Goal: Communication & Community: Ask a question

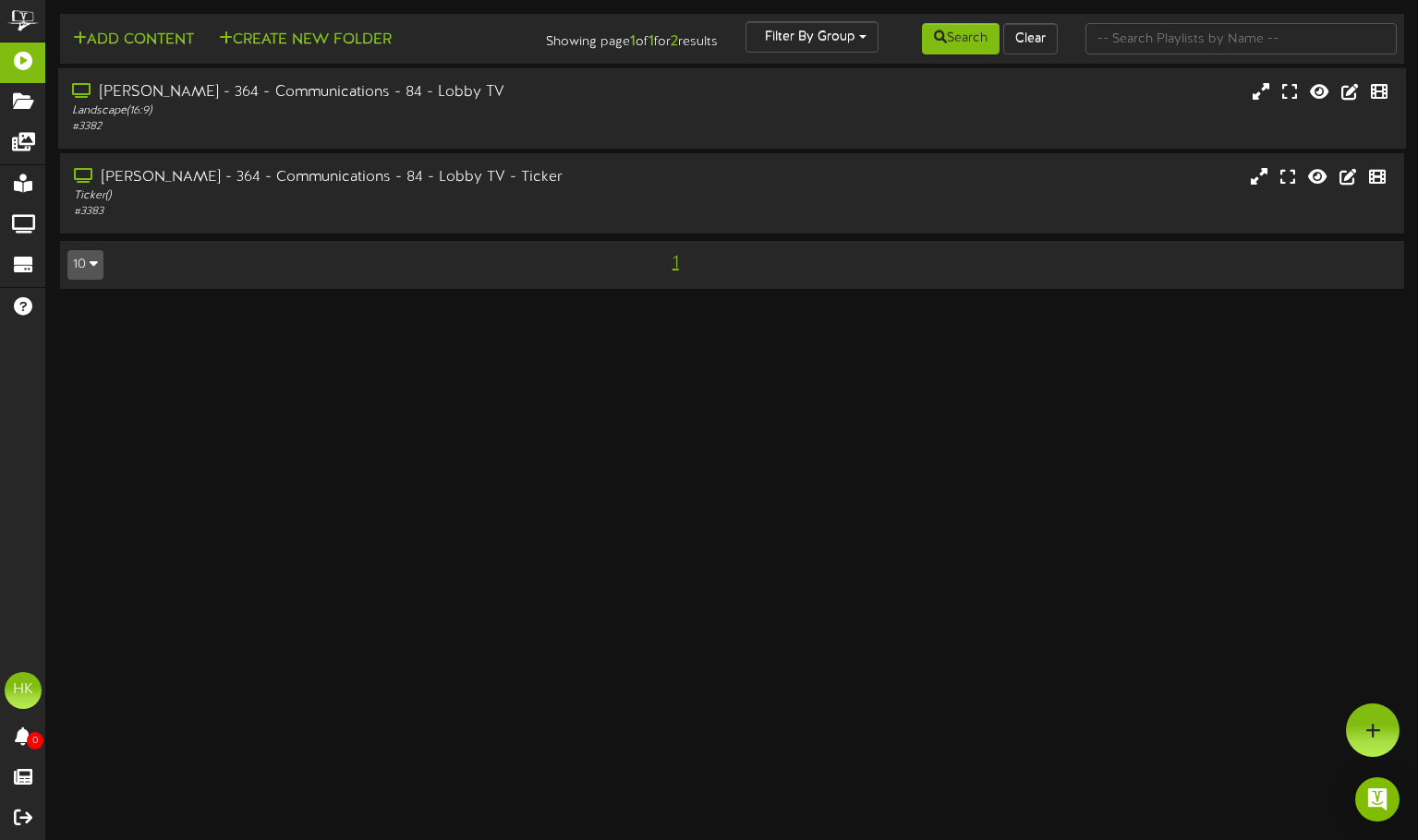
click at [317, 104] on div "Landscape ( 16:9 )" at bounding box center [339, 112] width 534 height 16
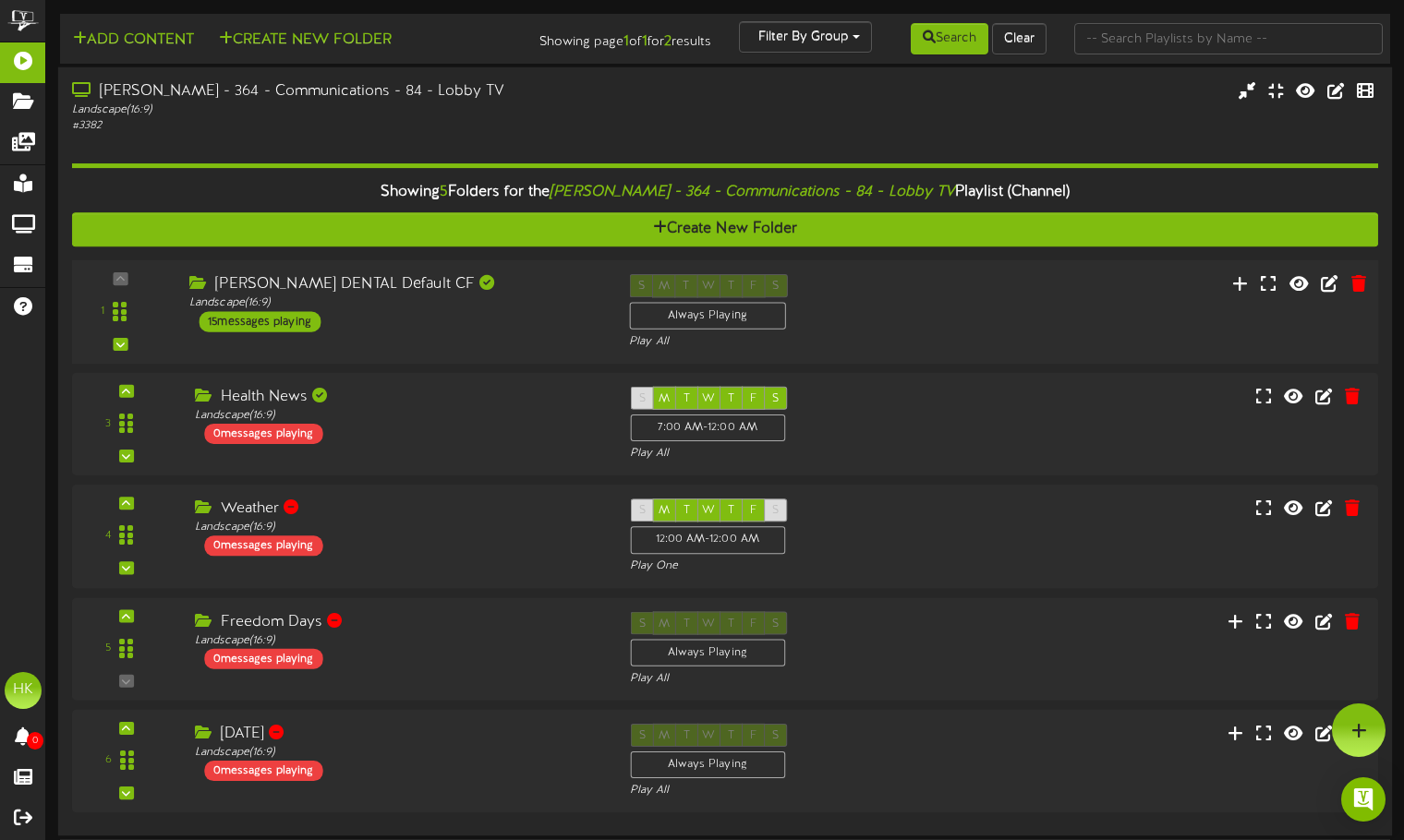
click at [360, 291] on div "BARRY DENTAL Default CF" at bounding box center [395, 285] width 412 height 22
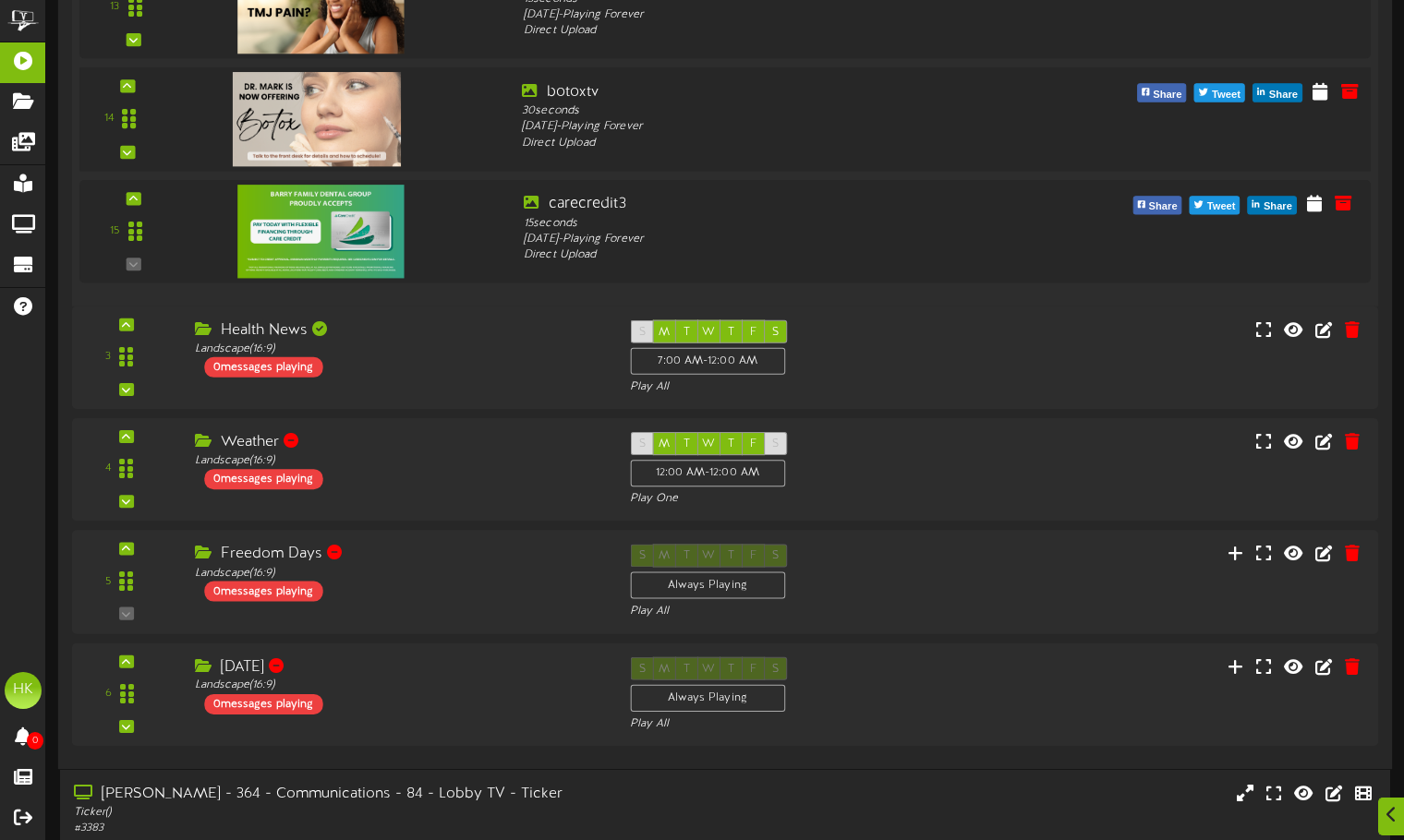
scroll to position [1931, 0]
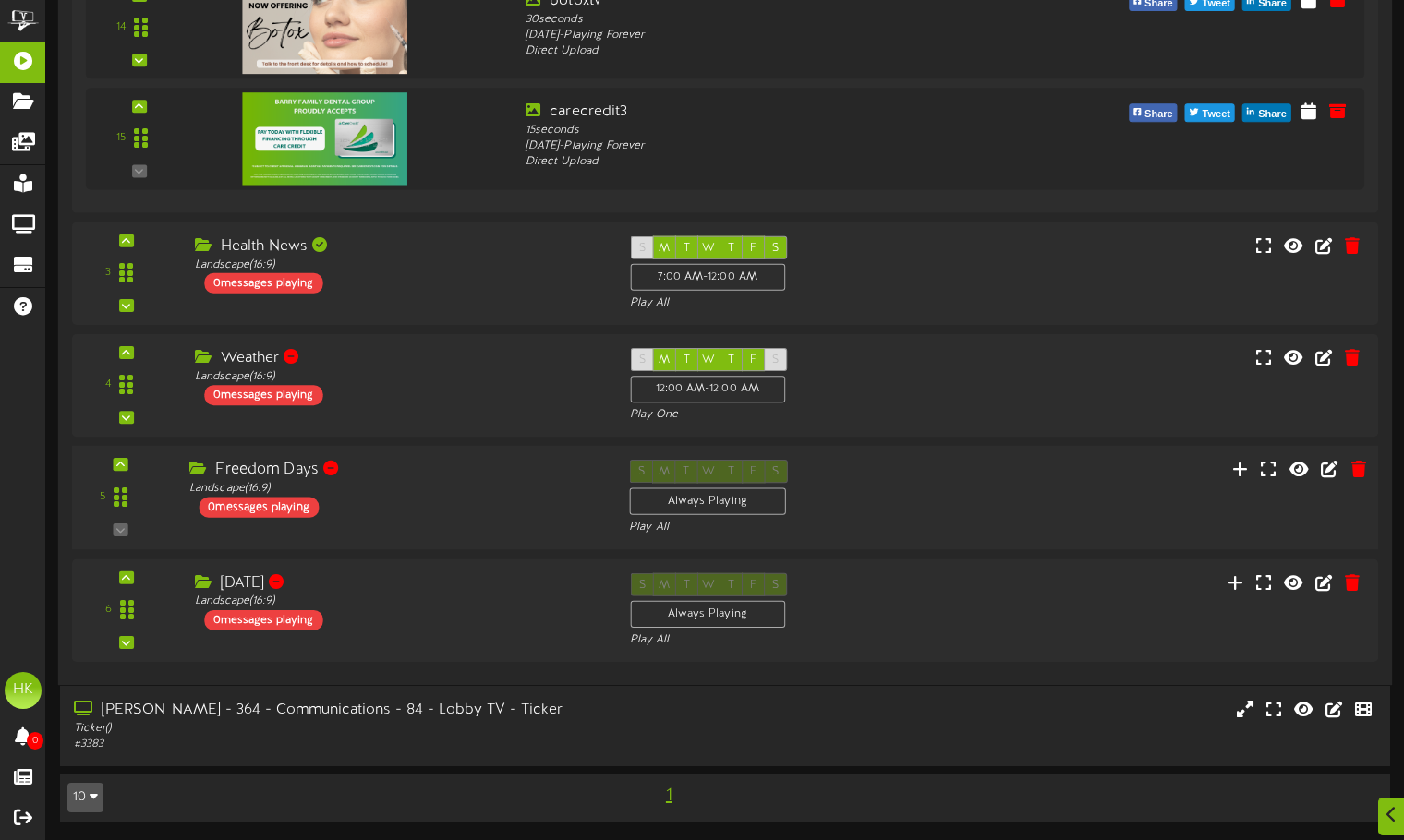
click at [468, 497] on div "Freedom Days Landscape ( 16:9 ) 0 messages playing" at bounding box center [395, 489] width 439 height 58
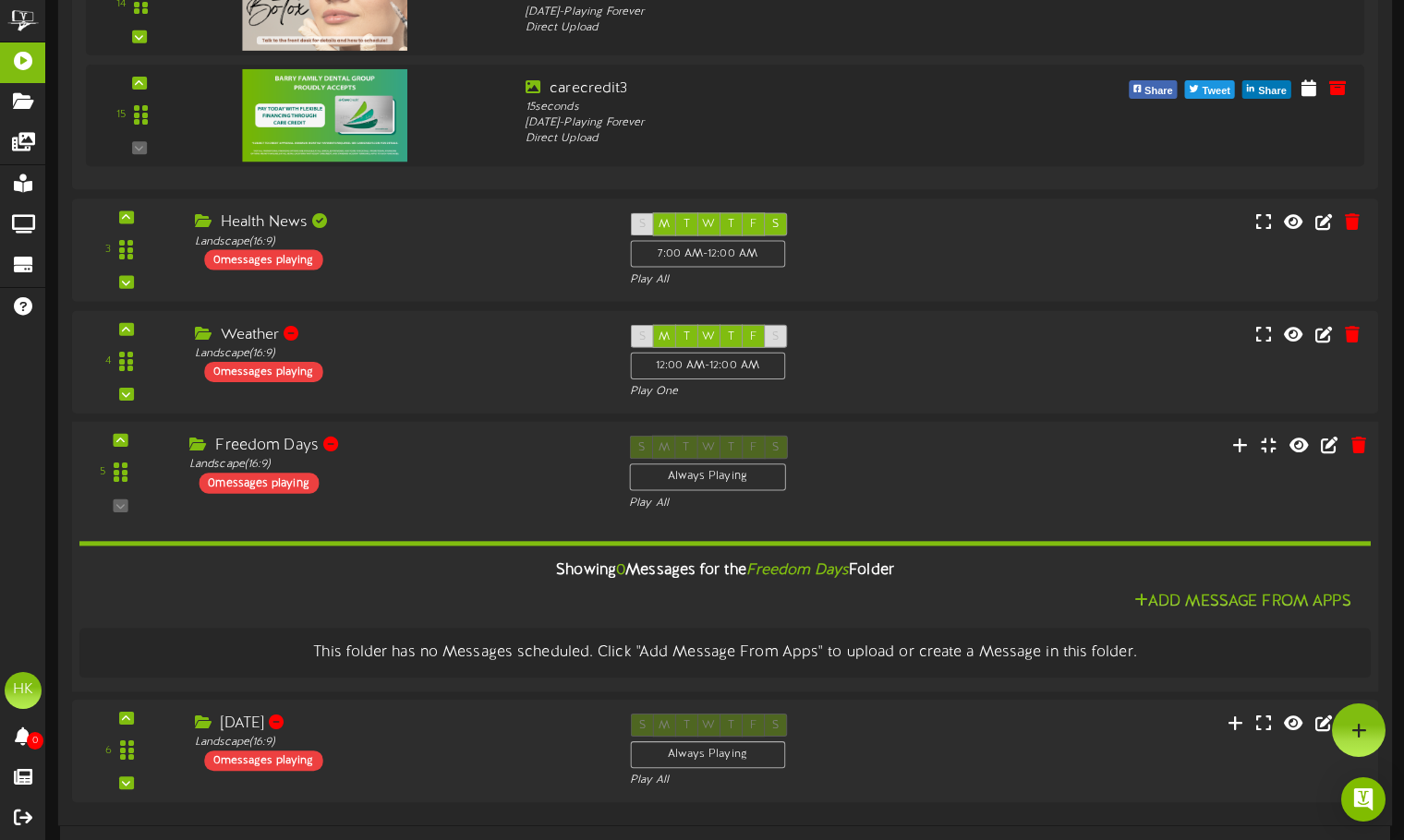
scroll to position [2095, 0]
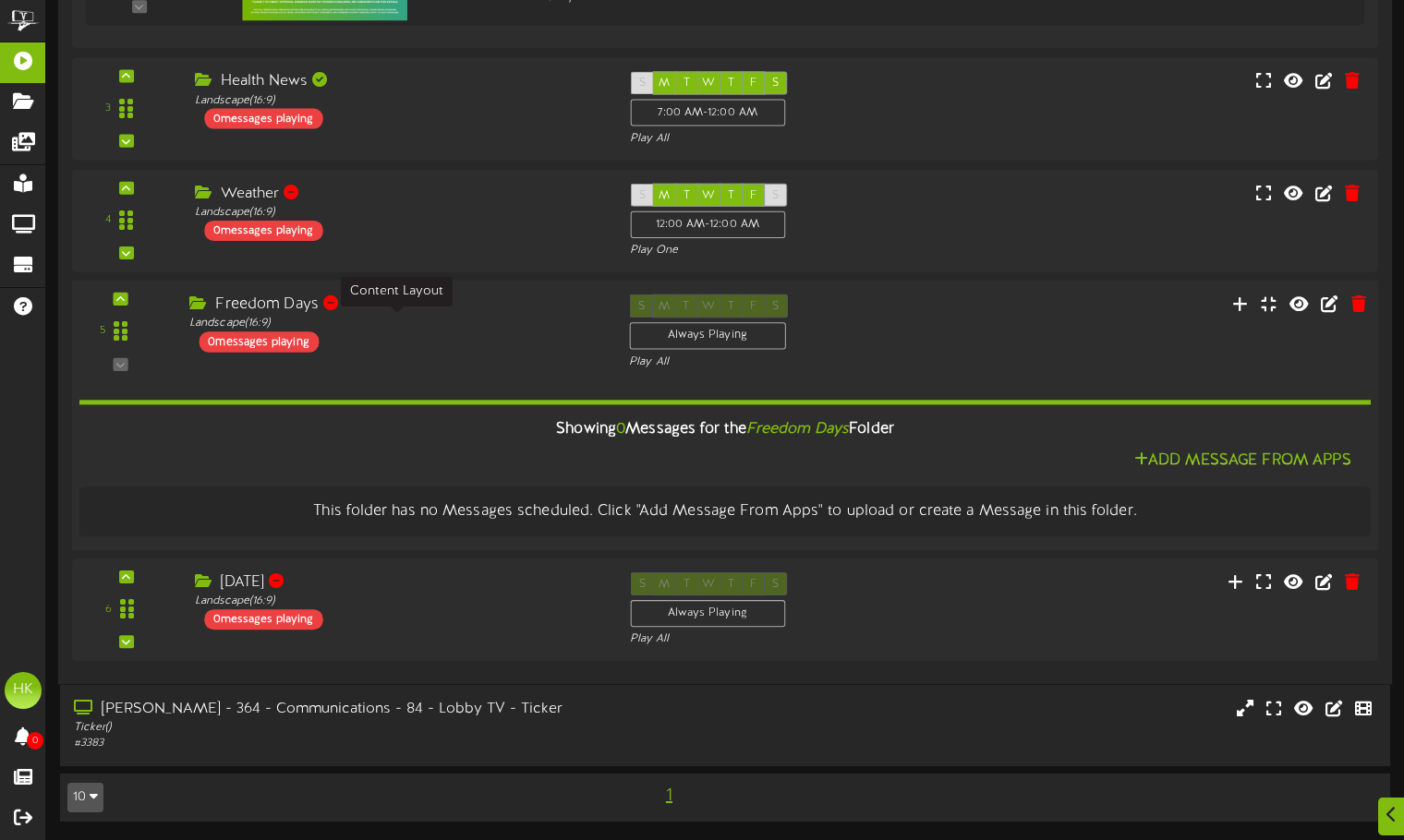
click at [462, 323] on div "Landscape ( 16:9 )" at bounding box center [395, 324] width 412 height 16
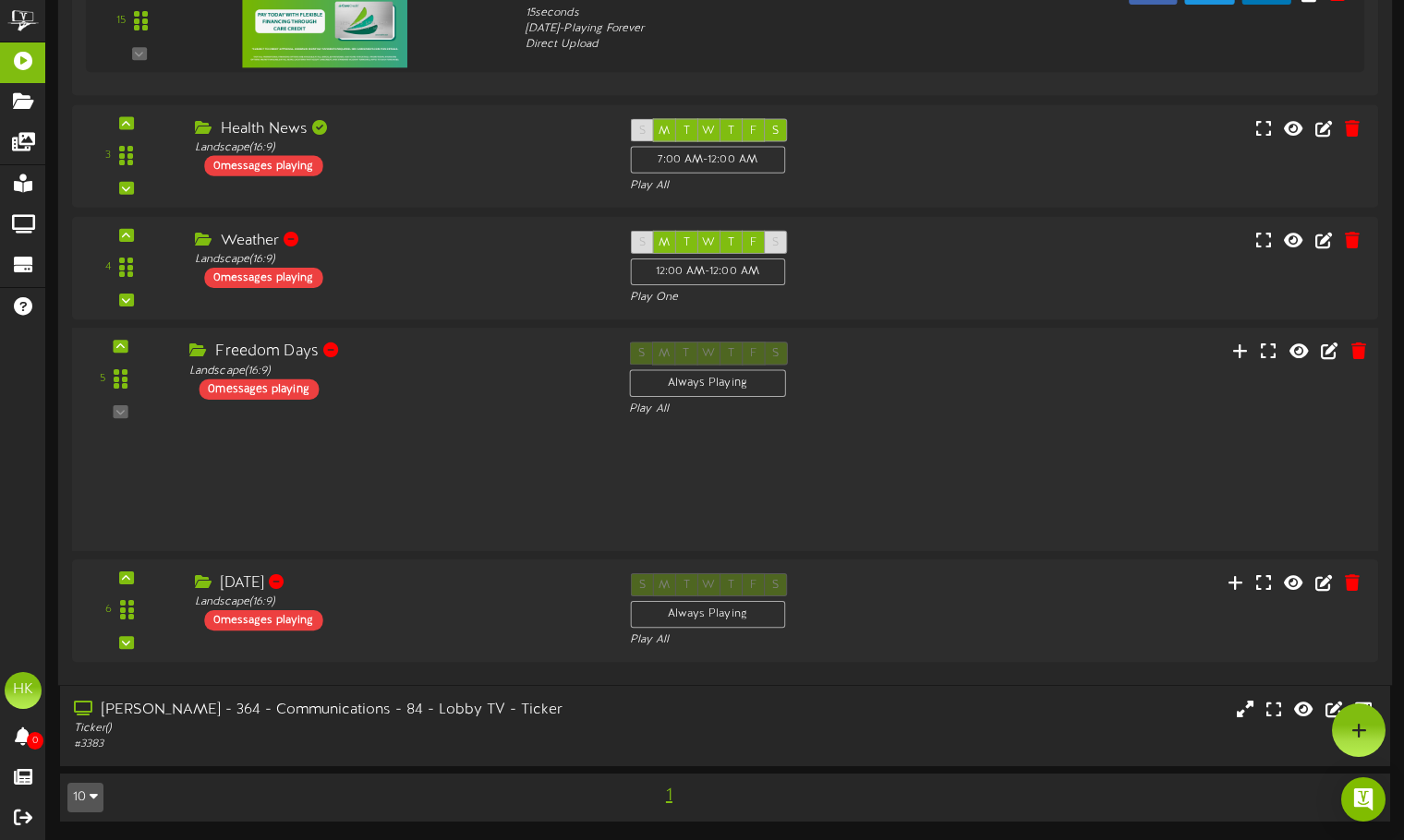
scroll to position [1931, 0]
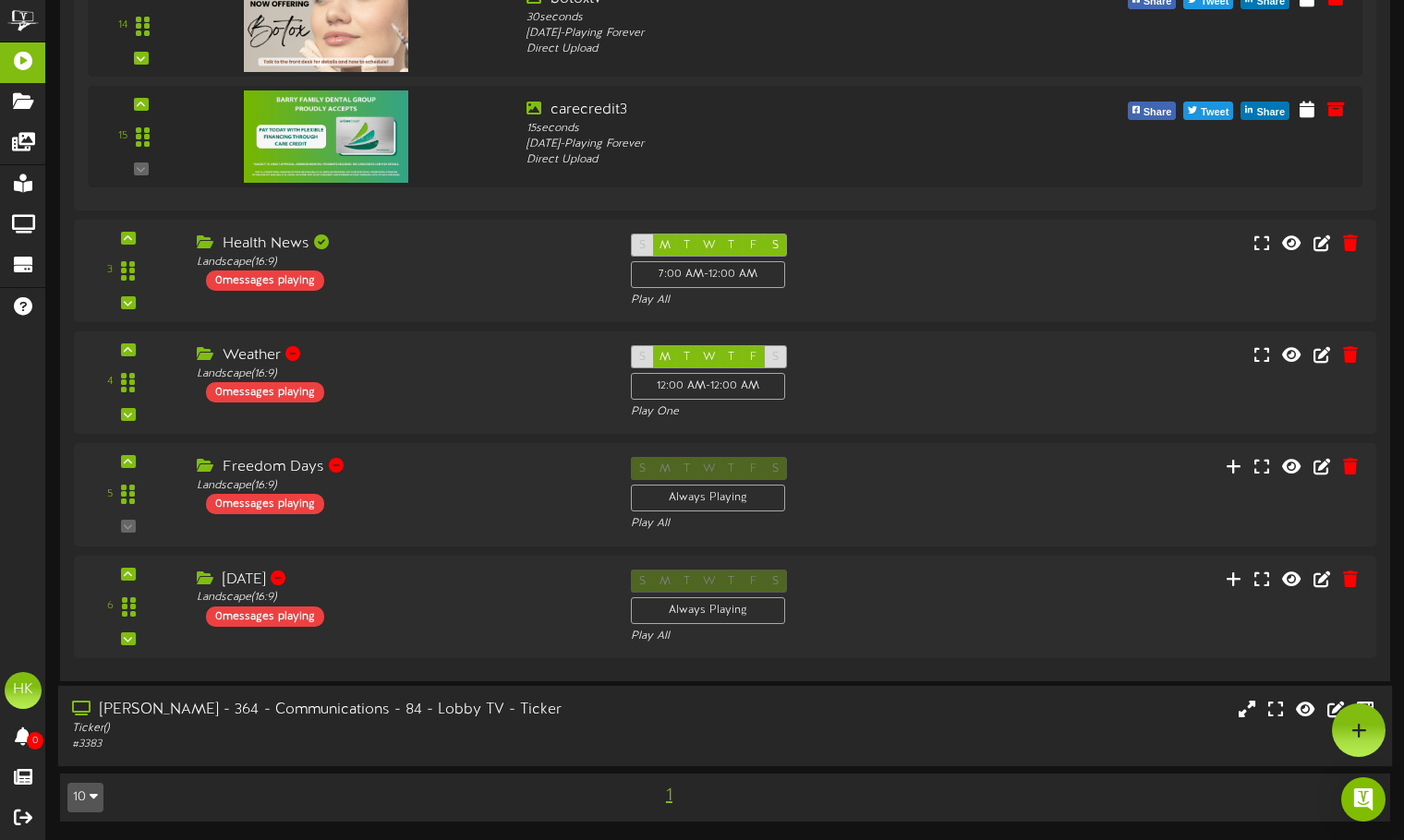
click at [536, 691] on div "Barry Dental - 364 - Communications - 84 - Lobby TV - Ticker Ticker ( ) # 3383" at bounding box center [725, 725] width 1334 height 80
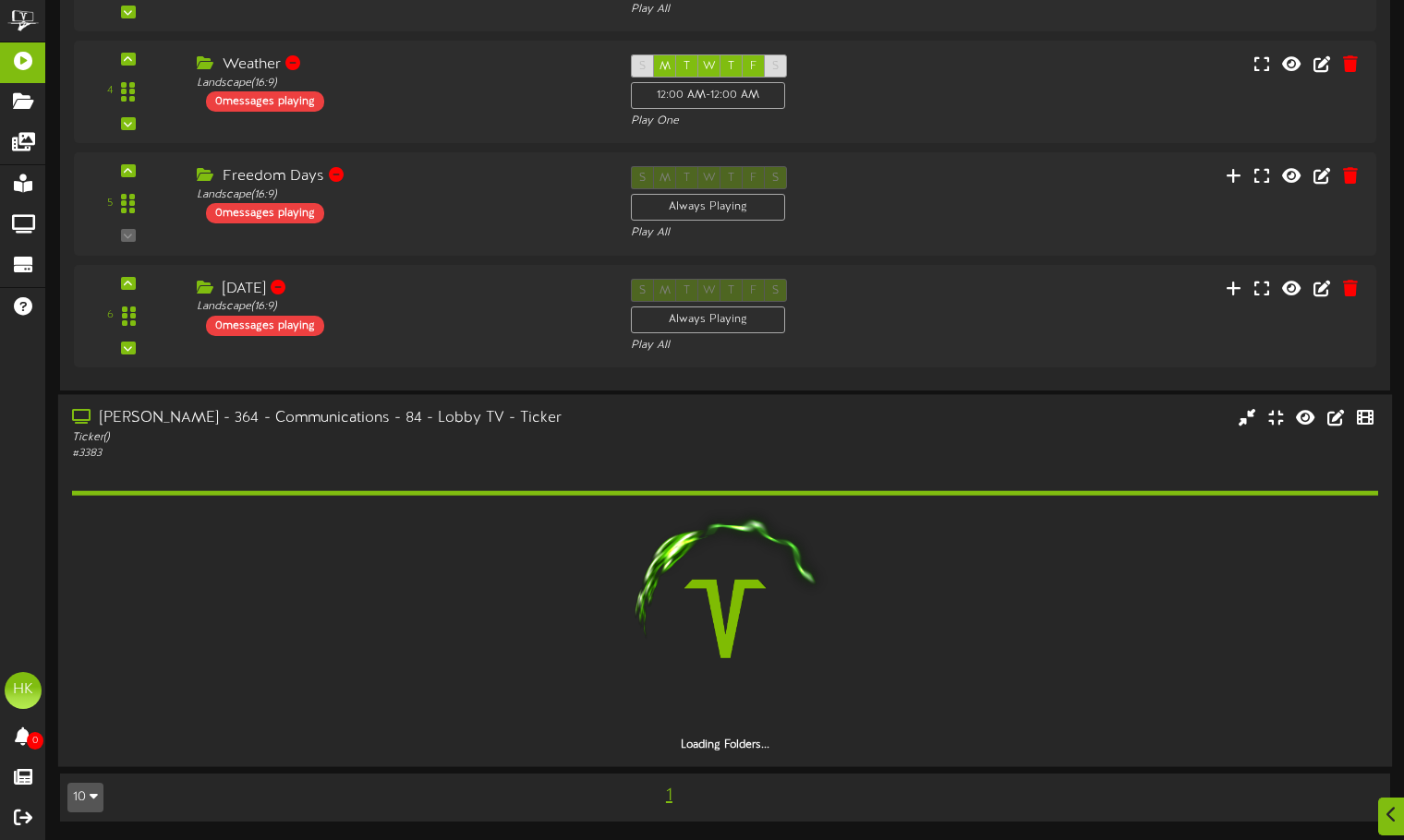
scroll to position [2120, 0]
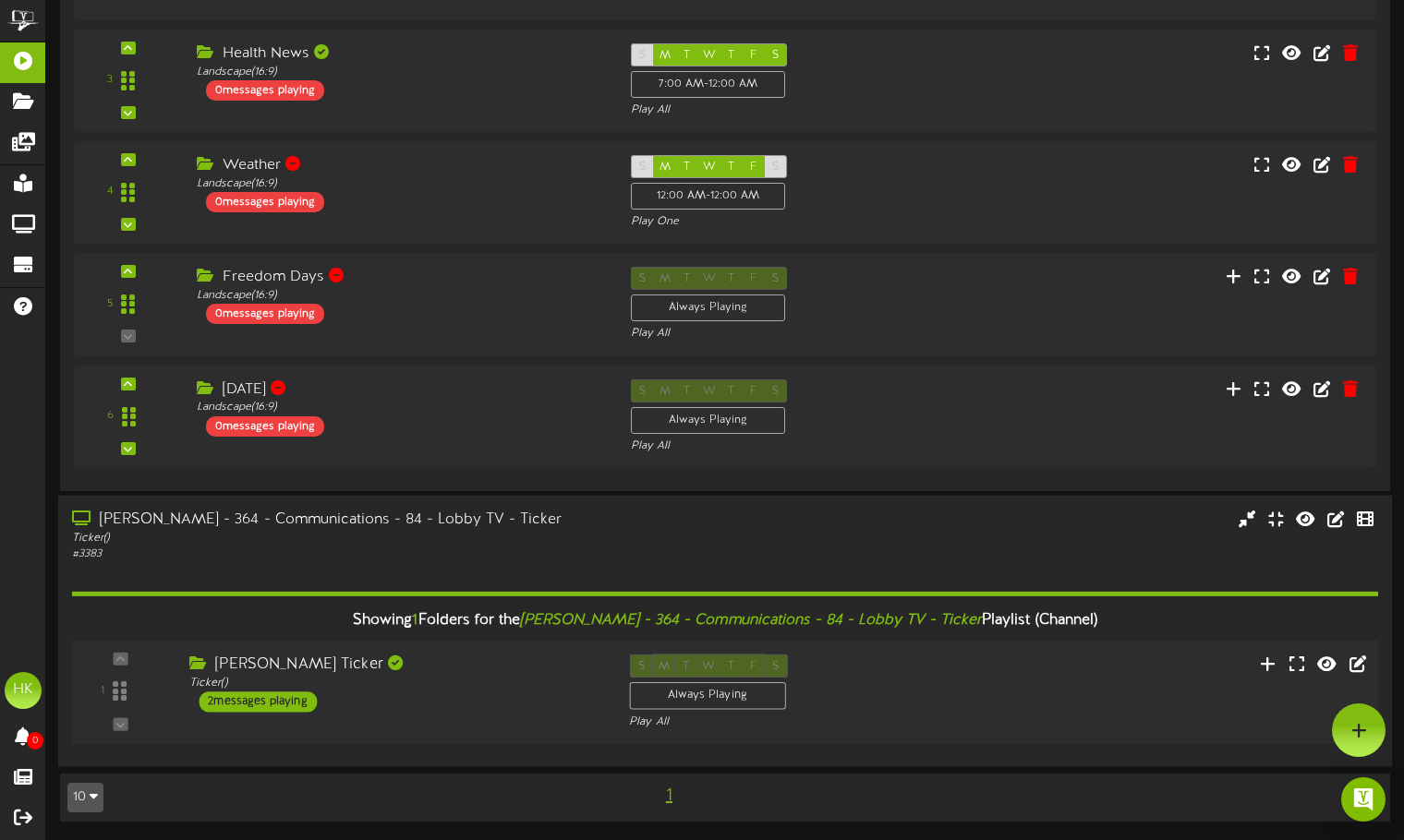
click at [254, 701] on div "2 messages playing" at bounding box center [258, 702] width 118 height 21
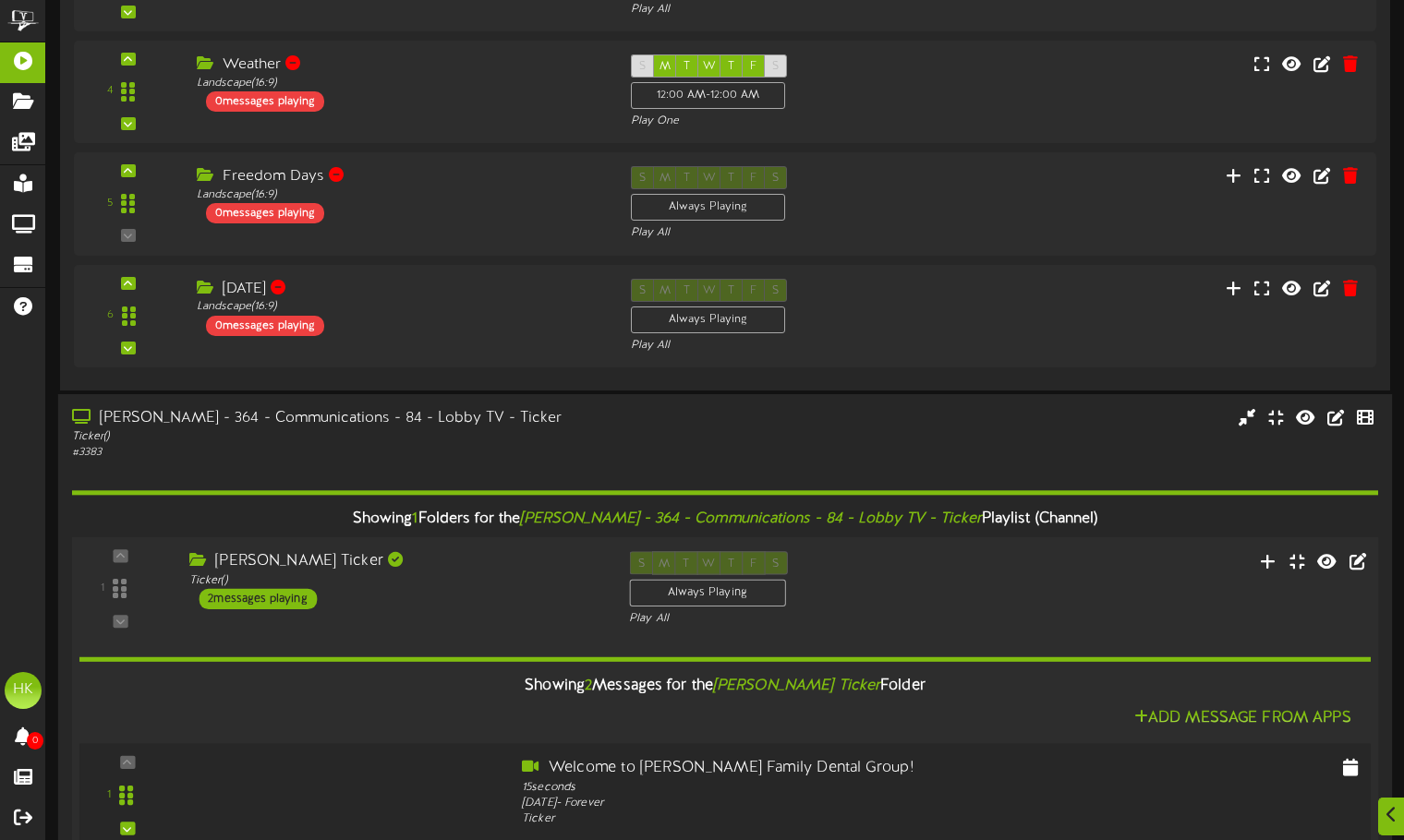
scroll to position [2458, 0]
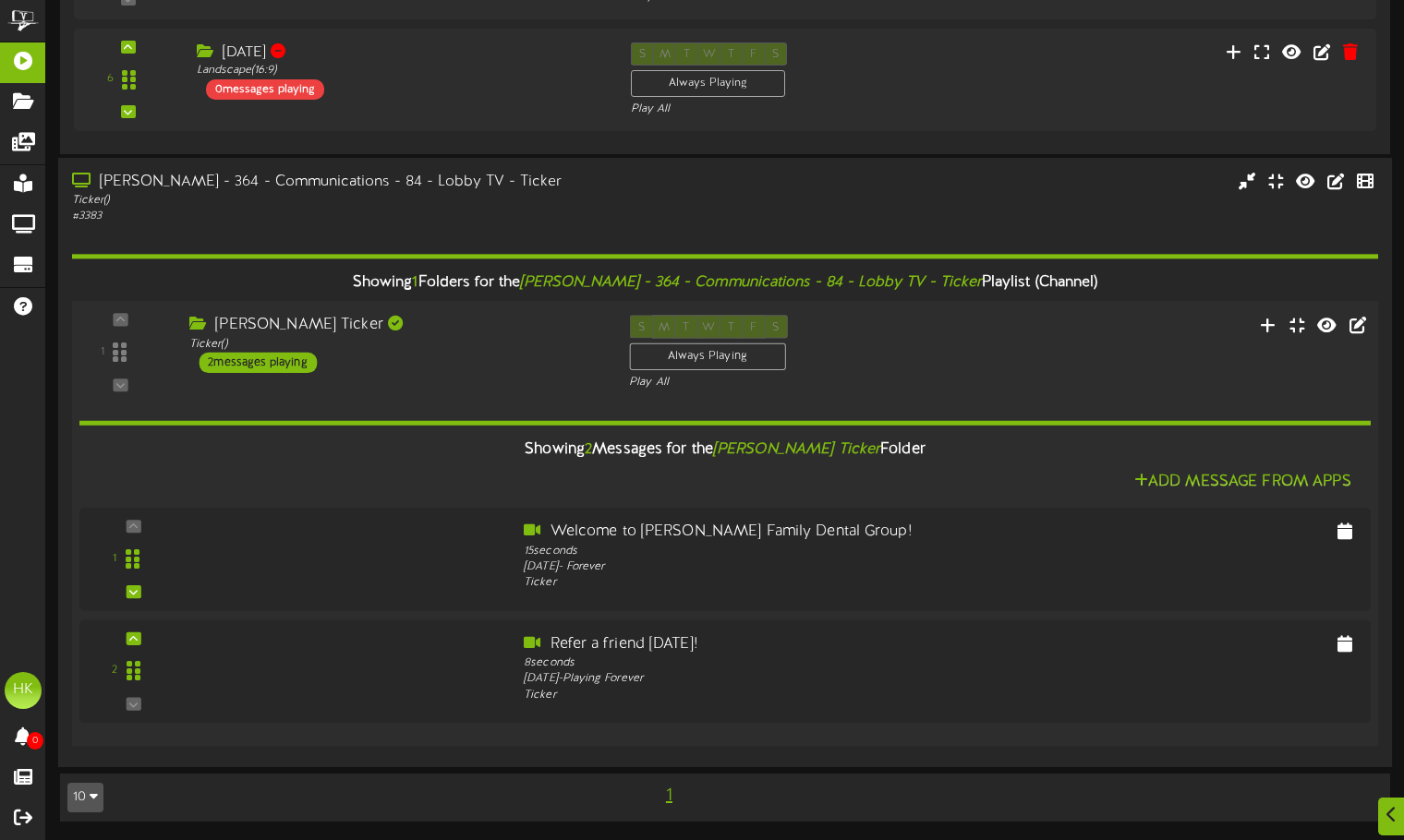
click at [368, 382] on div "1 Ticker" at bounding box center [725, 352] width 1319 height 76
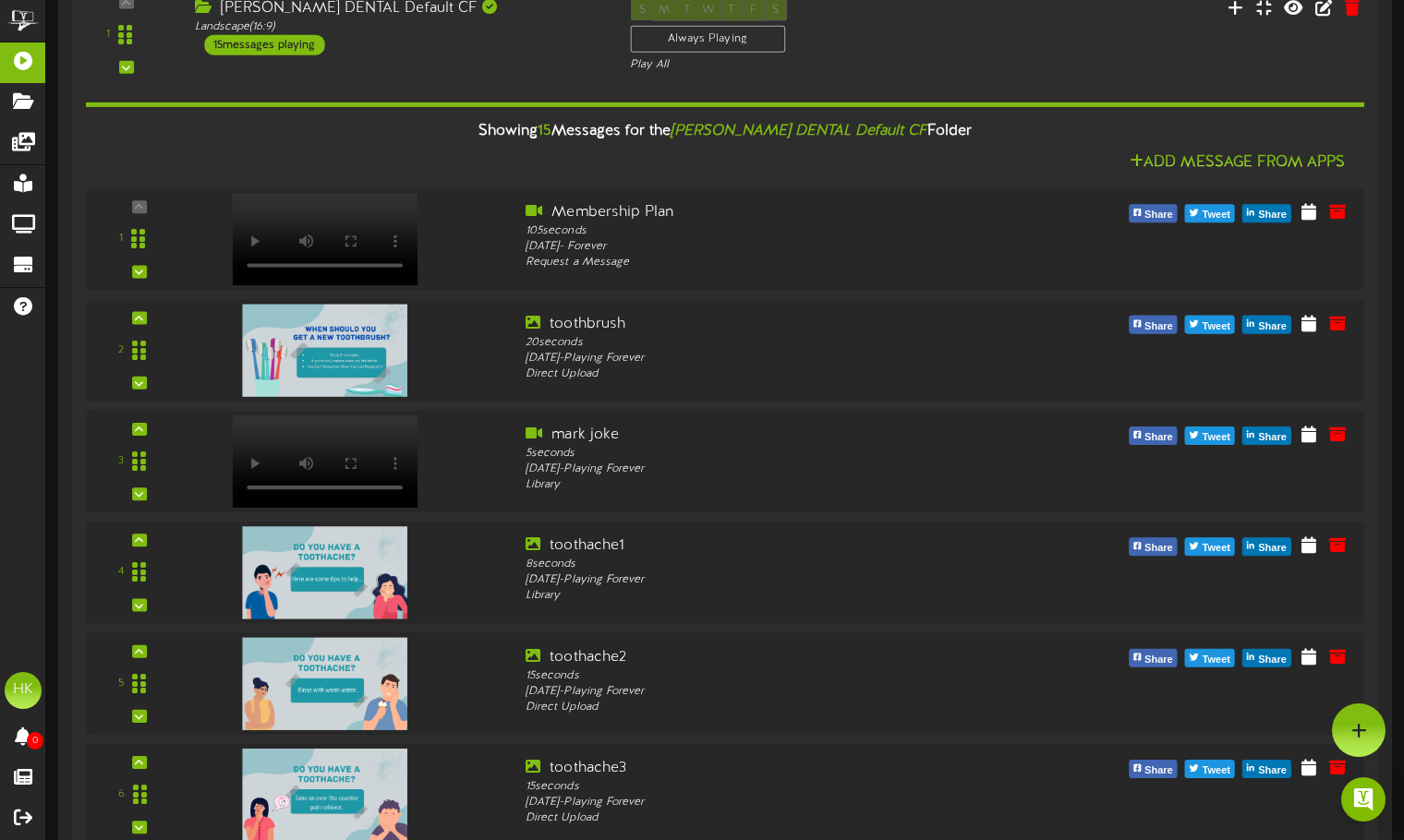
scroll to position [0, 0]
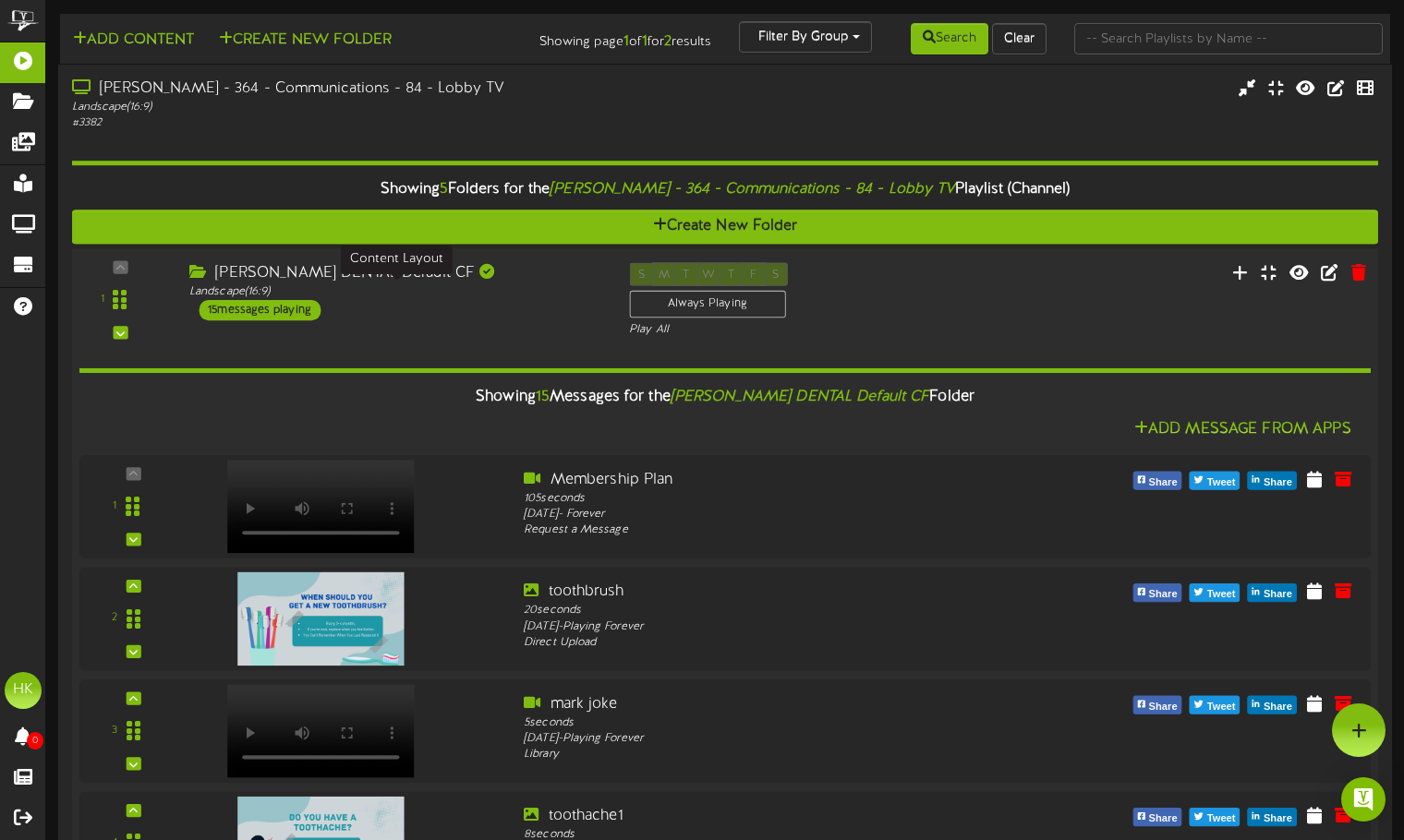
click at [460, 296] on div "Landscape ( 16:9 )" at bounding box center [395, 291] width 412 height 16
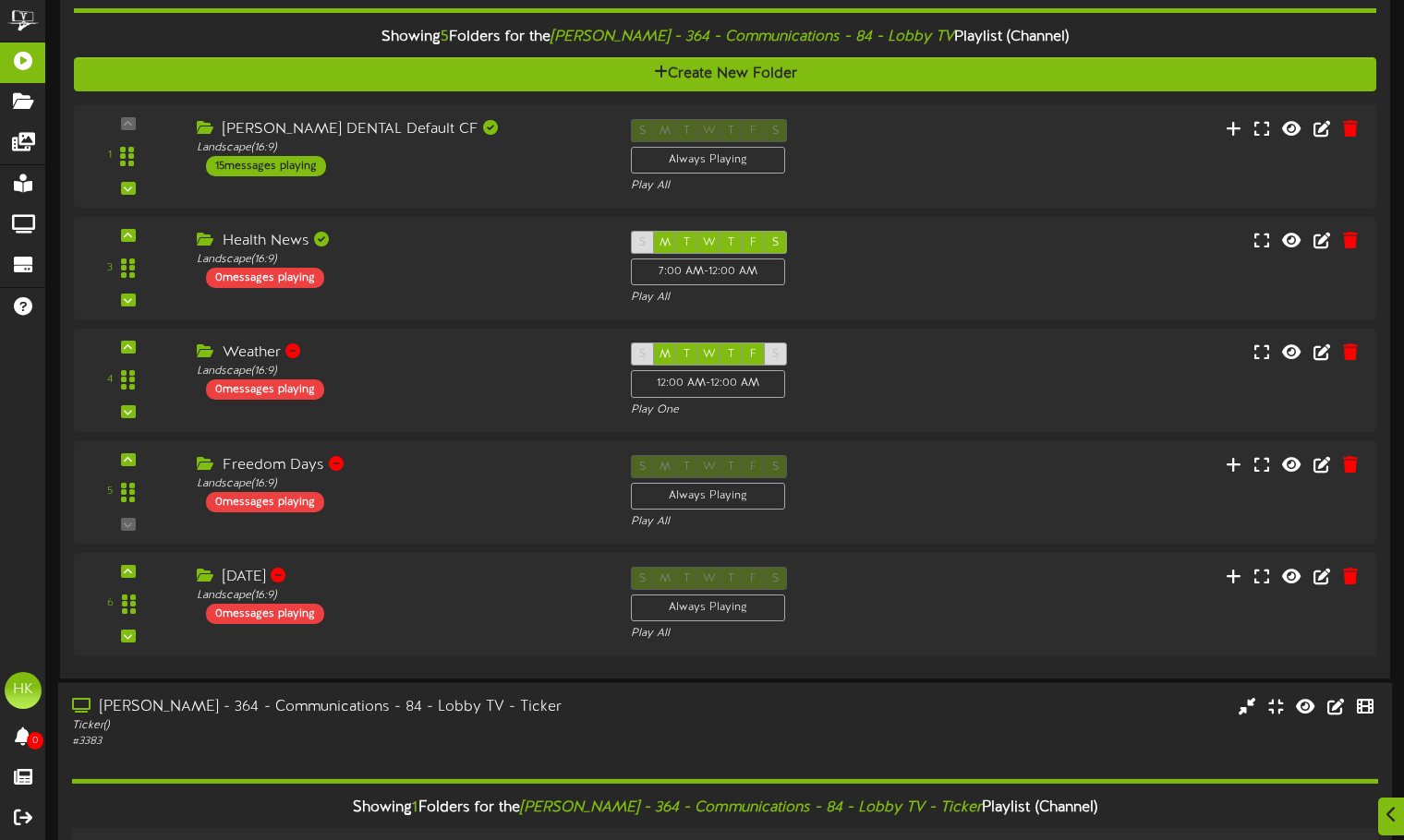
scroll to position [369, 0]
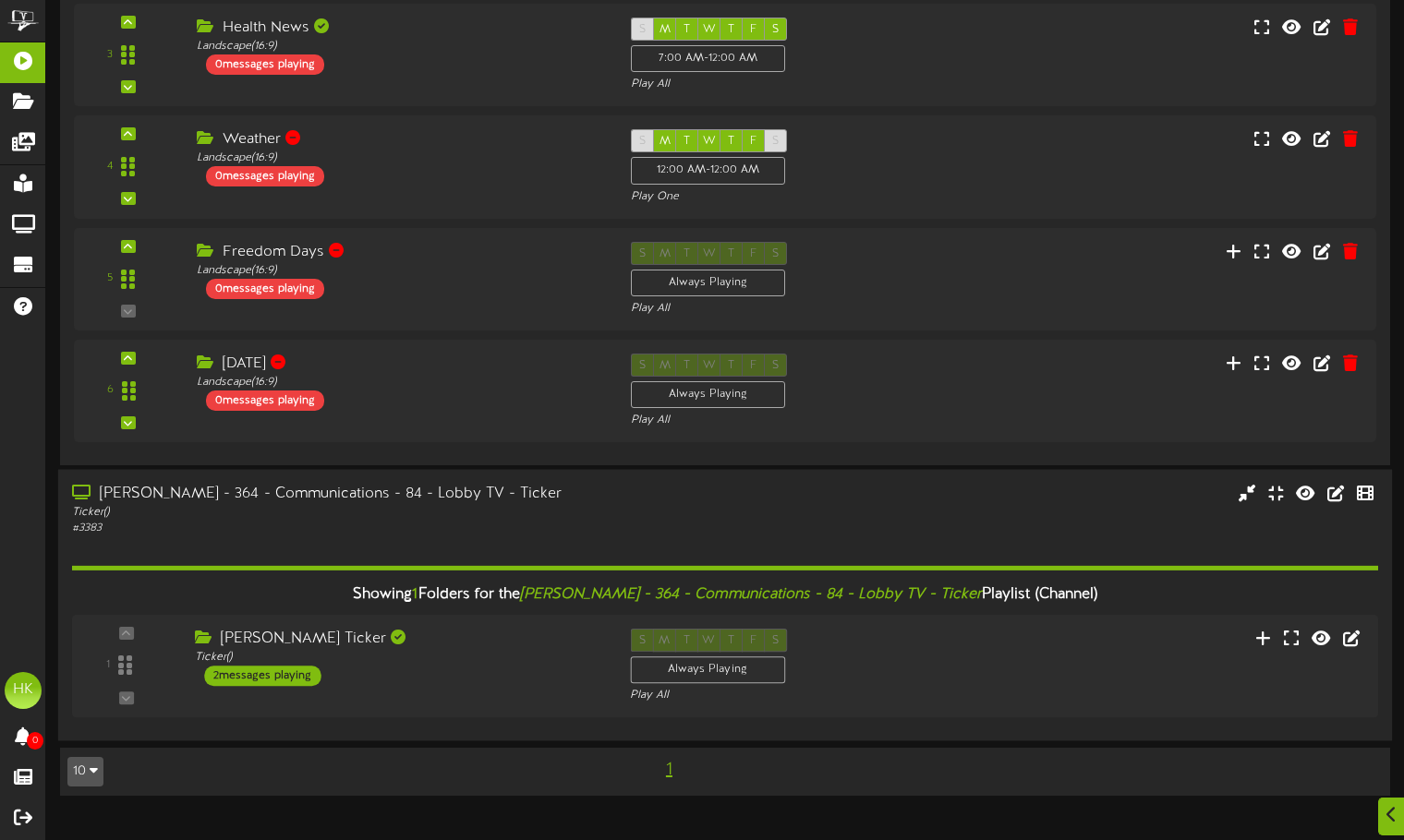
click at [414, 539] on div "Showing 1 Folders for the Barry Dental - 364 - Communications - 84 - Lobby TV -…" at bounding box center [725, 632] width 1306 height 191
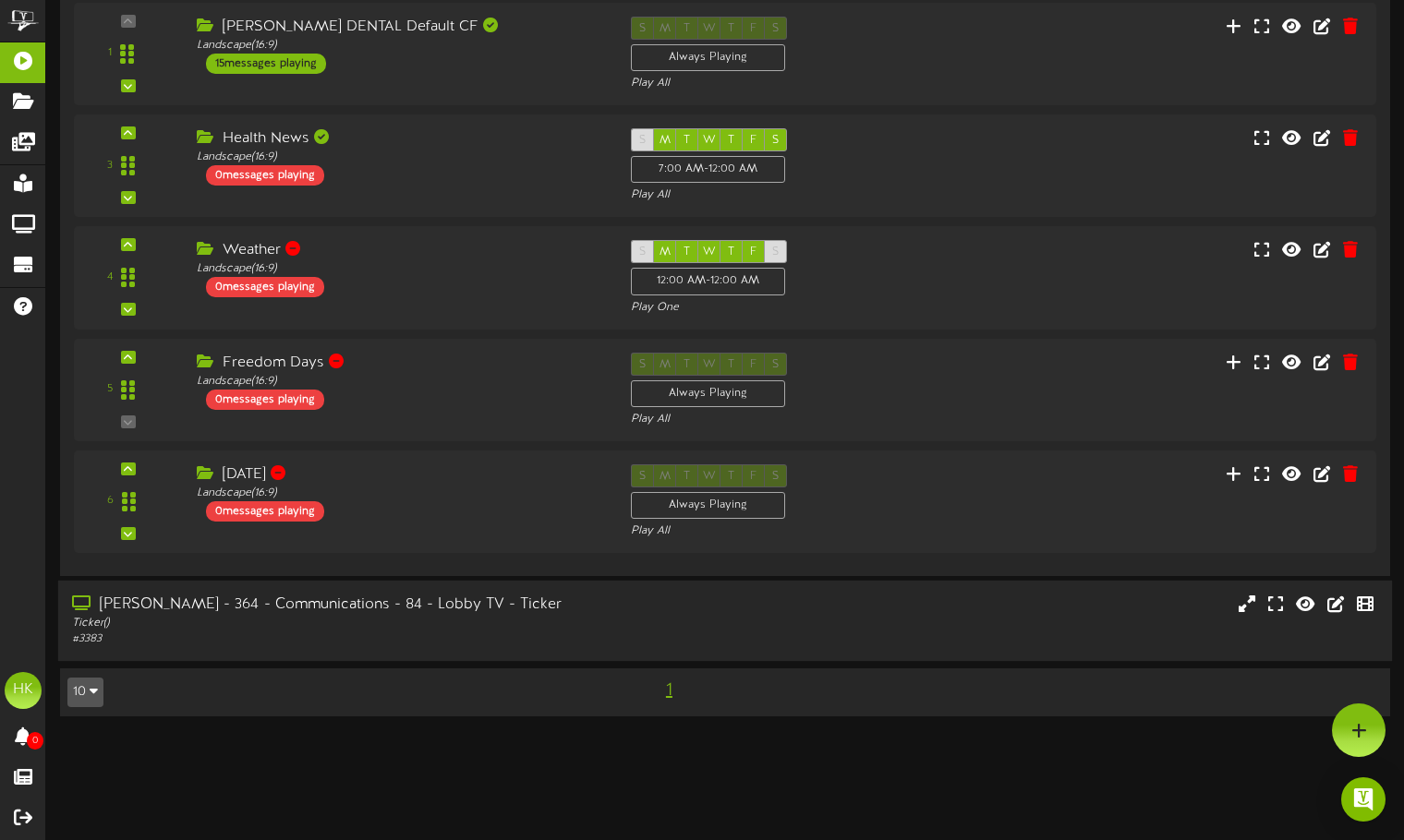
scroll to position [0, 0]
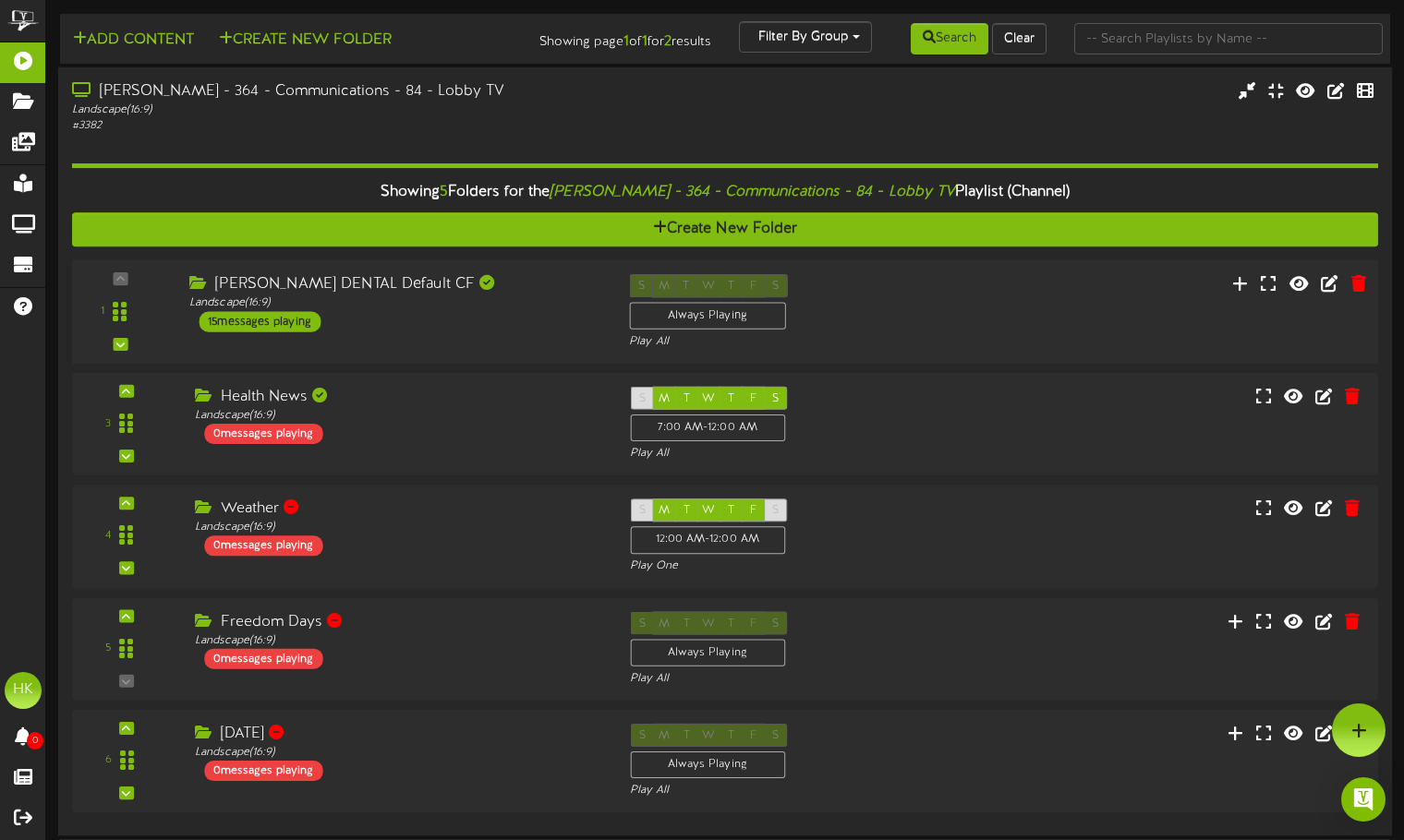
click at [426, 280] on div "BARRY DENTAL Default CF" at bounding box center [395, 285] width 412 height 22
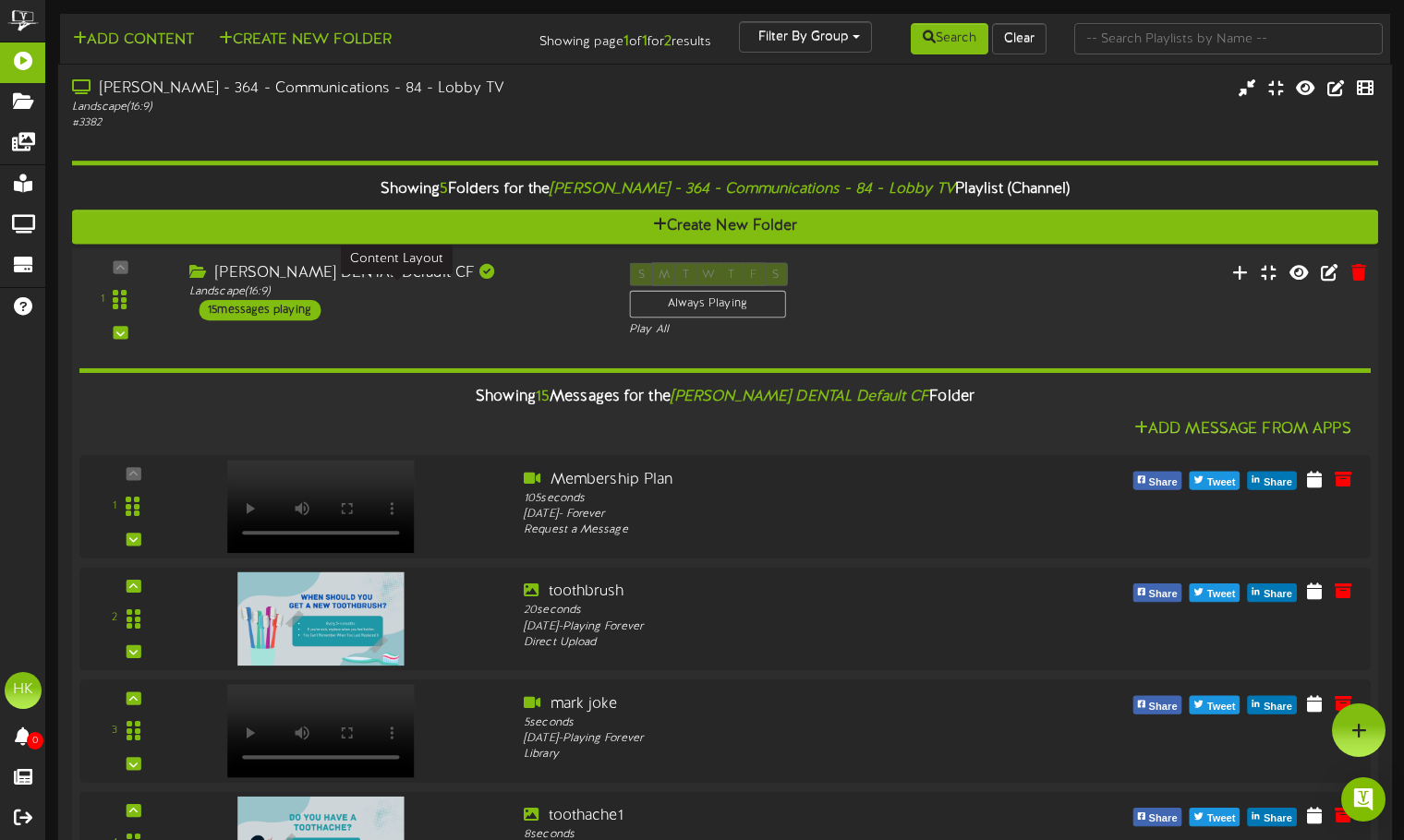
click at [425, 285] on div "Landscape ( 16:9 )" at bounding box center [395, 291] width 412 height 16
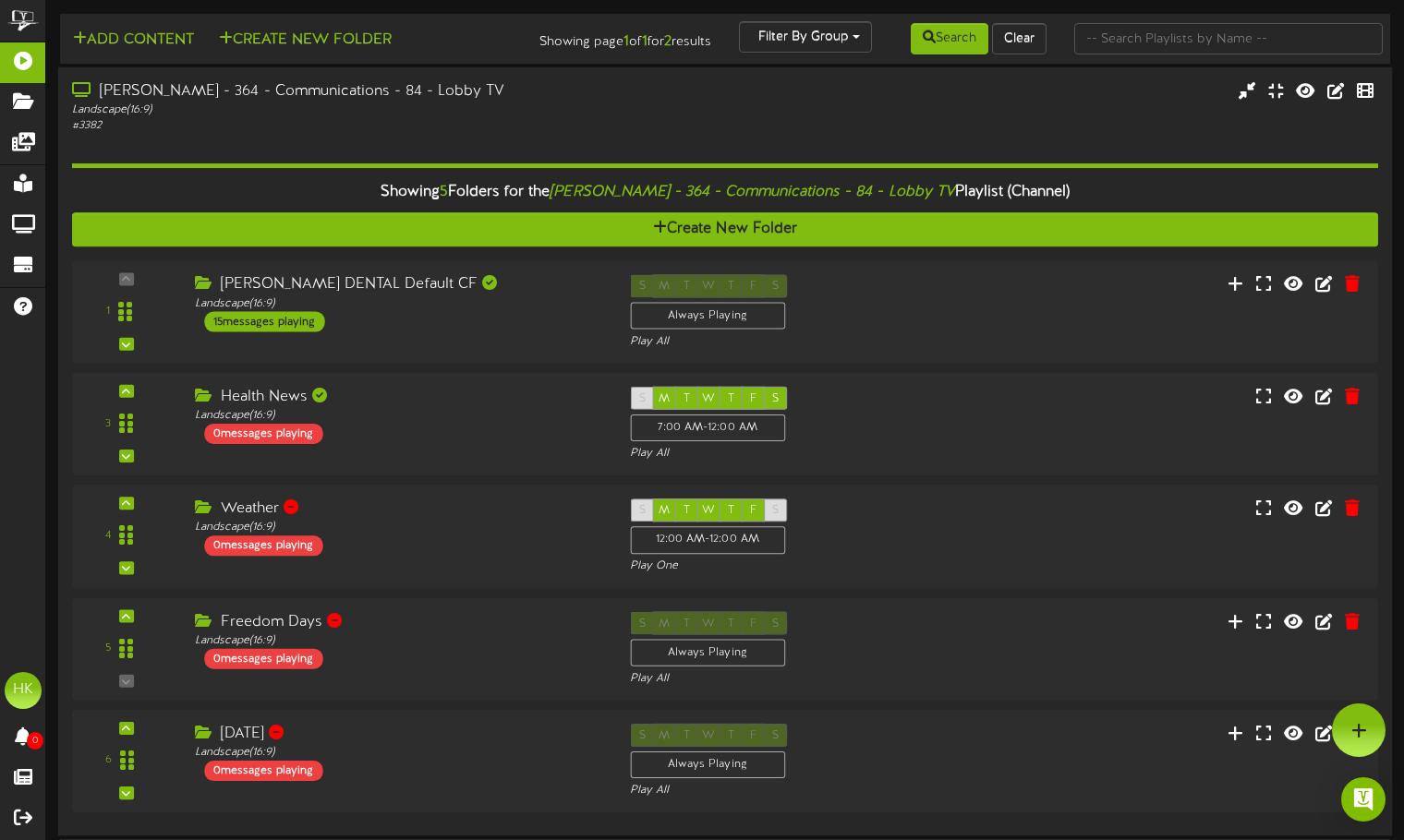
click at [489, 171] on div "Showing 5 Folders for the Barry Dental - 364 - Communications - 84 - Lobby TV P…" at bounding box center [725, 478] width 1306 height 688
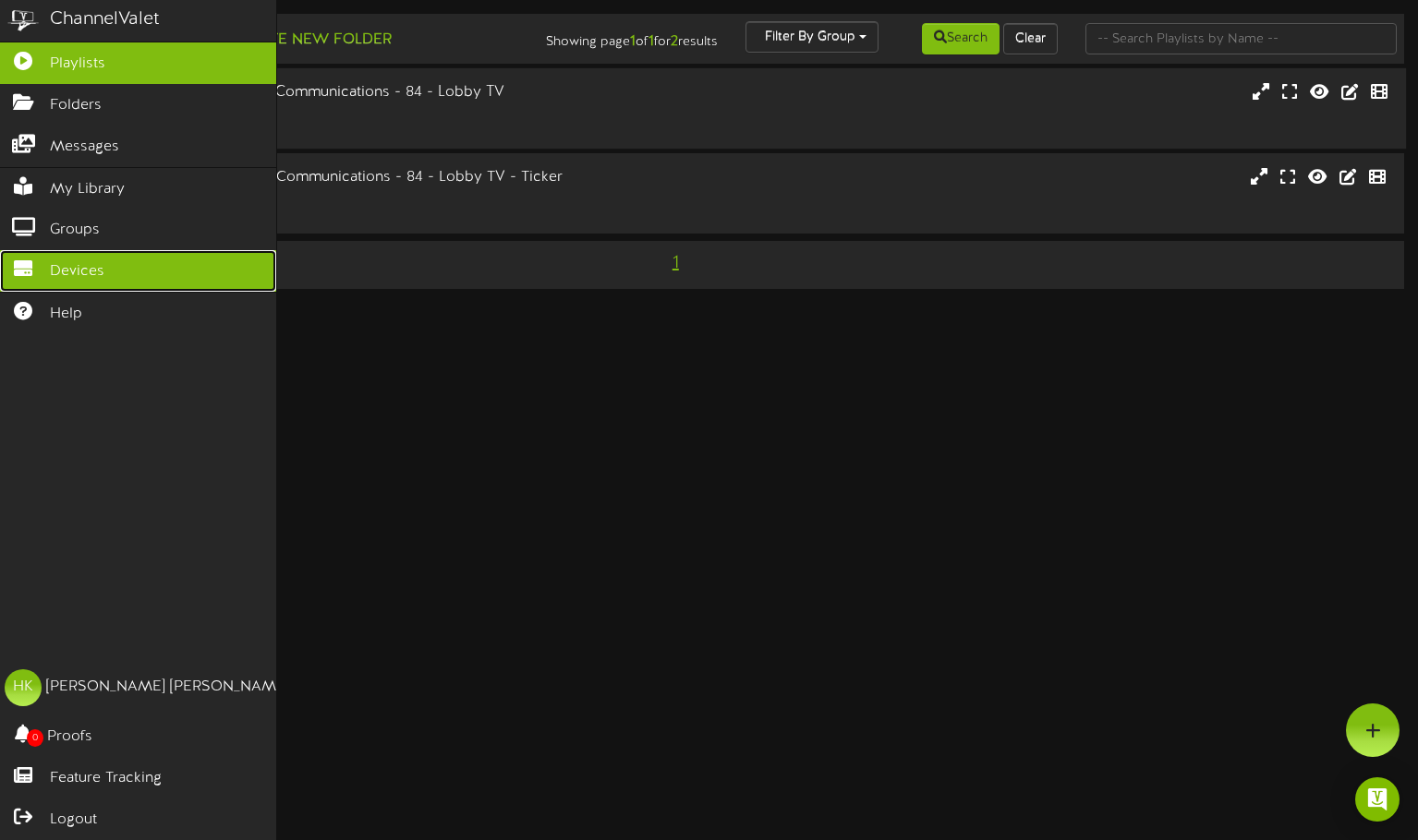
click at [93, 262] on span "Devices" at bounding box center [77, 272] width 54 height 22
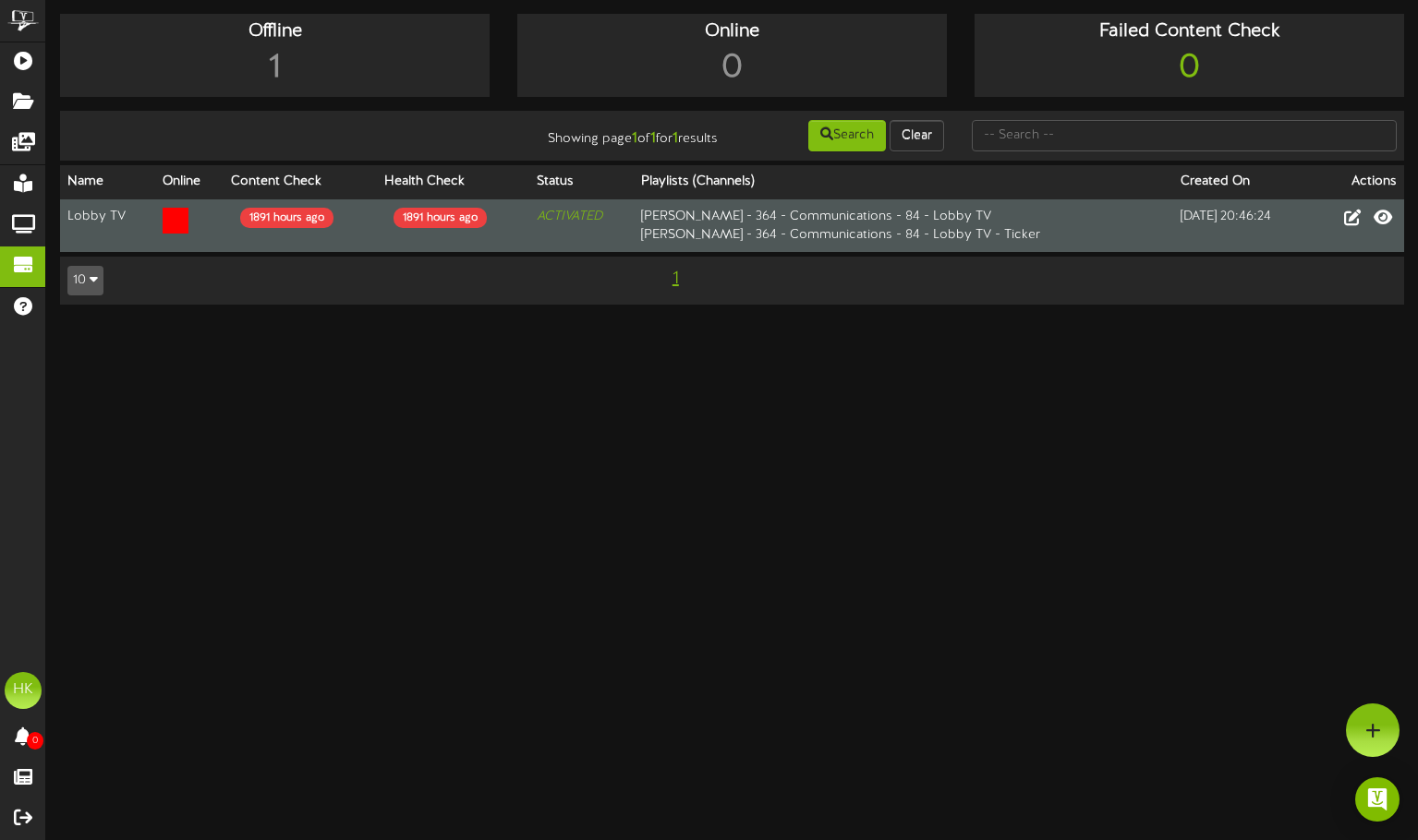
click at [803, 235] on td "Barry Dental - 364 - Communications - 84 - Lobby TV Barry Dental - 364 - Commun…" at bounding box center [904, 225] width 539 height 52
click at [592, 225] on td "ACTIVATED" at bounding box center [582, 225] width 105 height 52
click at [652, 231] on td "Barry Dental - 364 - Communications - 84 - Lobby TV Barry Dental - 364 - Commun…" at bounding box center [904, 225] width 539 height 52
click at [432, 211] on div "1891 hours ago" at bounding box center [439, 217] width 93 height 21
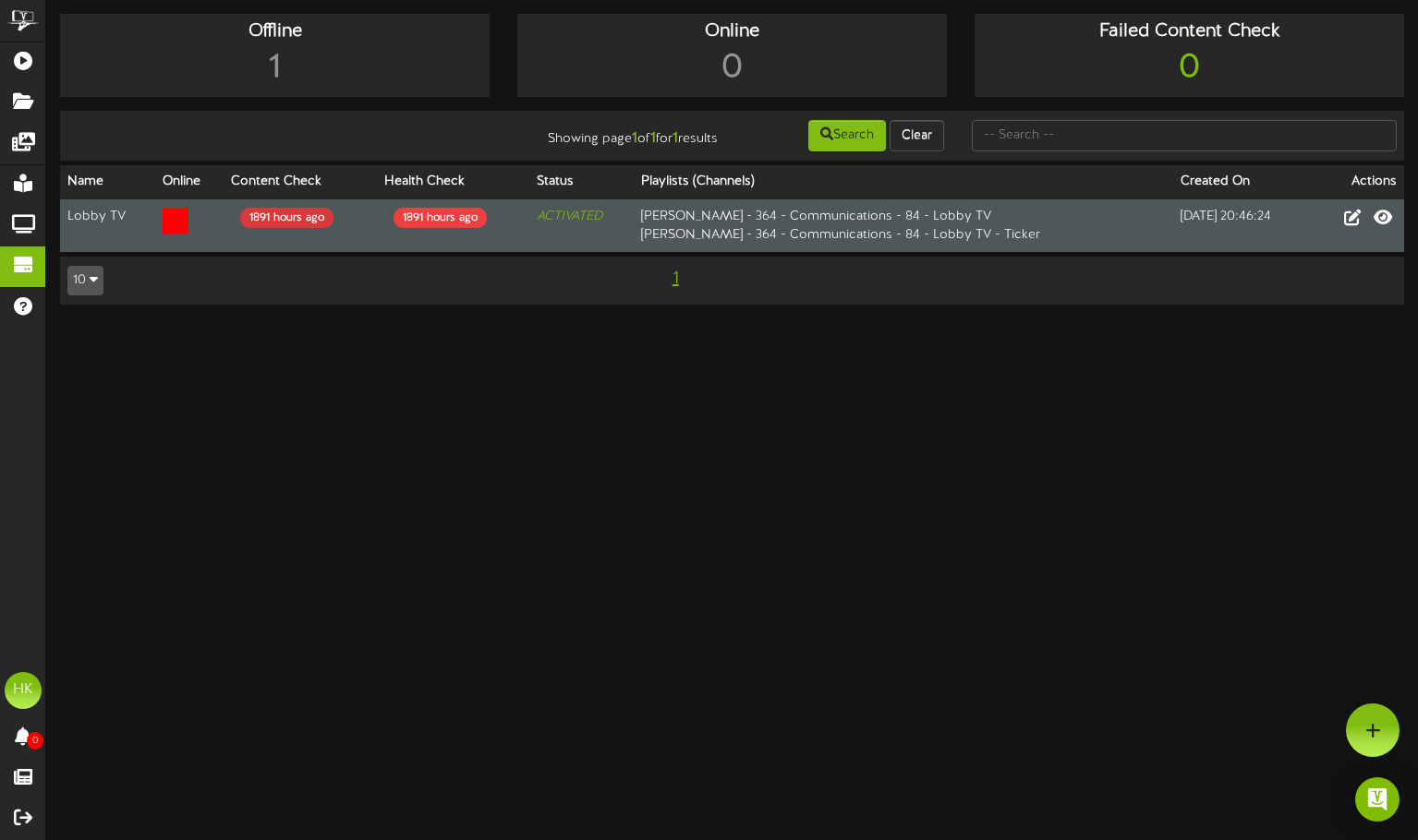
click at [245, 221] on div "1891 hours ago" at bounding box center [286, 217] width 93 height 21
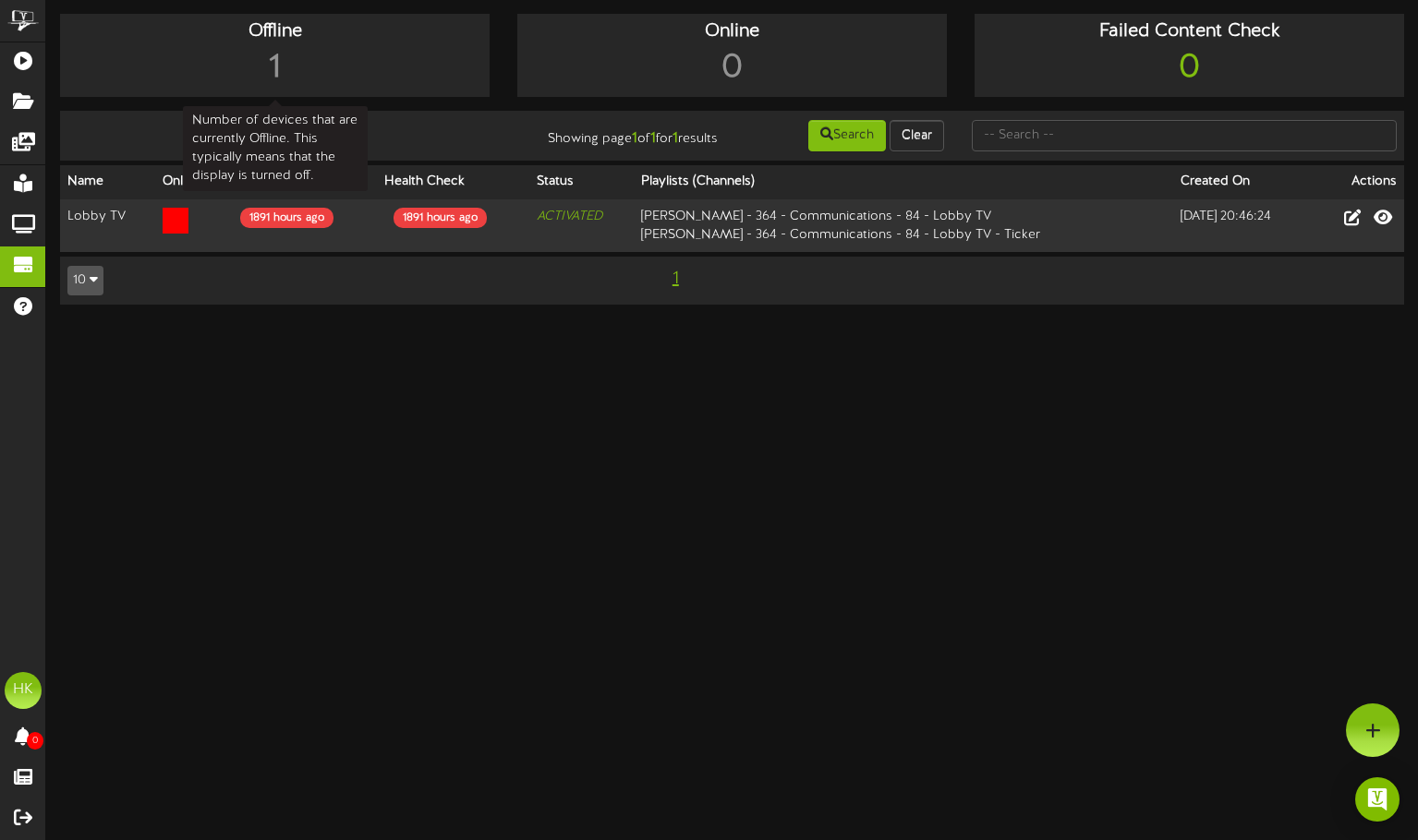
click at [301, 41] on div "Offline" at bounding box center [275, 32] width 421 height 27
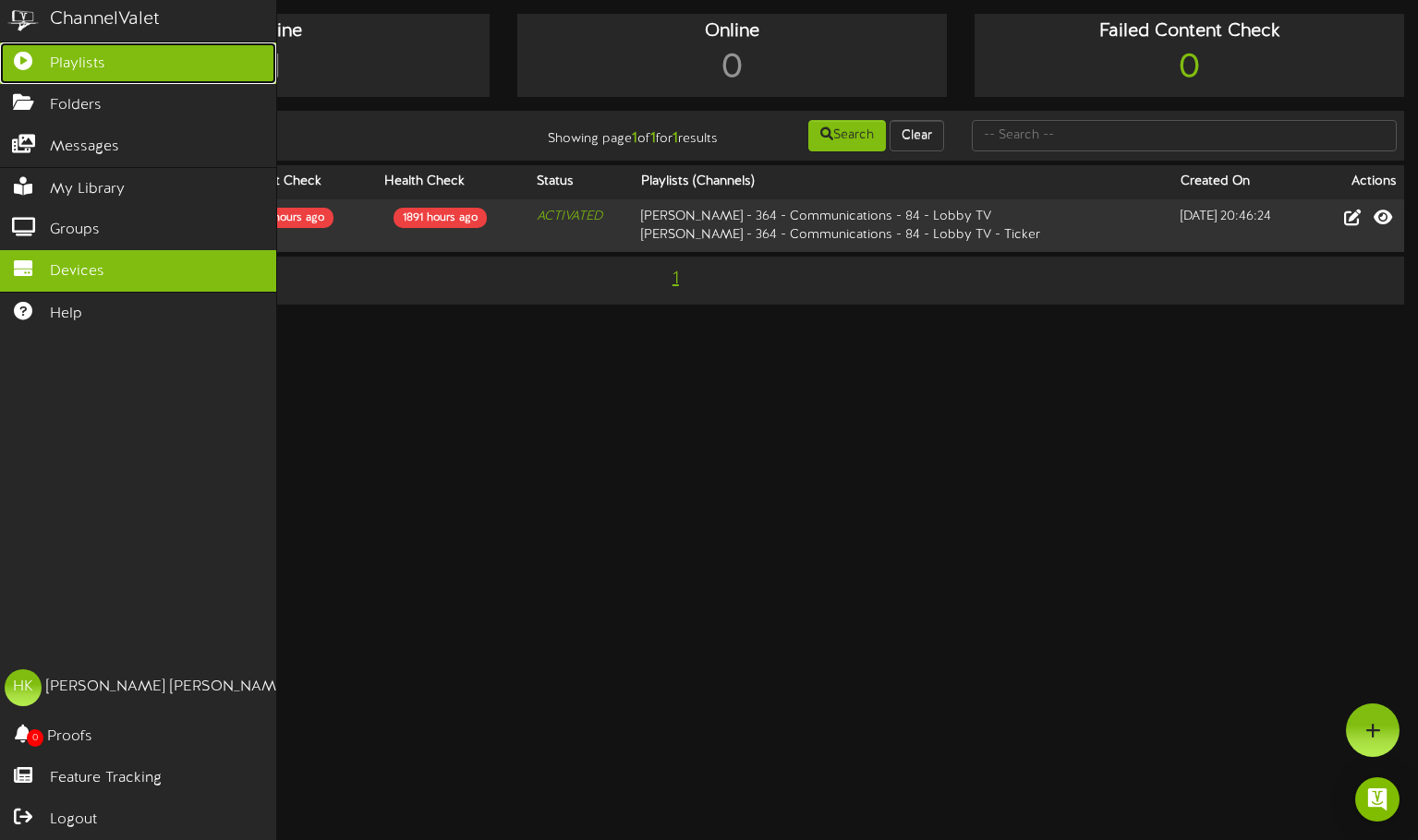
click at [42, 62] on icon at bounding box center [23, 58] width 46 height 14
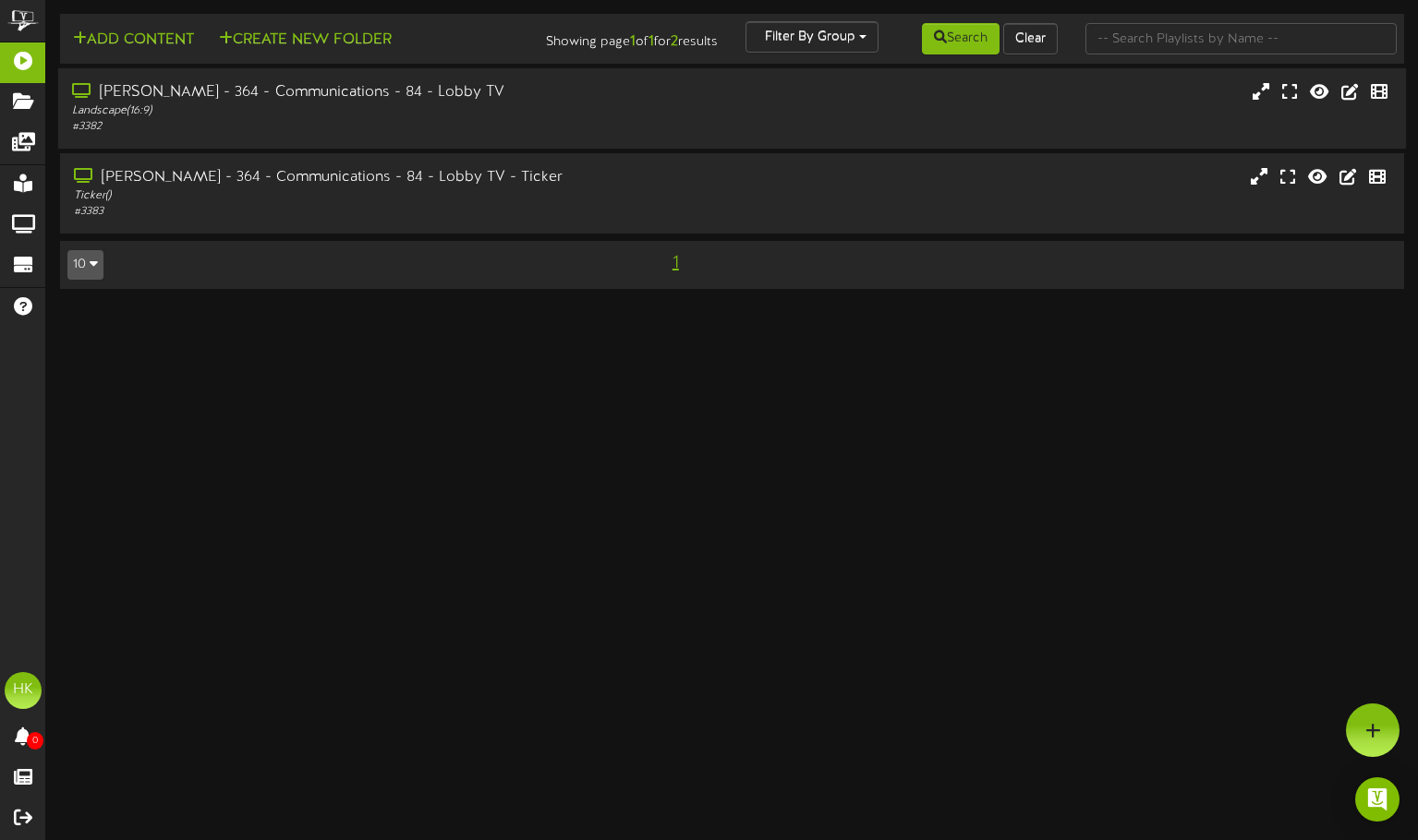
click at [1015, 115] on div "Barry Dental - 364 - Communications - 84 - Lobby TV Landscape ( 16:9 ) # 3382" at bounding box center [732, 108] width 1348 height 52
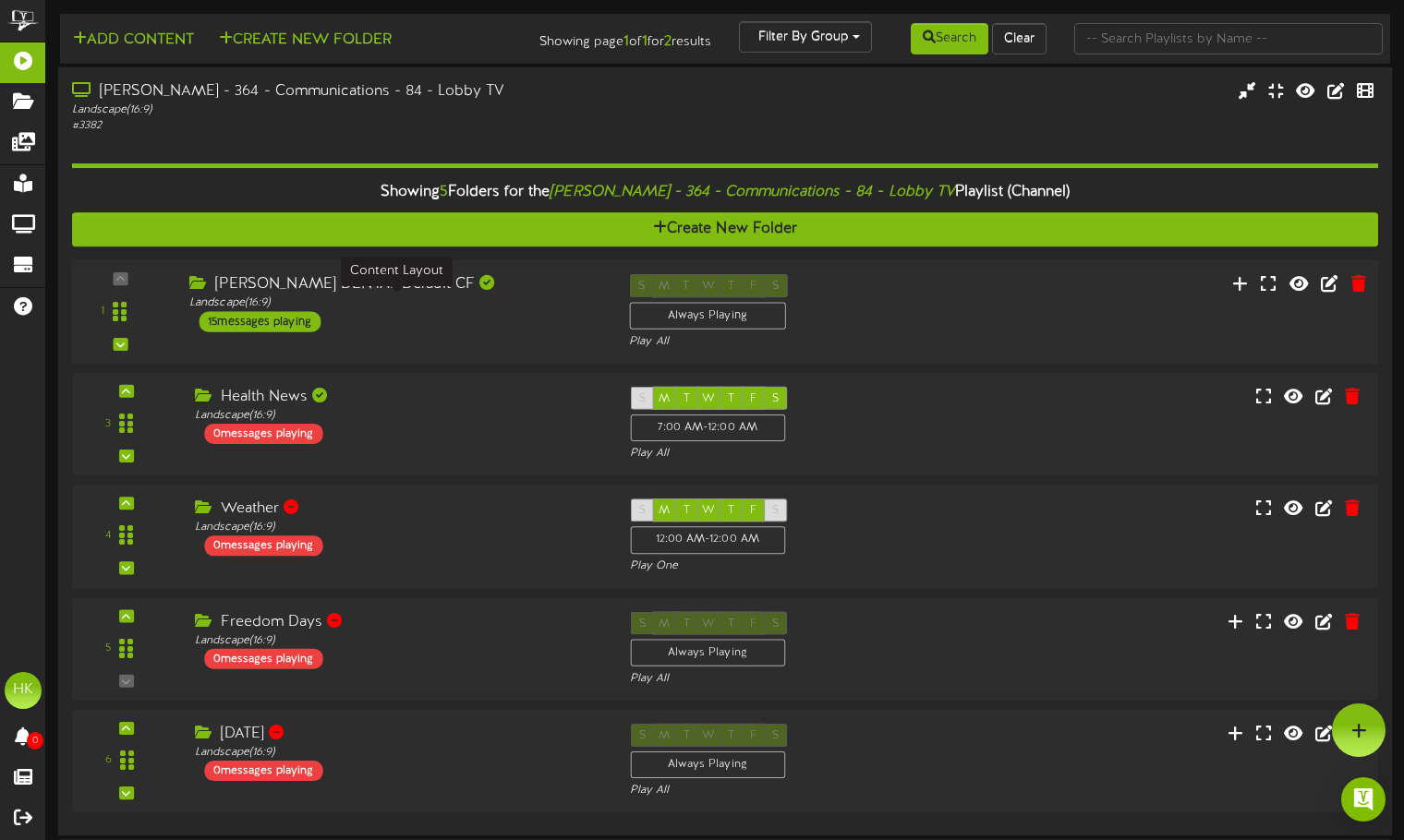
click at [407, 307] on div "Landscape ( 16:9 )" at bounding box center [395, 303] width 412 height 16
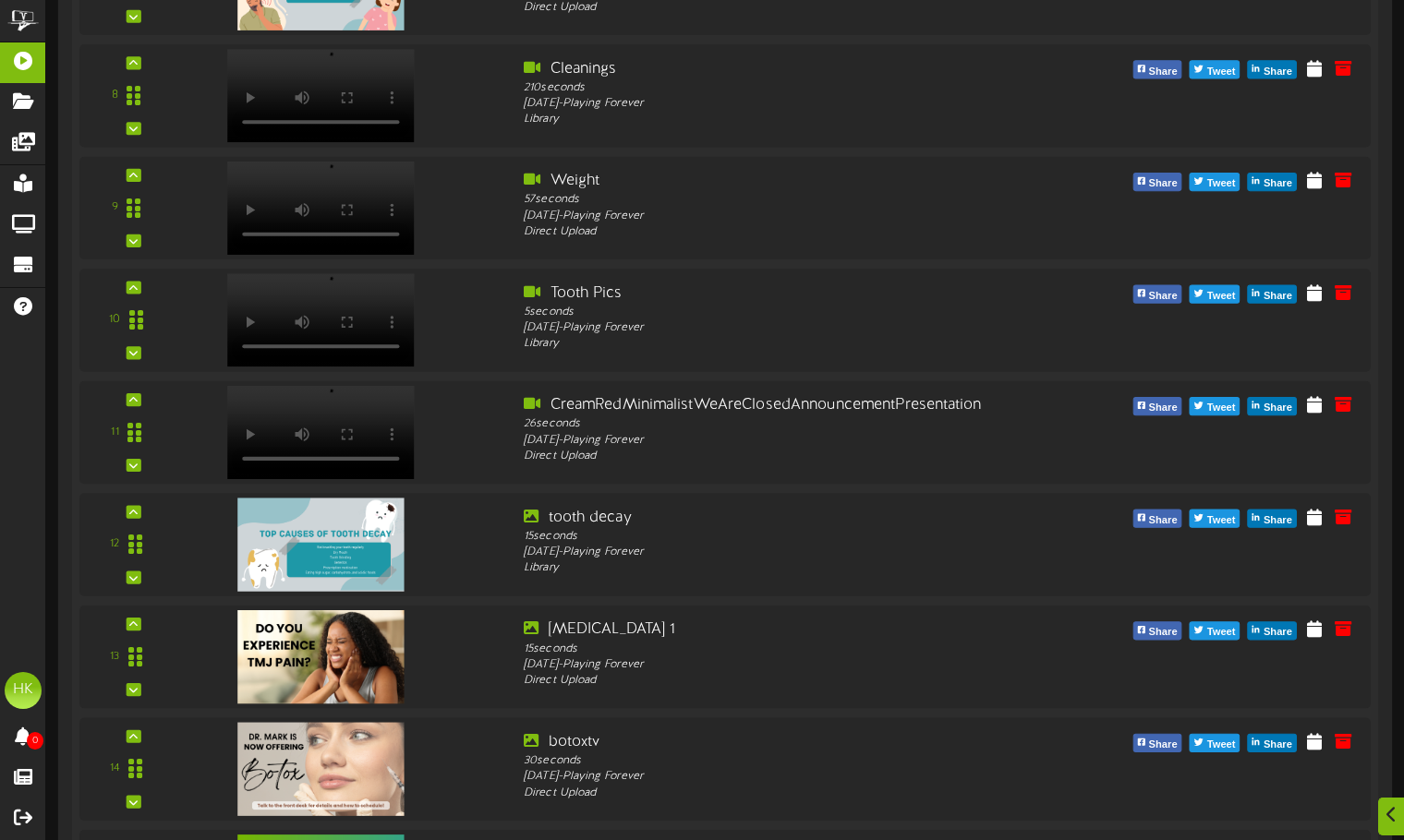
scroll to position [1292, 0]
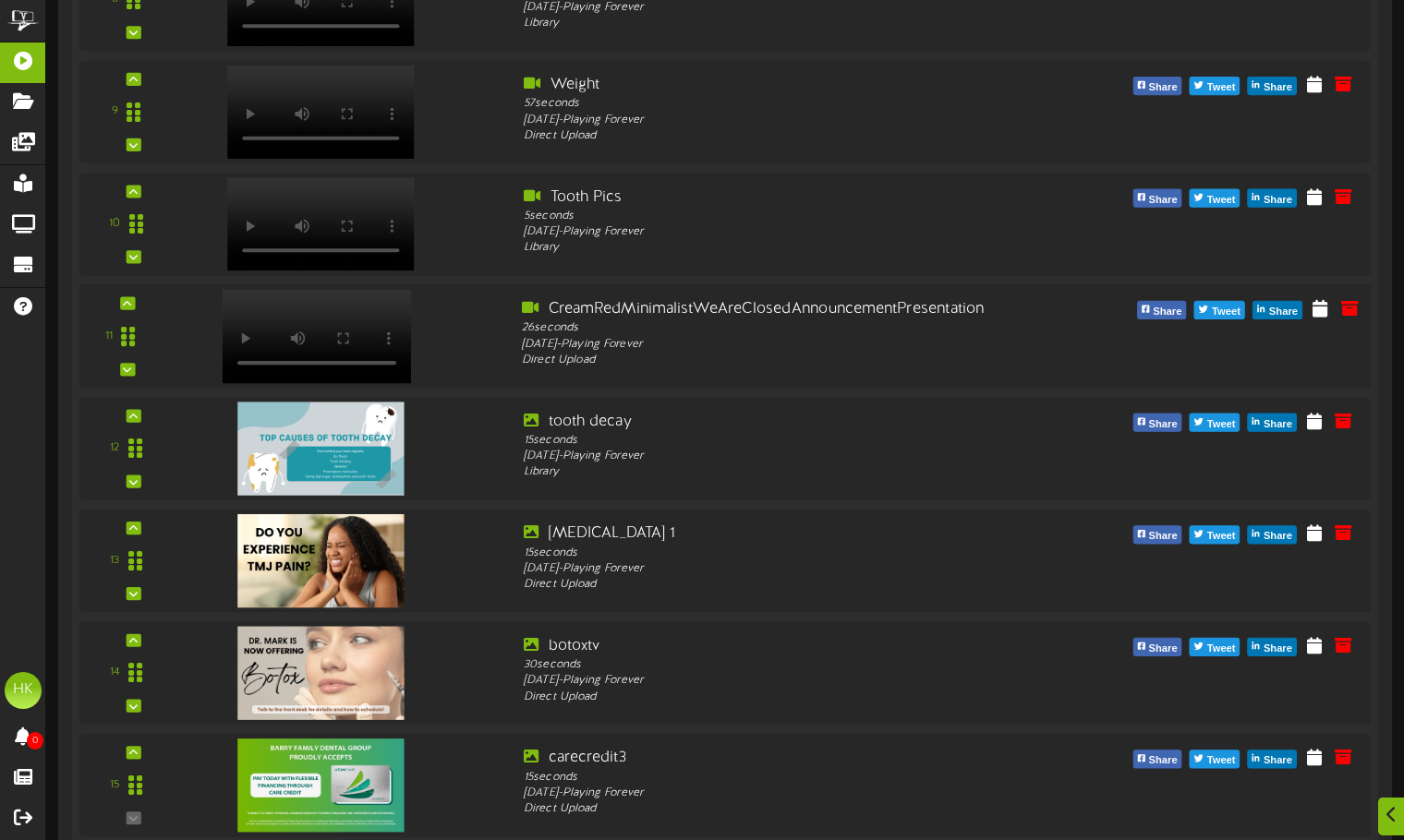
click at [452, 343] on div at bounding box center [345, 331] width 326 height 66
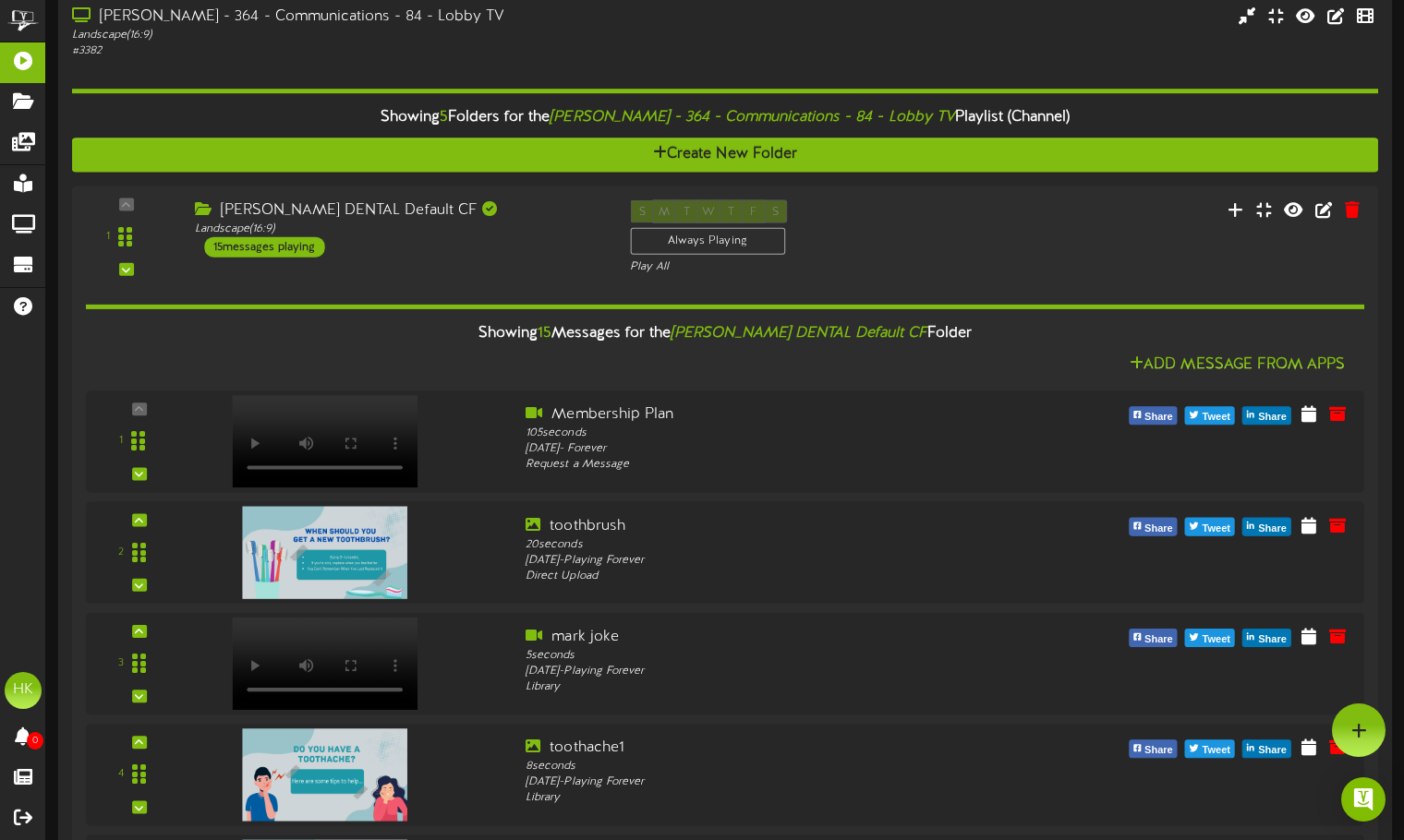
scroll to position [0, 0]
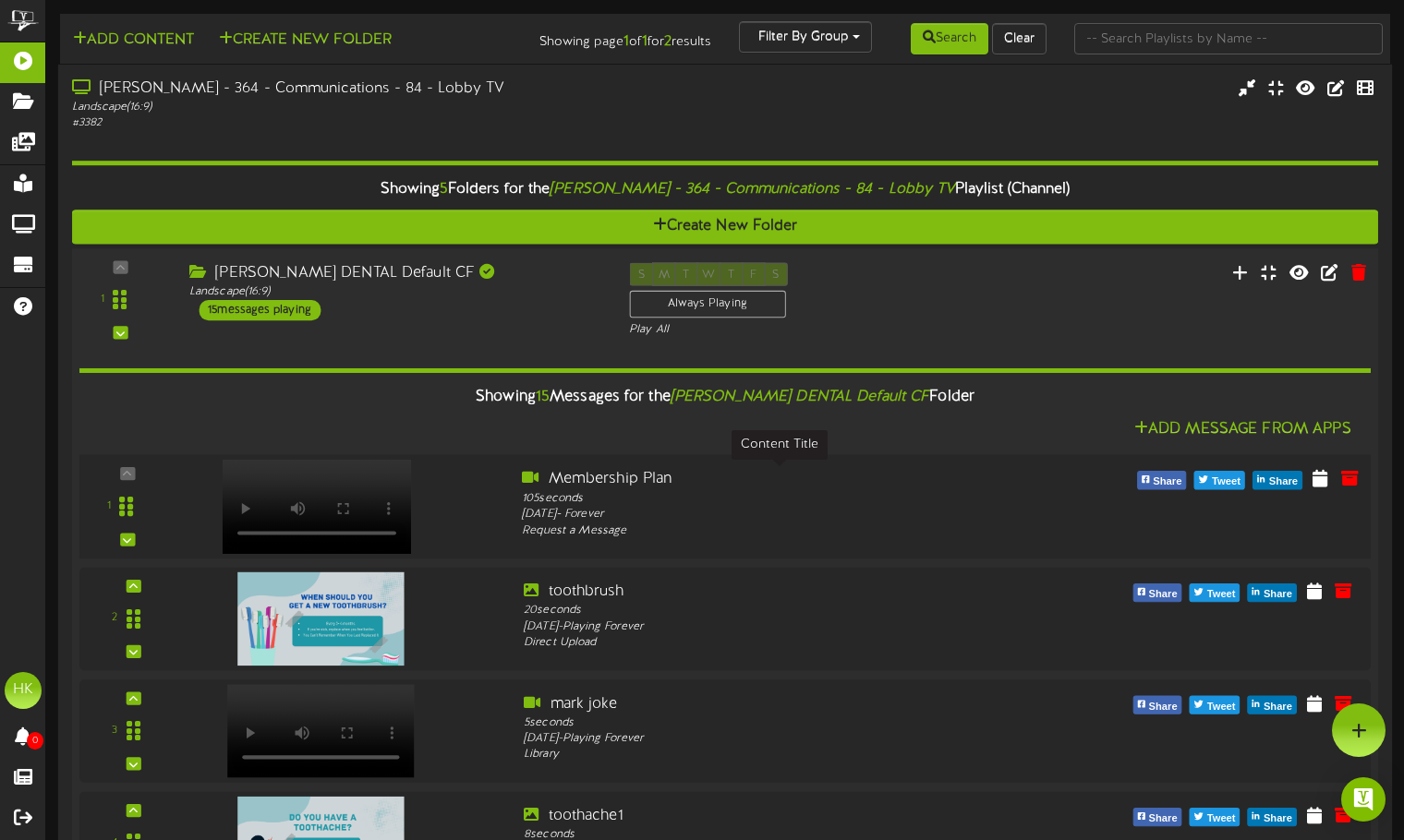
click at [647, 477] on div "Membership Plan" at bounding box center [779, 480] width 515 height 22
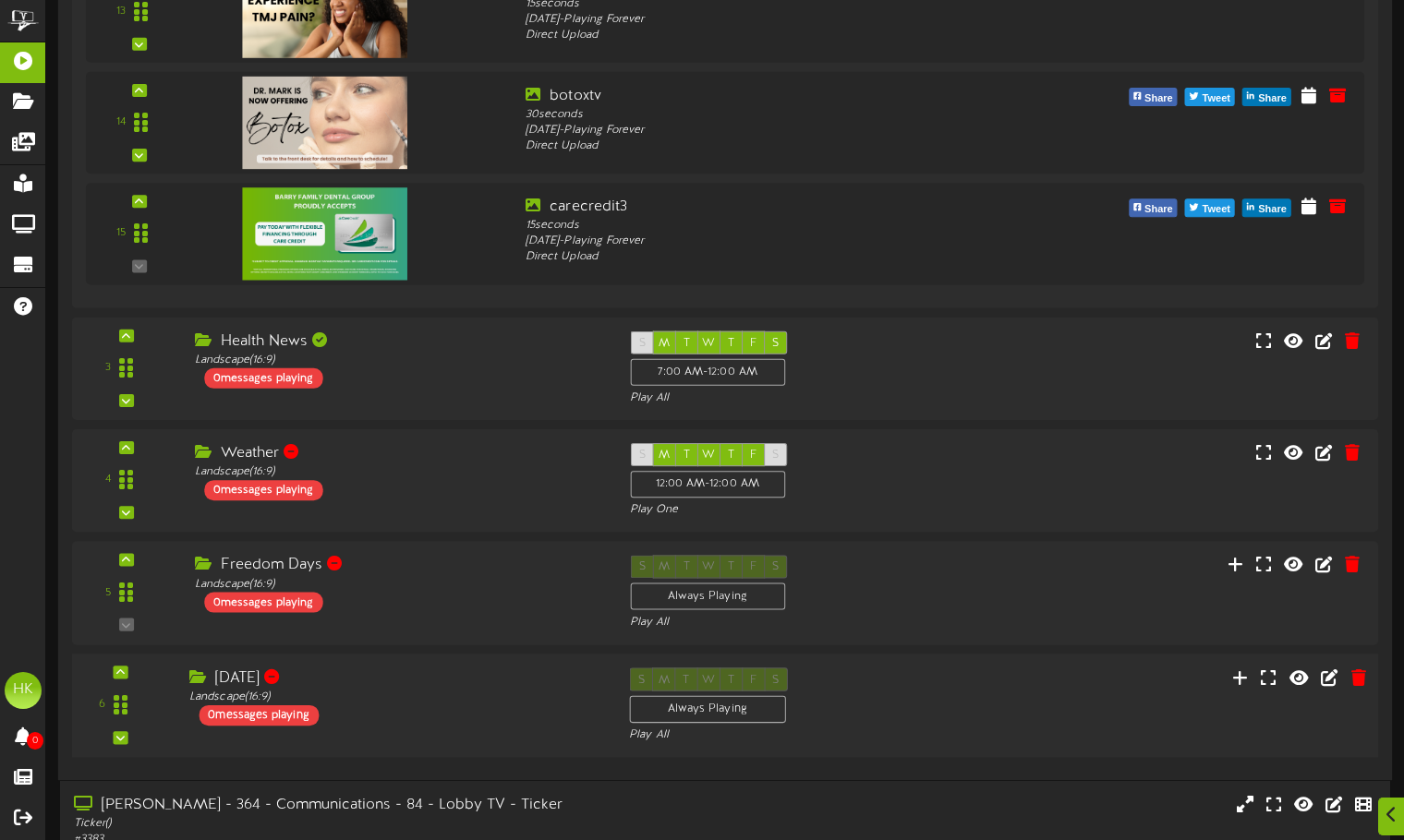
scroll to position [1931, 0]
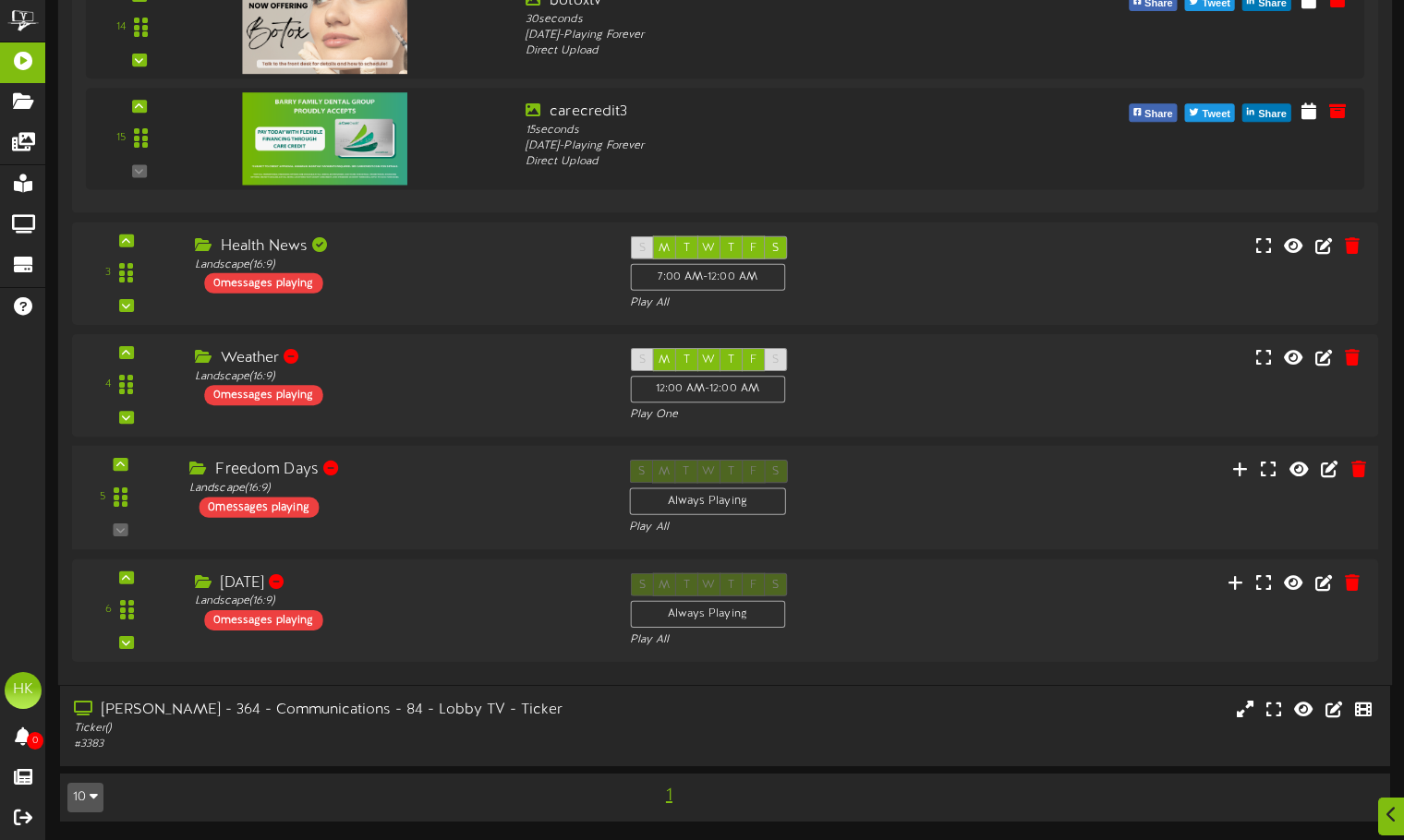
click at [397, 474] on div "Freedom Days" at bounding box center [395, 471] width 412 height 22
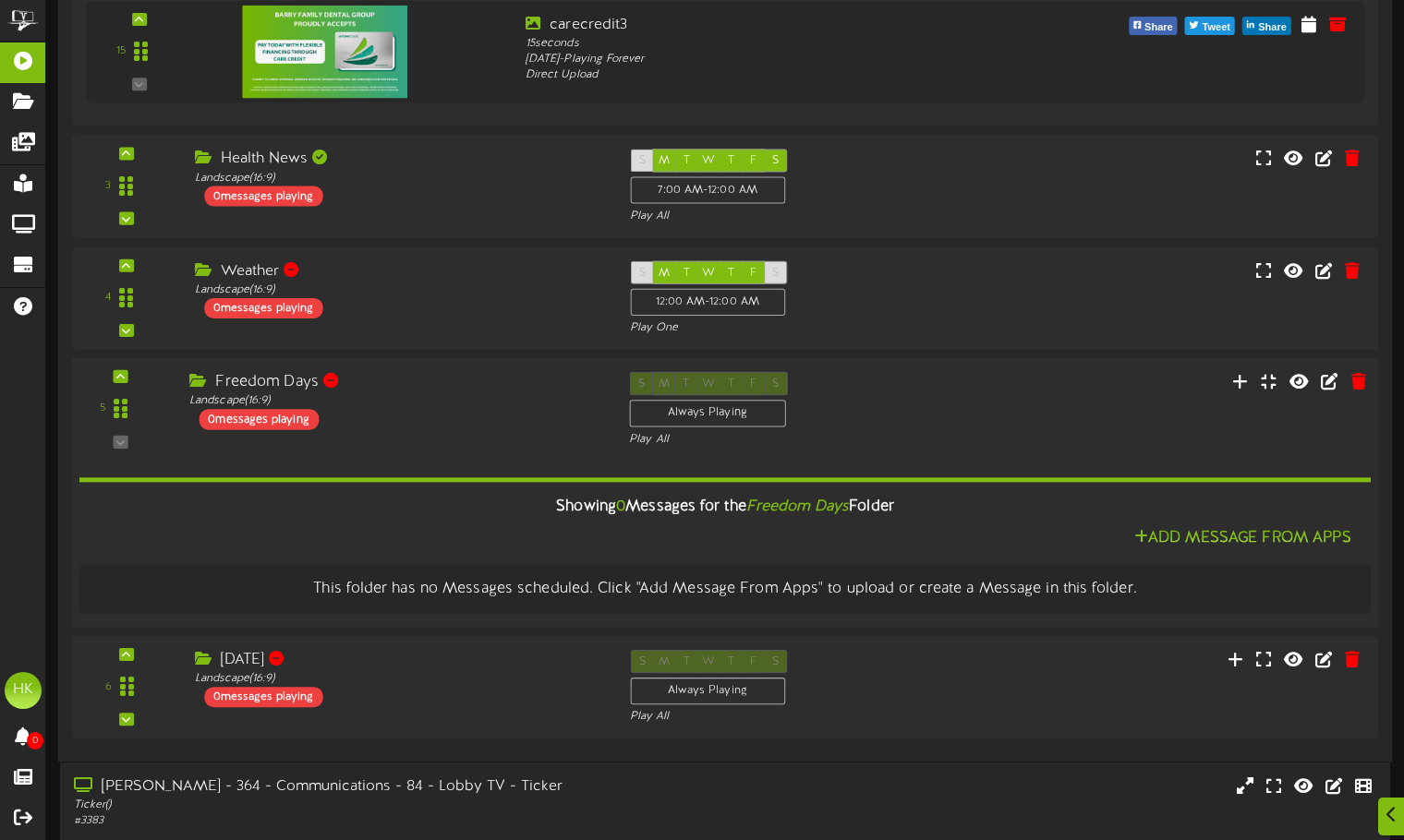
scroll to position [2022, 0]
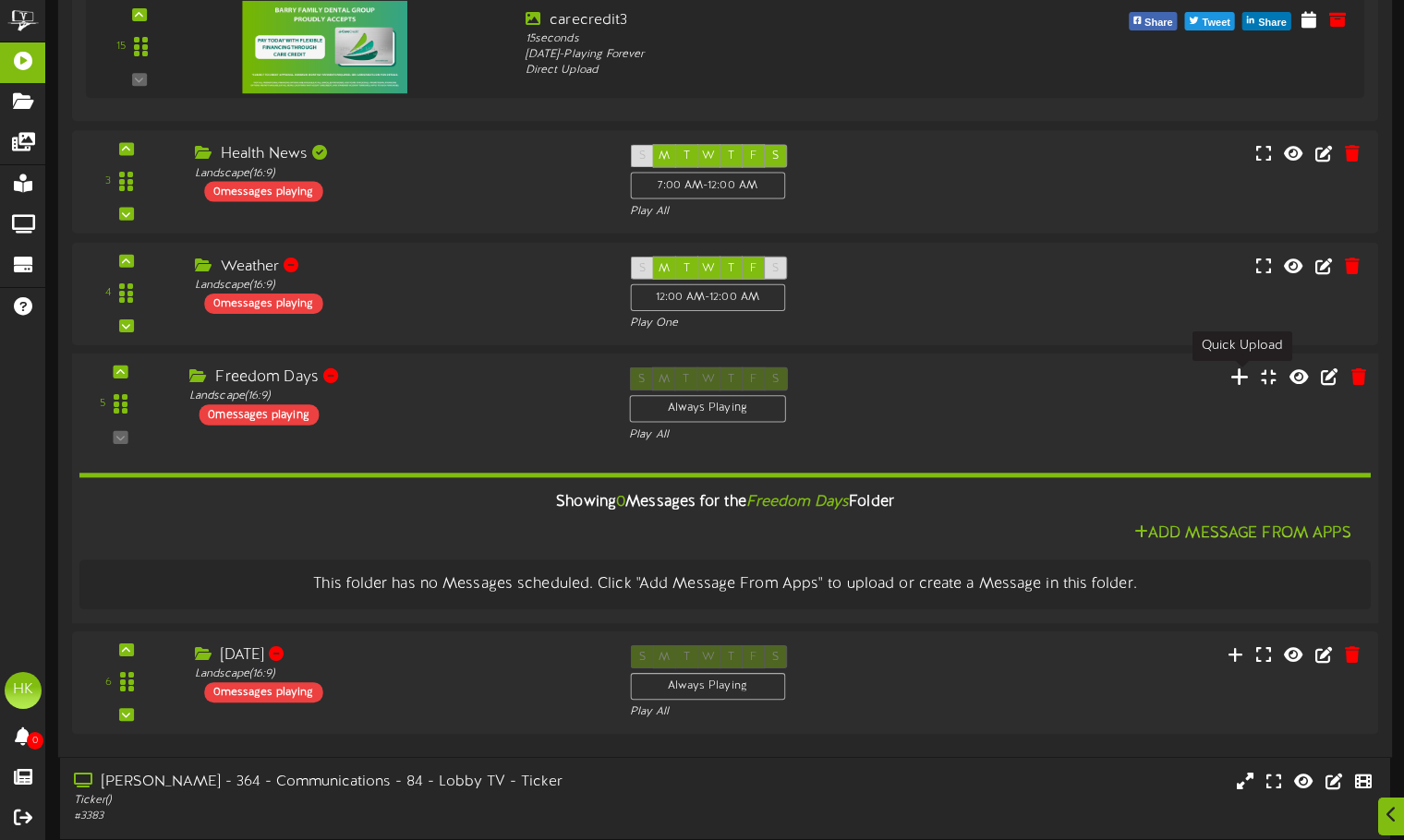
click at [1243, 378] on icon at bounding box center [1240, 376] width 20 height 21
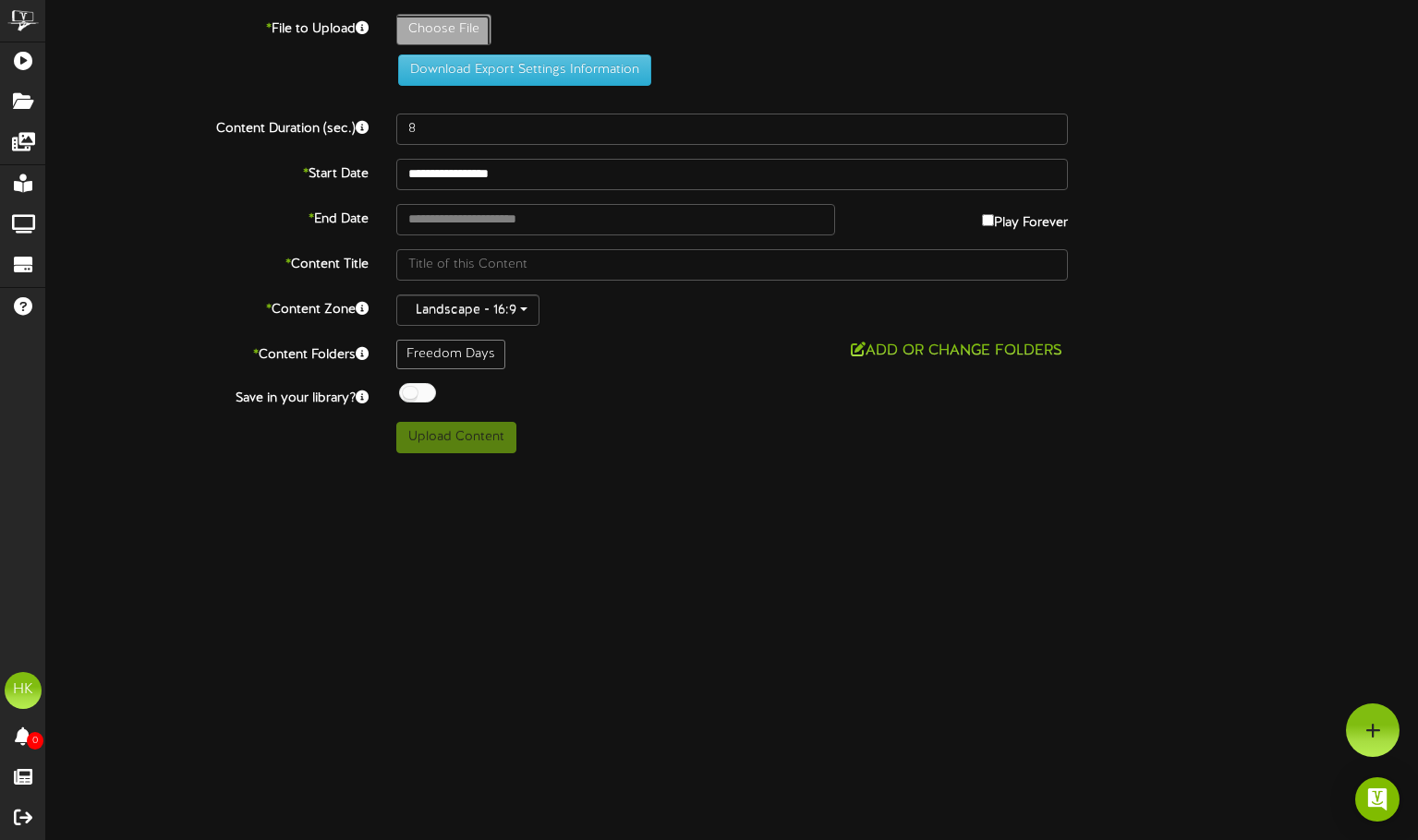
type input "**********"
type input "FreedomDays202511"
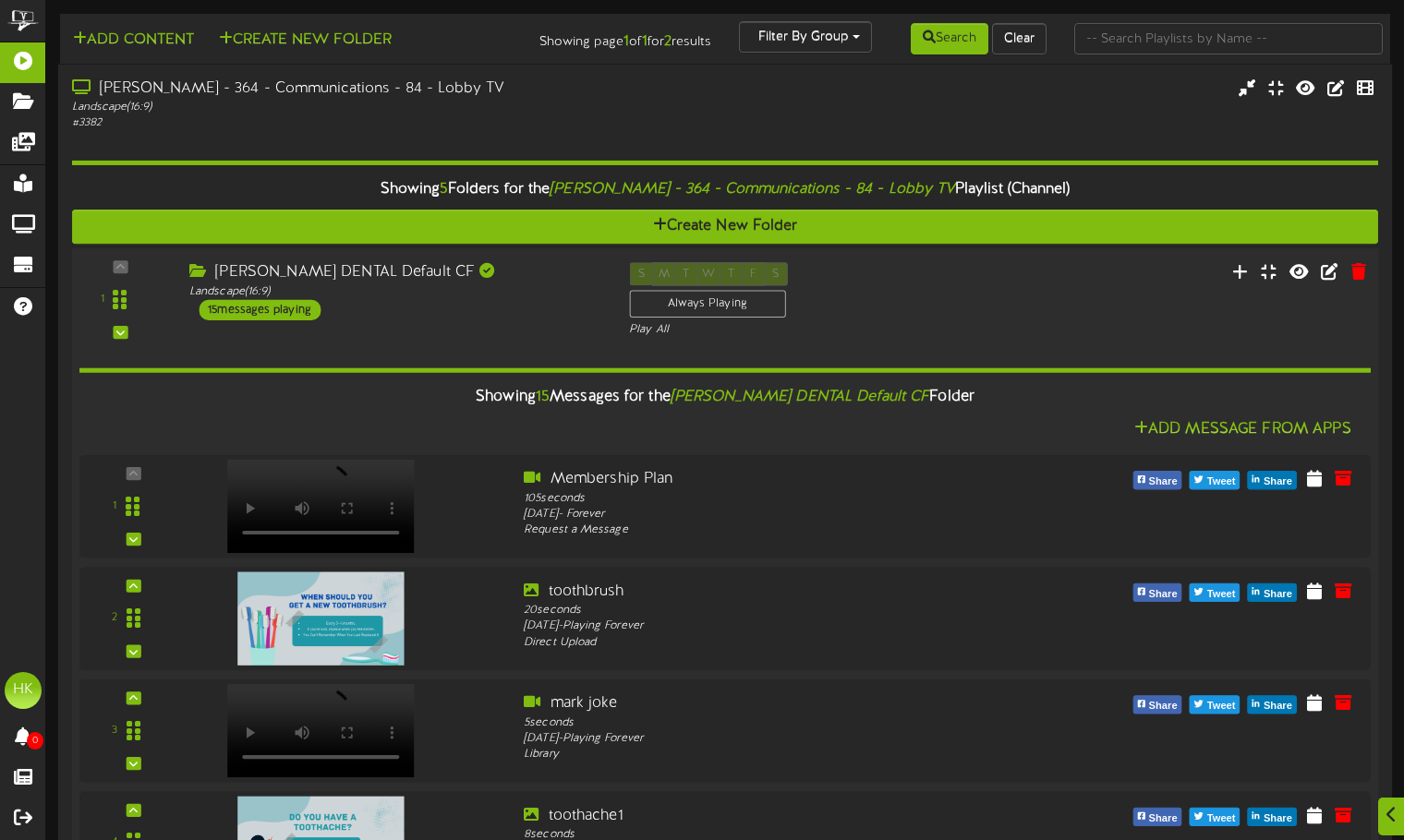
scroll to position [93, 0]
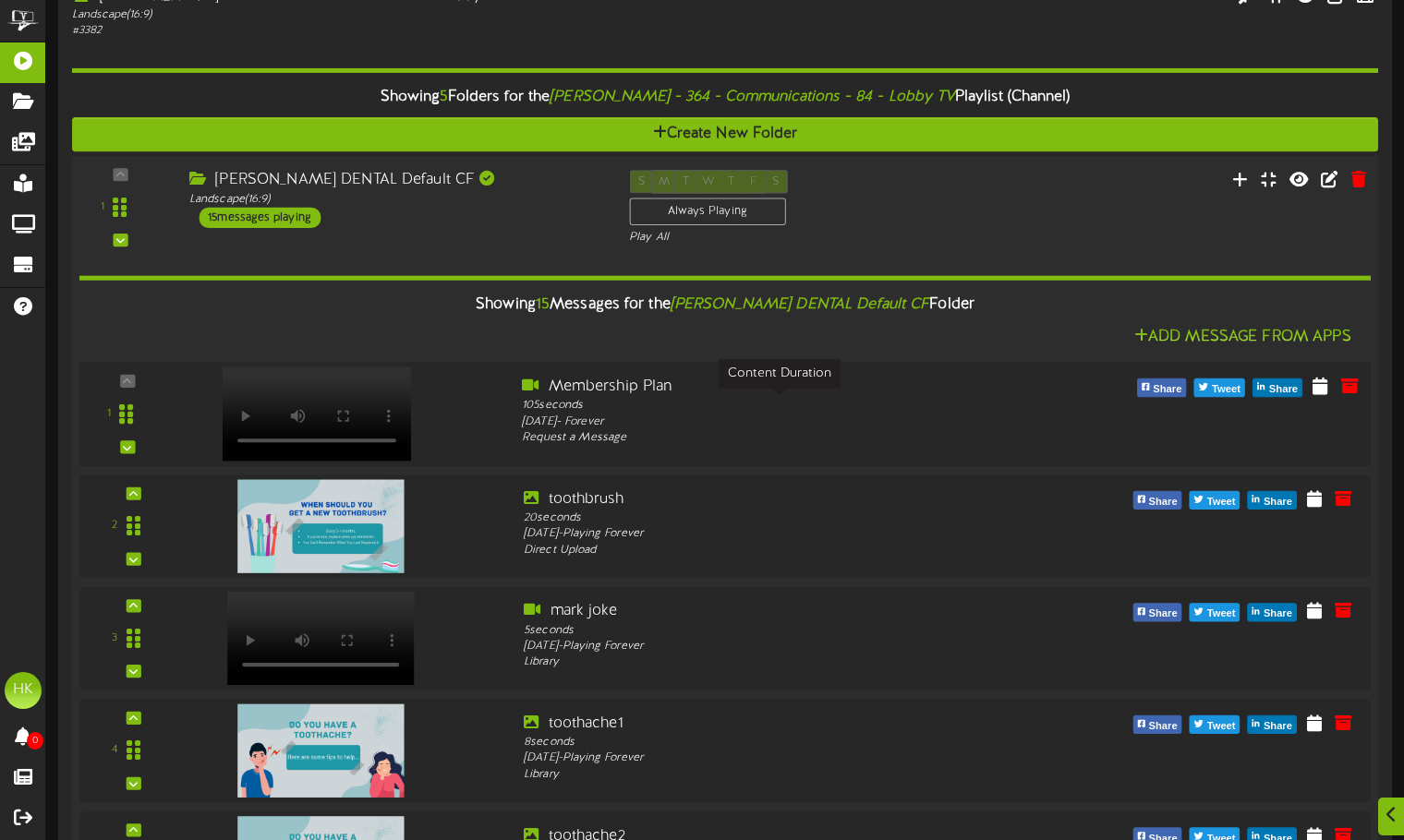
click at [641, 410] on div "105 seconds" at bounding box center [779, 406] width 515 height 17
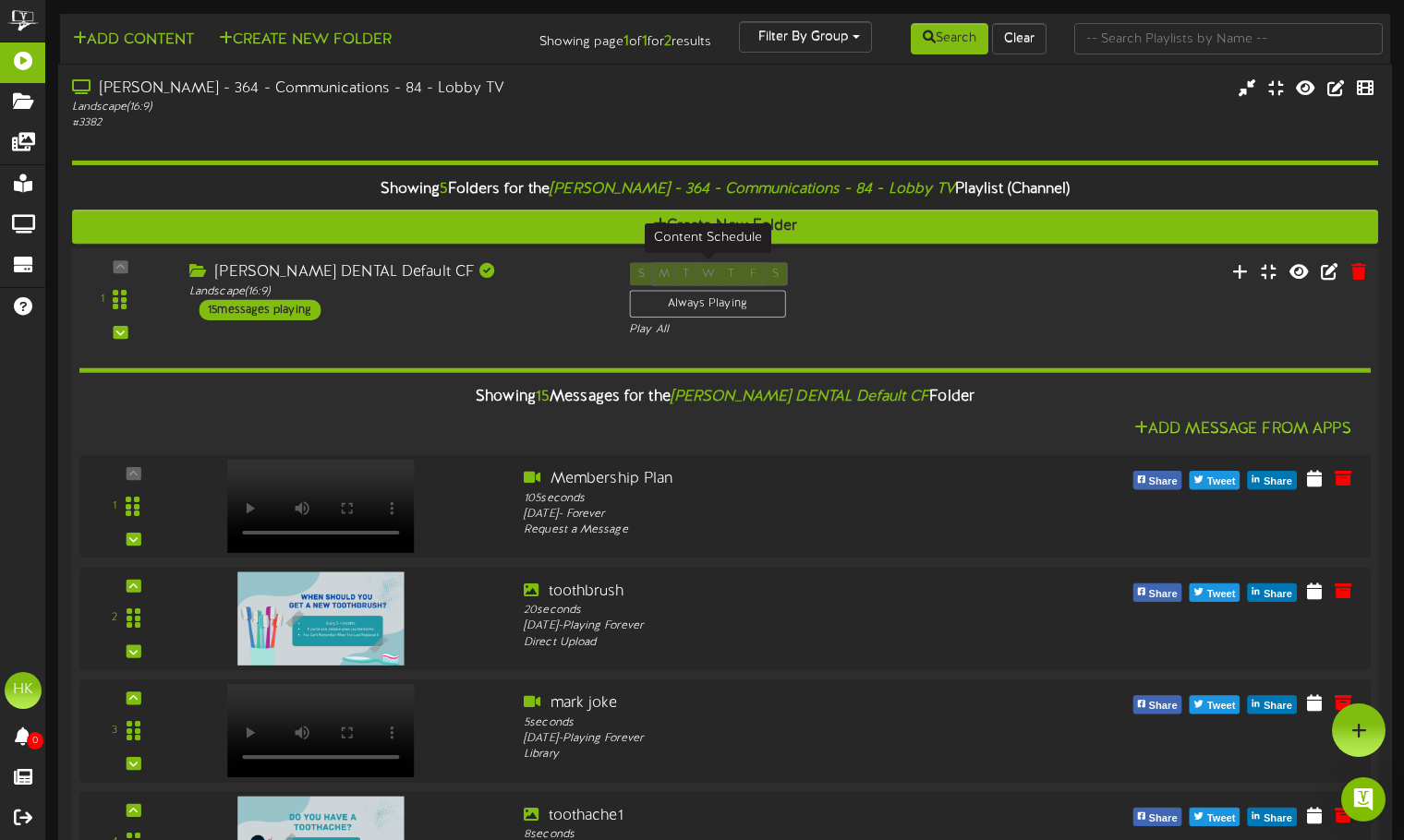
click at [736, 298] on div "Always Playing" at bounding box center [707, 304] width 156 height 28
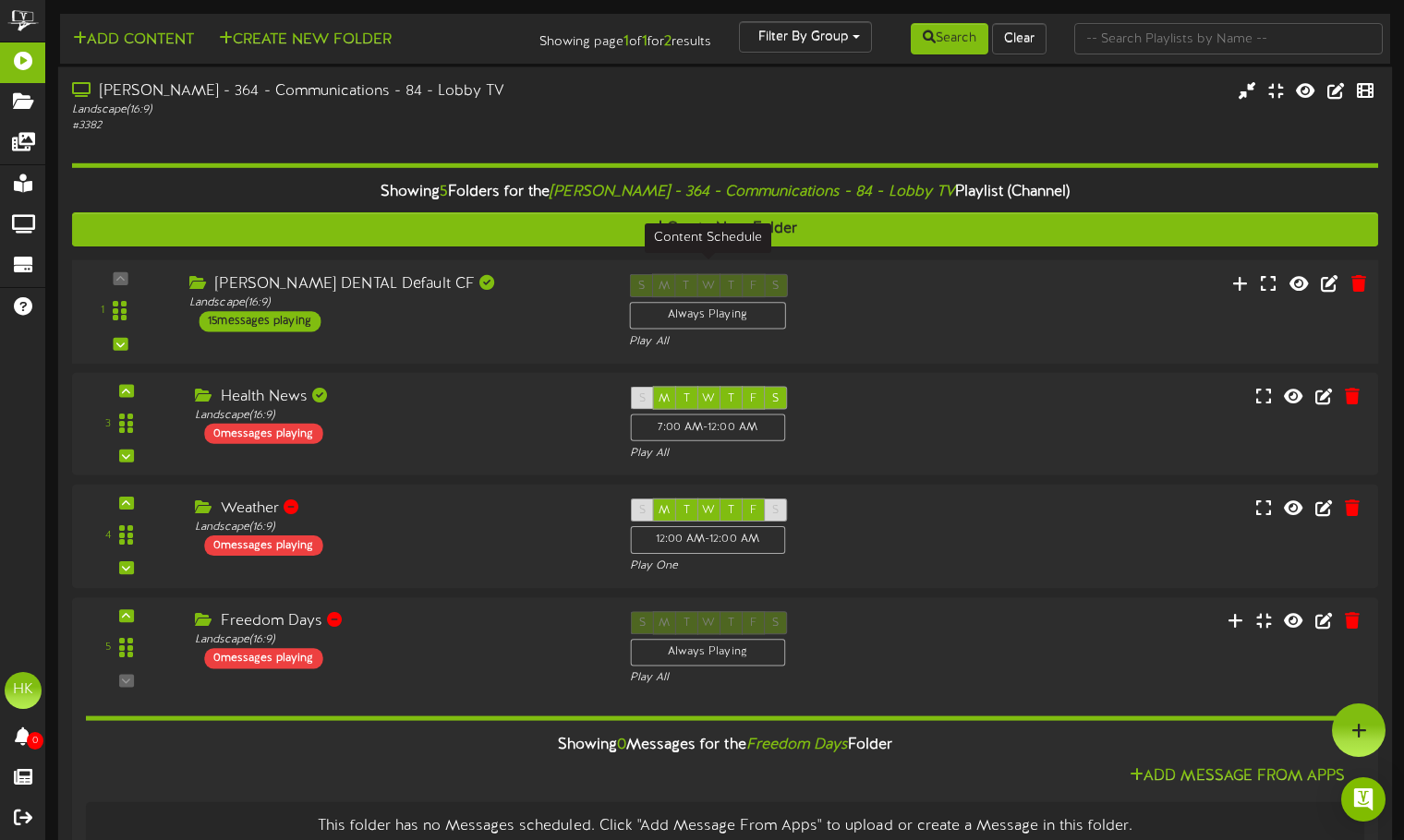
click at [736, 304] on div "Always Playing" at bounding box center [707, 316] width 156 height 28
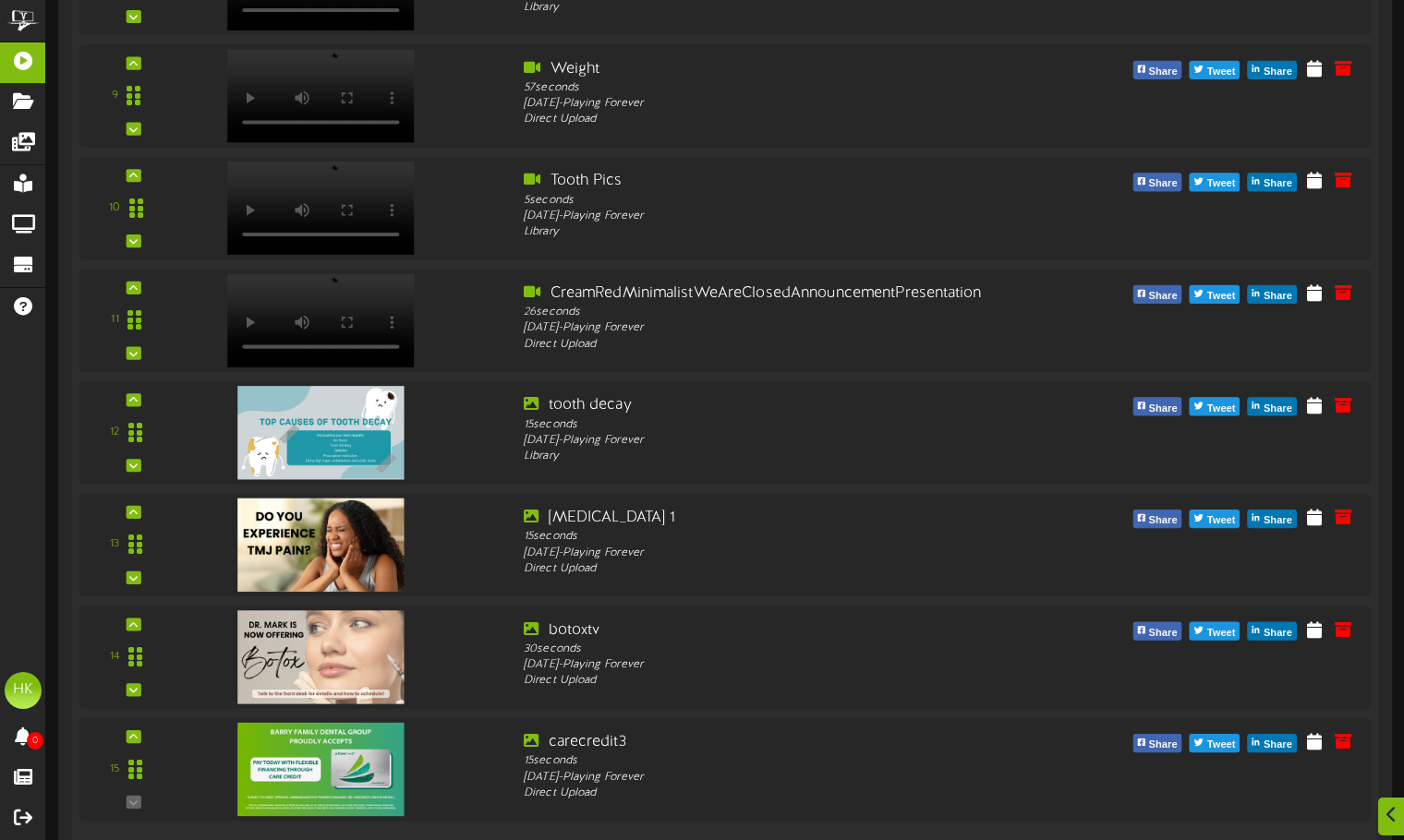
scroll to position [1385, 0]
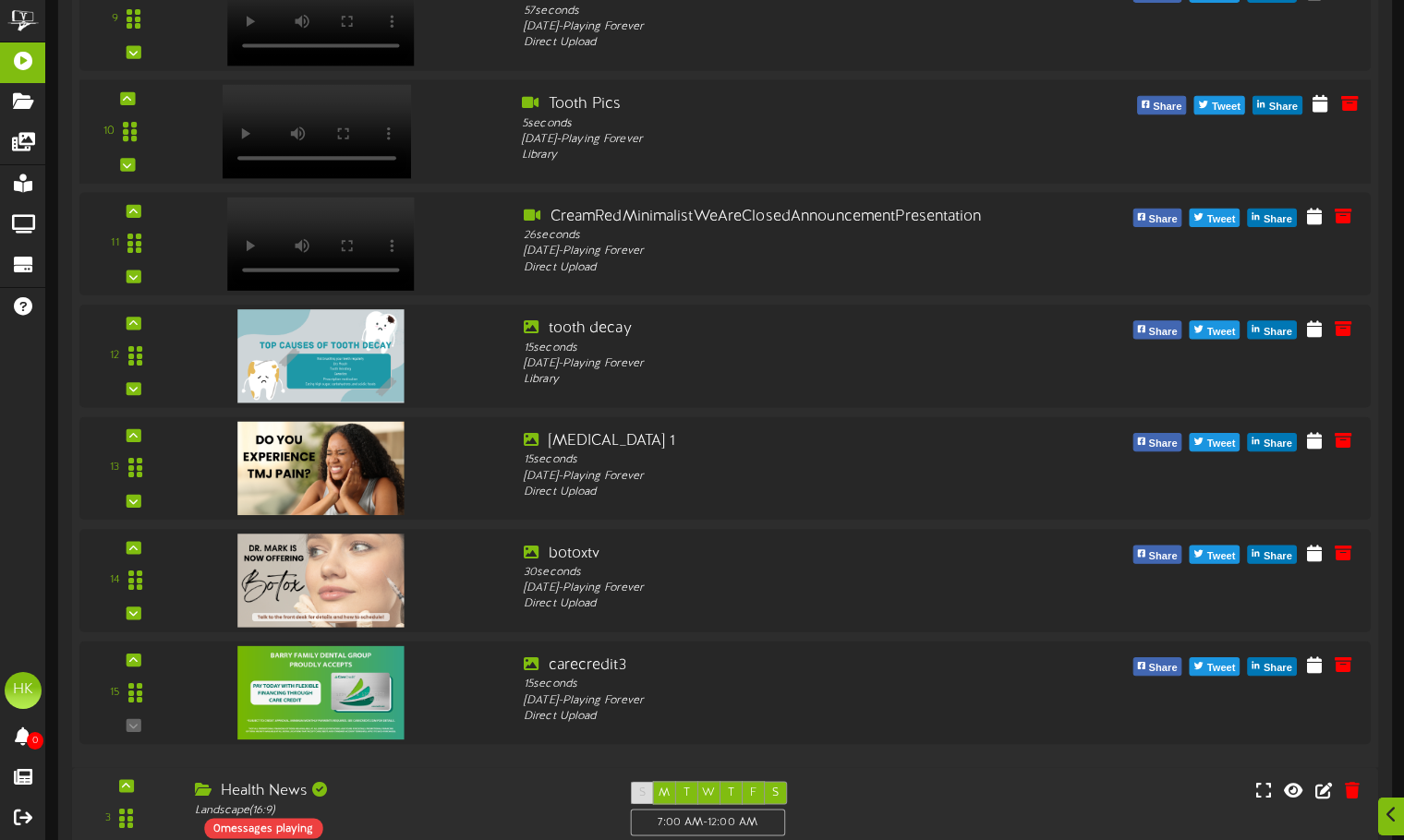
click at [382, 104] on video at bounding box center [317, 130] width 190 height 94
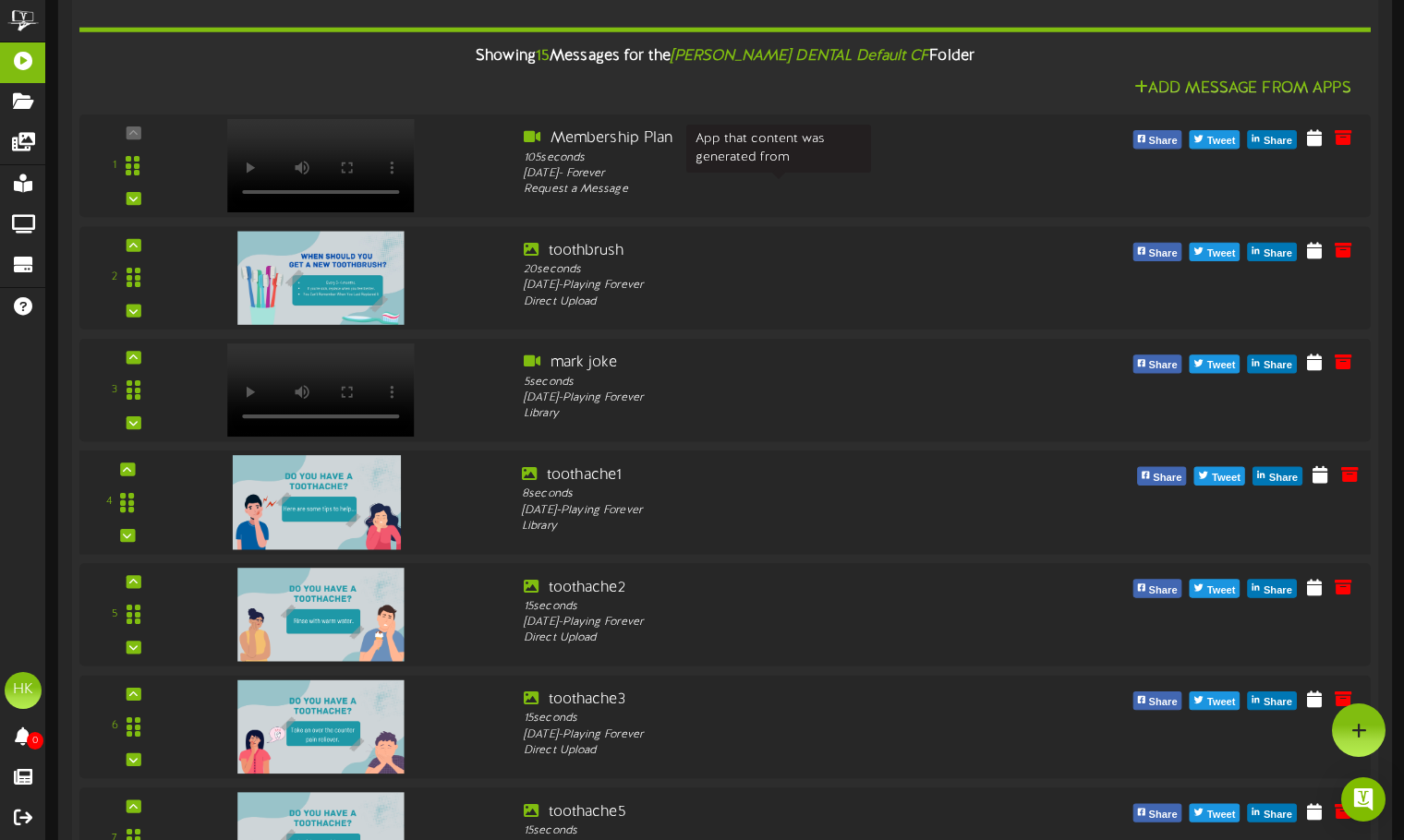
scroll to position [0, 0]
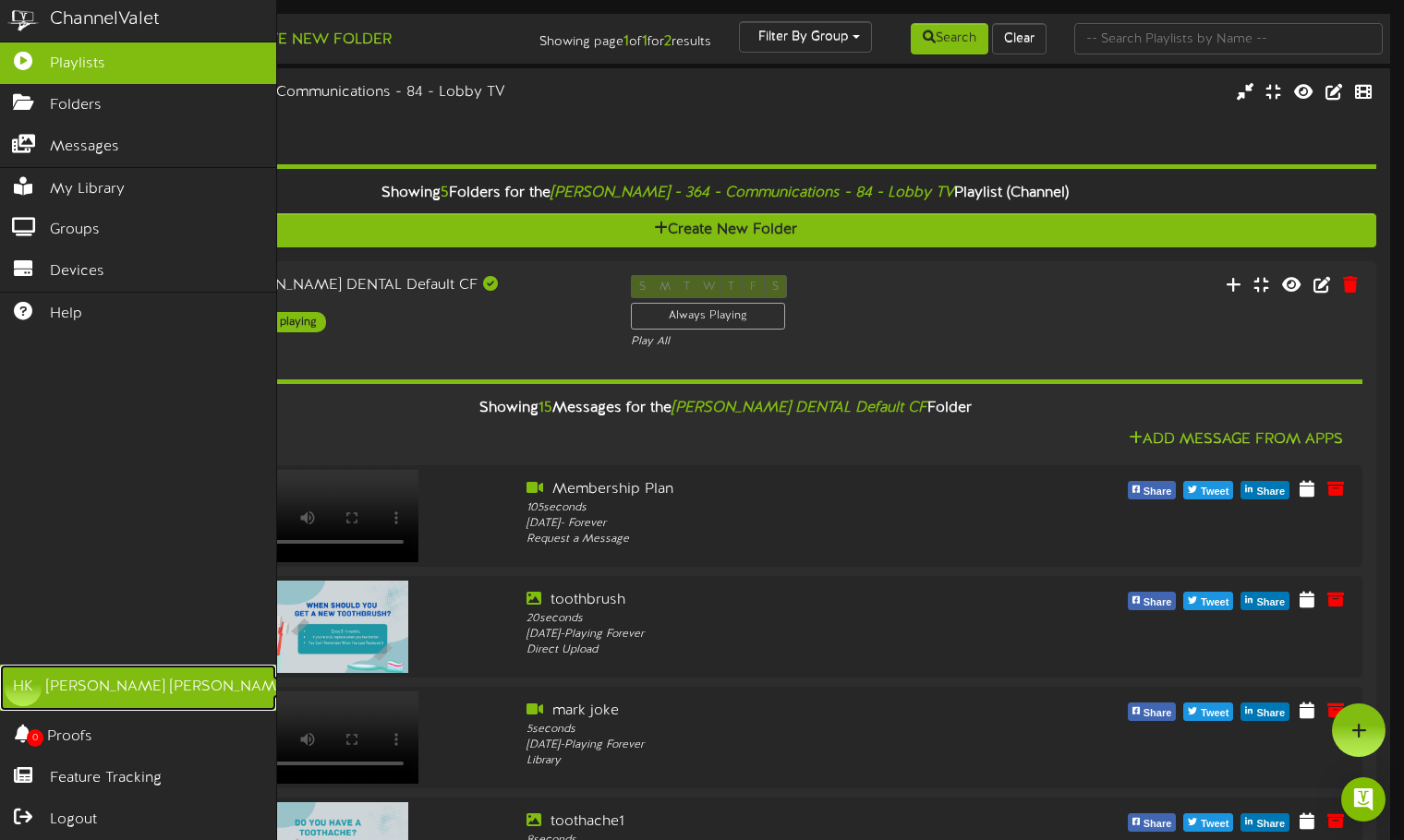
click at [23, 689] on div "HK" at bounding box center [23, 687] width 37 height 37
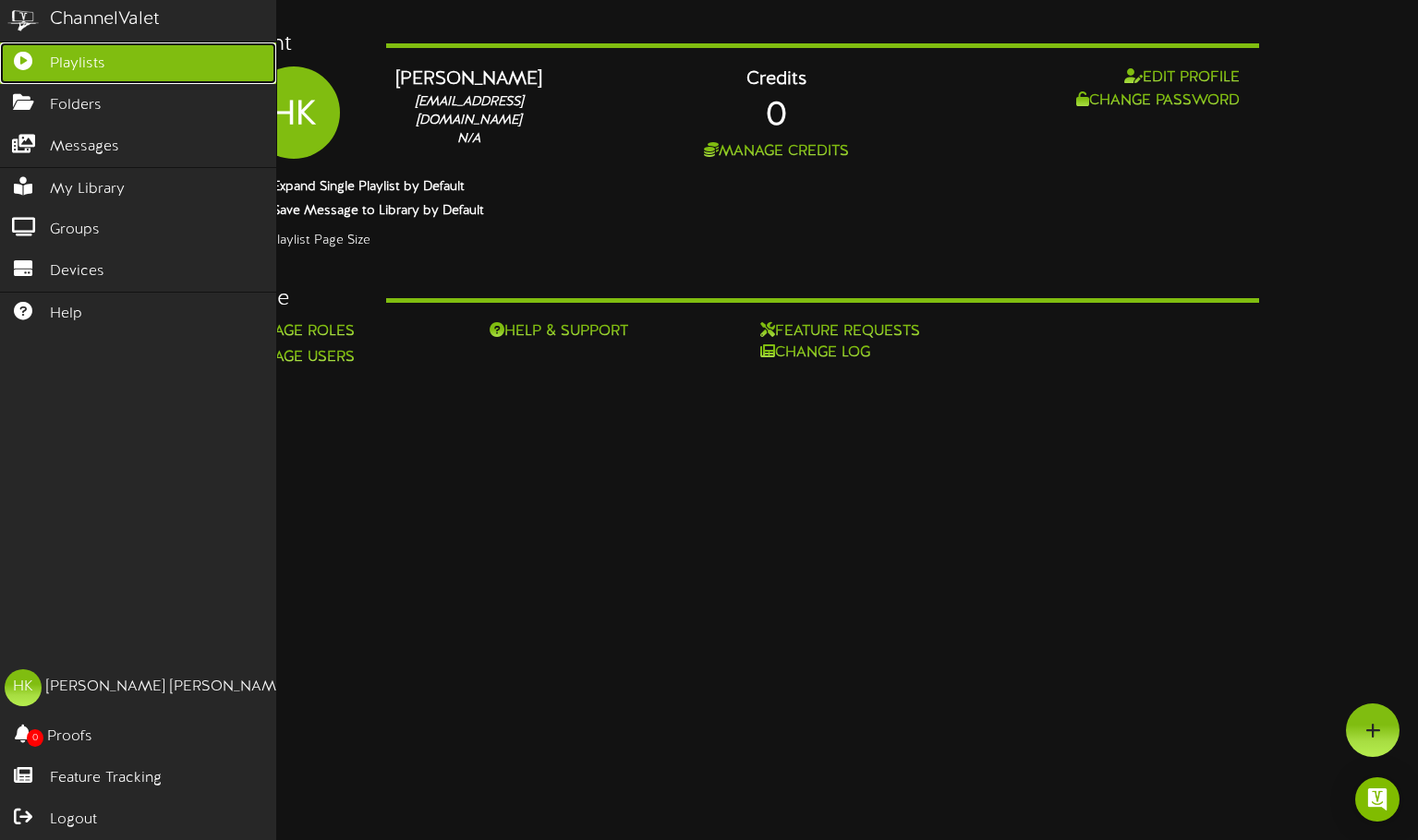
click at [31, 56] on icon at bounding box center [23, 58] width 46 height 14
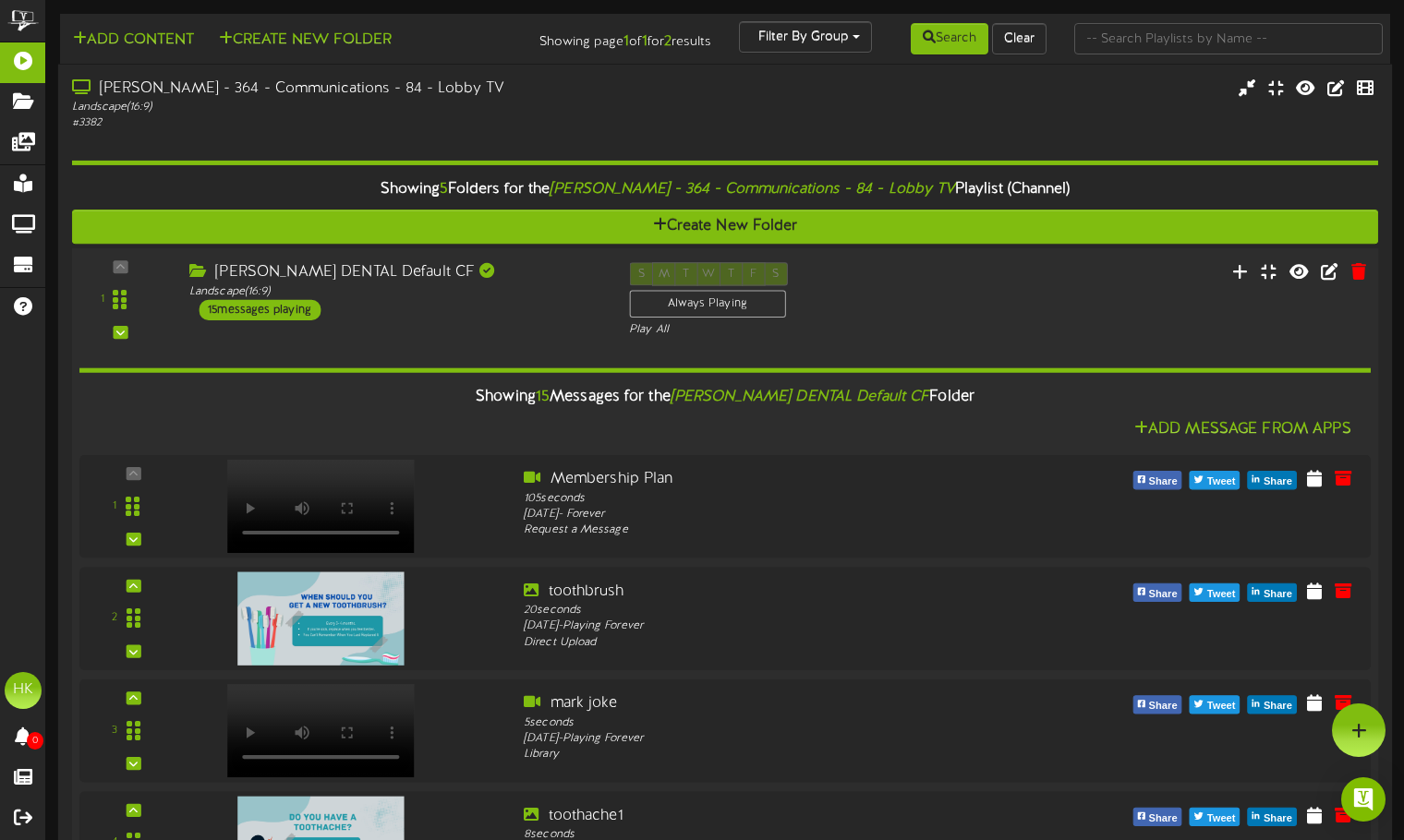
click at [801, 386] on div "Showing 15 Messages for the BARRY DENTAL Default CF Folder" at bounding box center [725, 398] width 1319 height 39
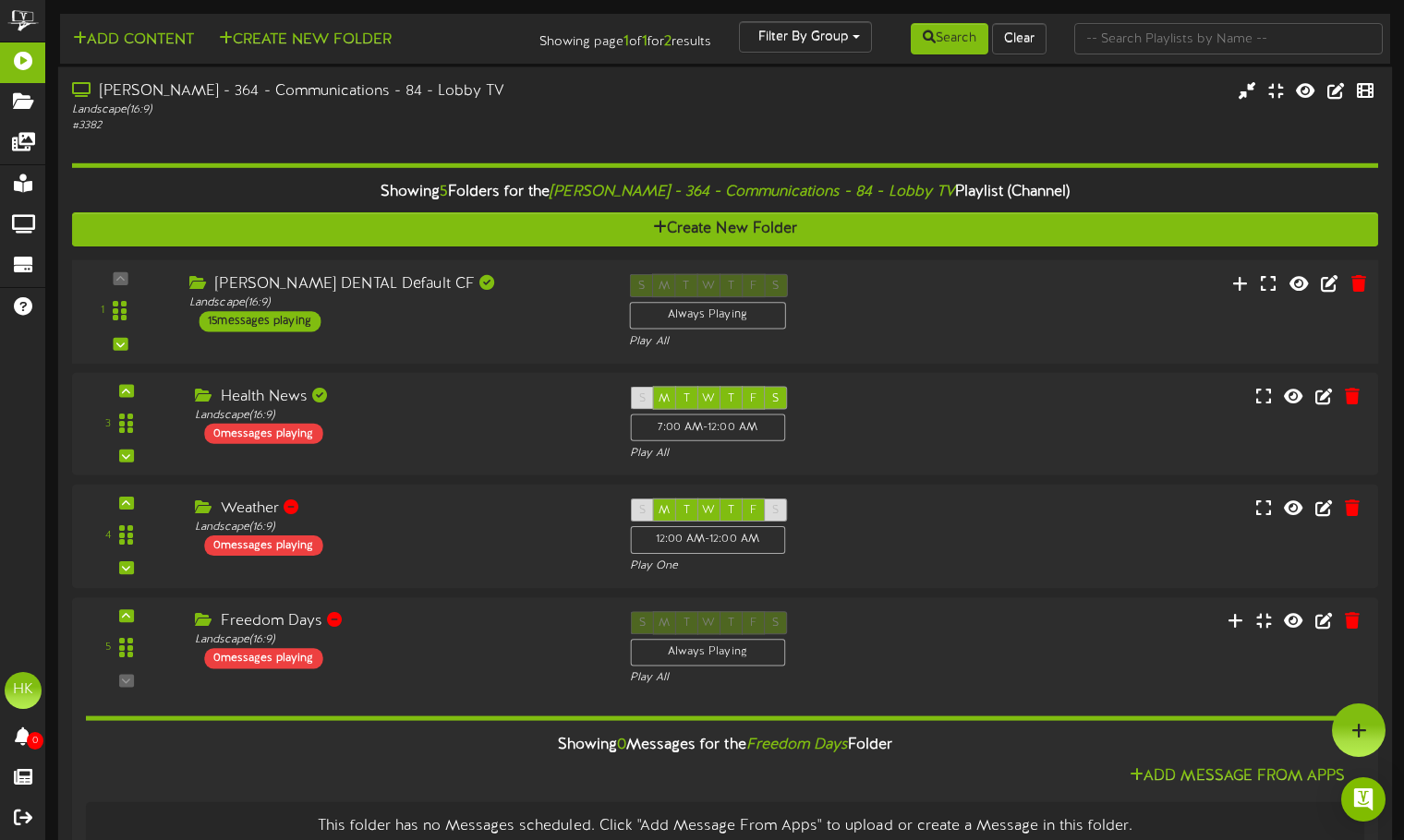
click at [812, 307] on div "S M T W T F S Always Playing Play All" at bounding box center [780, 312] width 330 height 76
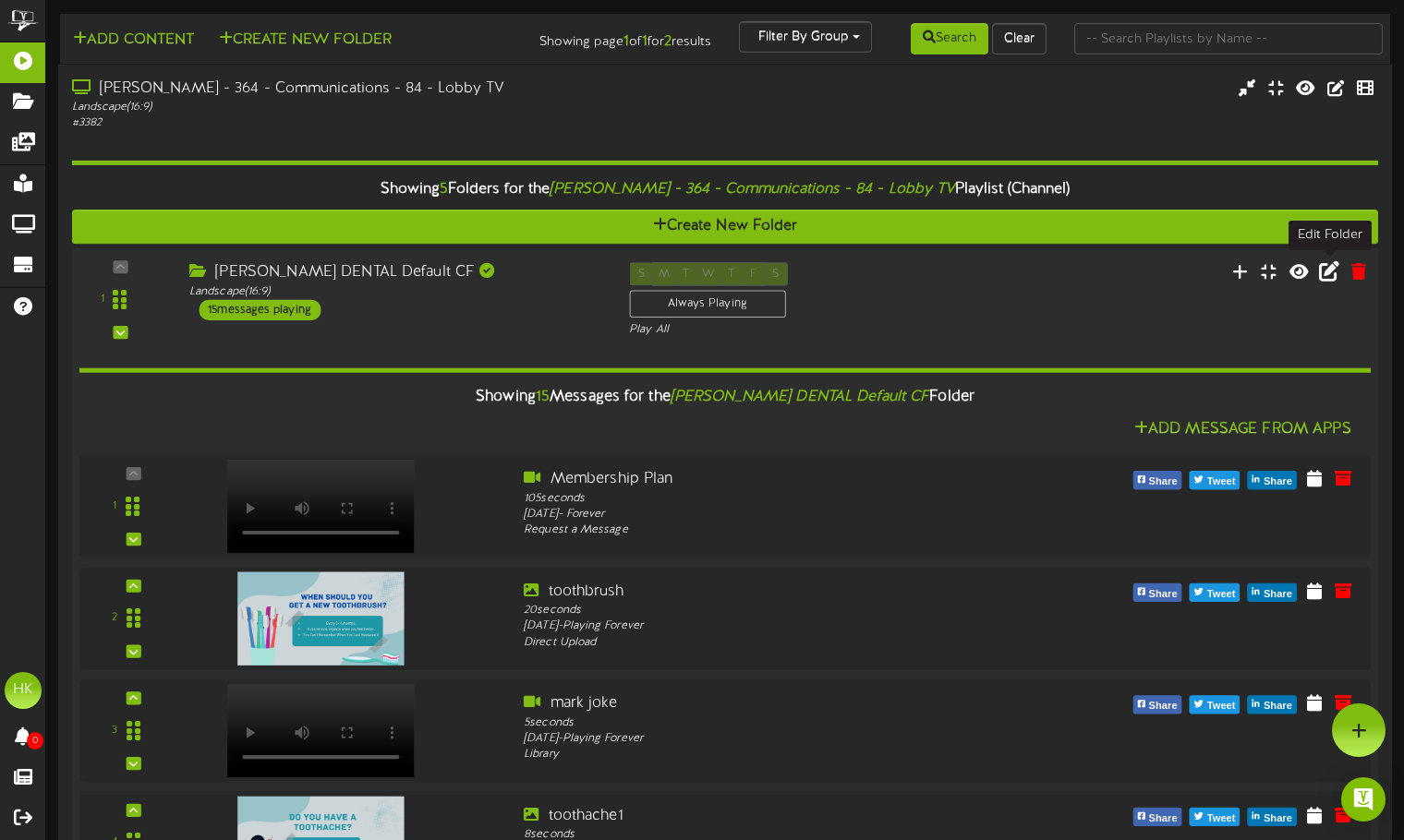
click at [1326, 272] on icon at bounding box center [1329, 271] width 21 height 21
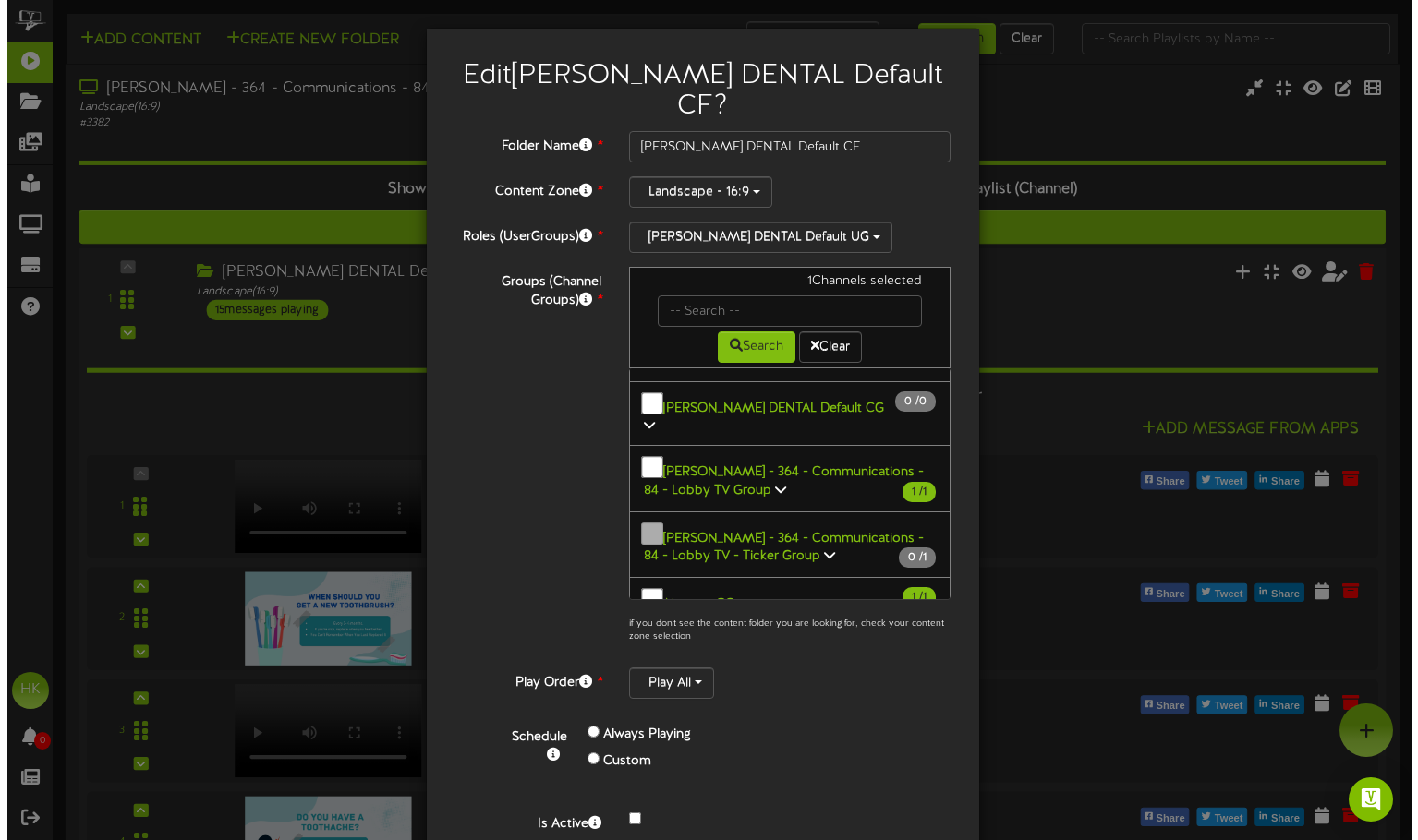
scroll to position [51, 0]
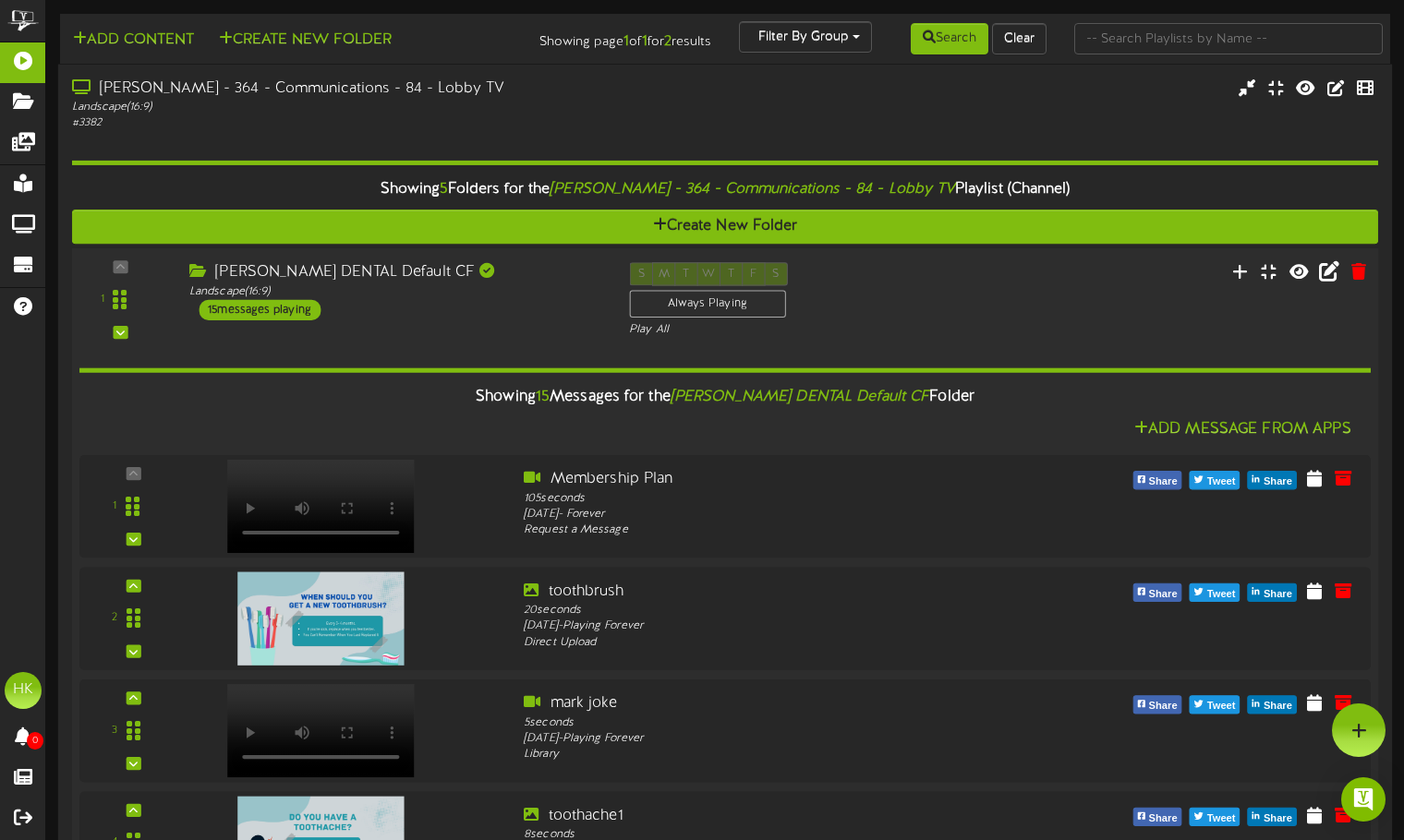
click at [179, 28] on div "Add Content Create New Folder" at bounding box center [277, 38] width 448 height 33
click at [178, 39] on button "Add Content" at bounding box center [133, 39] width 132 height 23
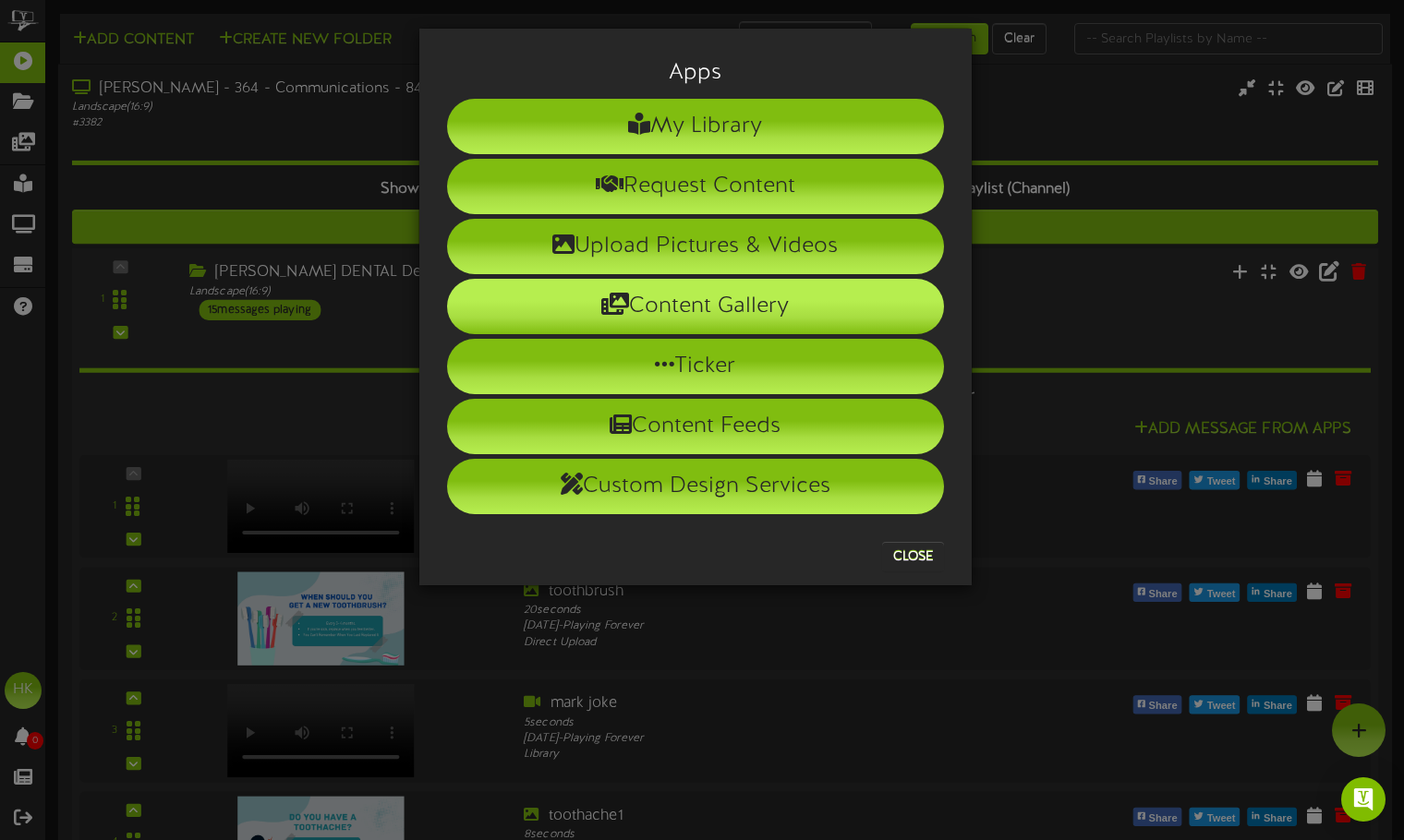
click at [670, 311] on li "Content Gallery" at bounding box center [695, 306] width 497 height 55
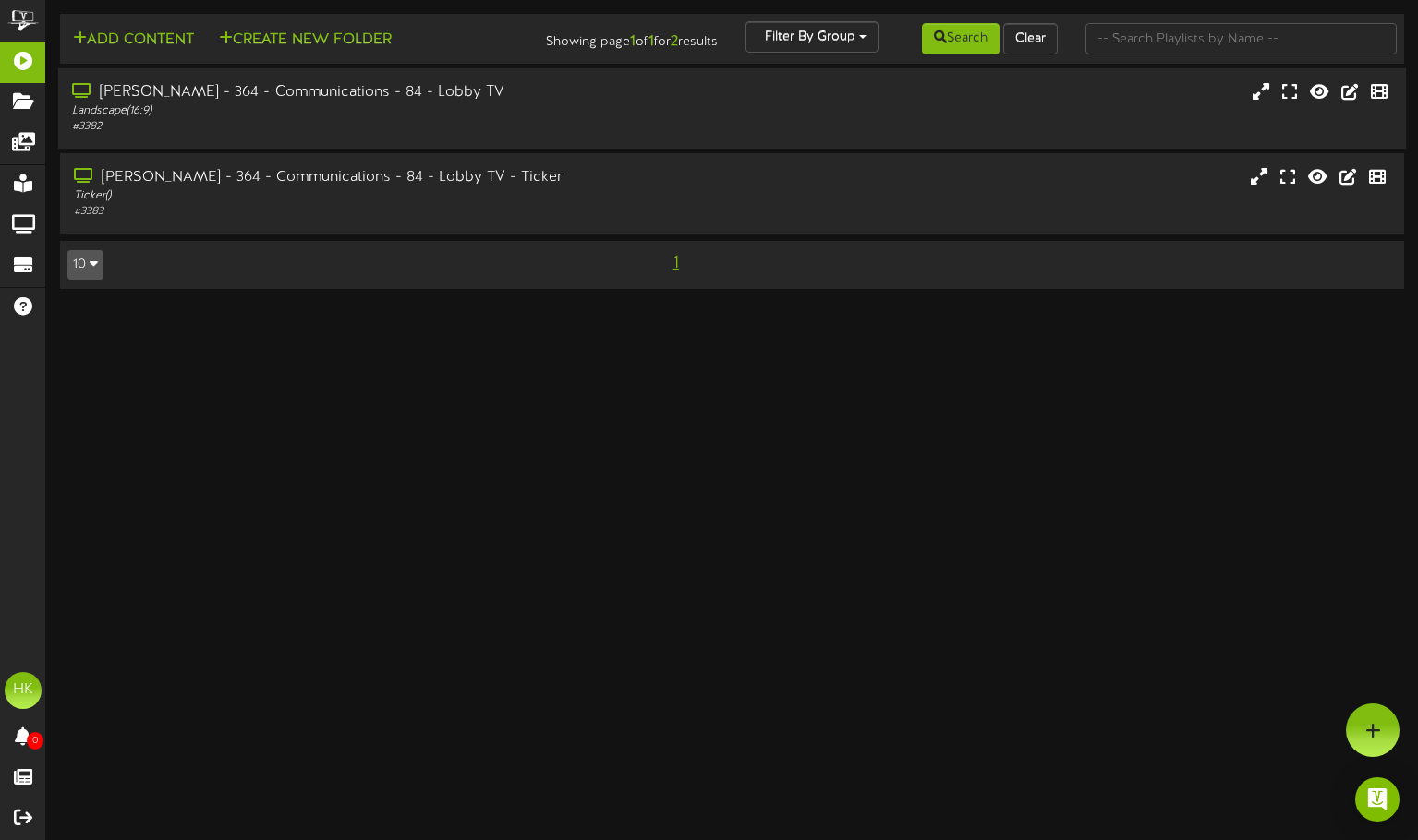
click at [437, 120] on div "# 3382" at bounding box center [339, 127] width 534 height 16
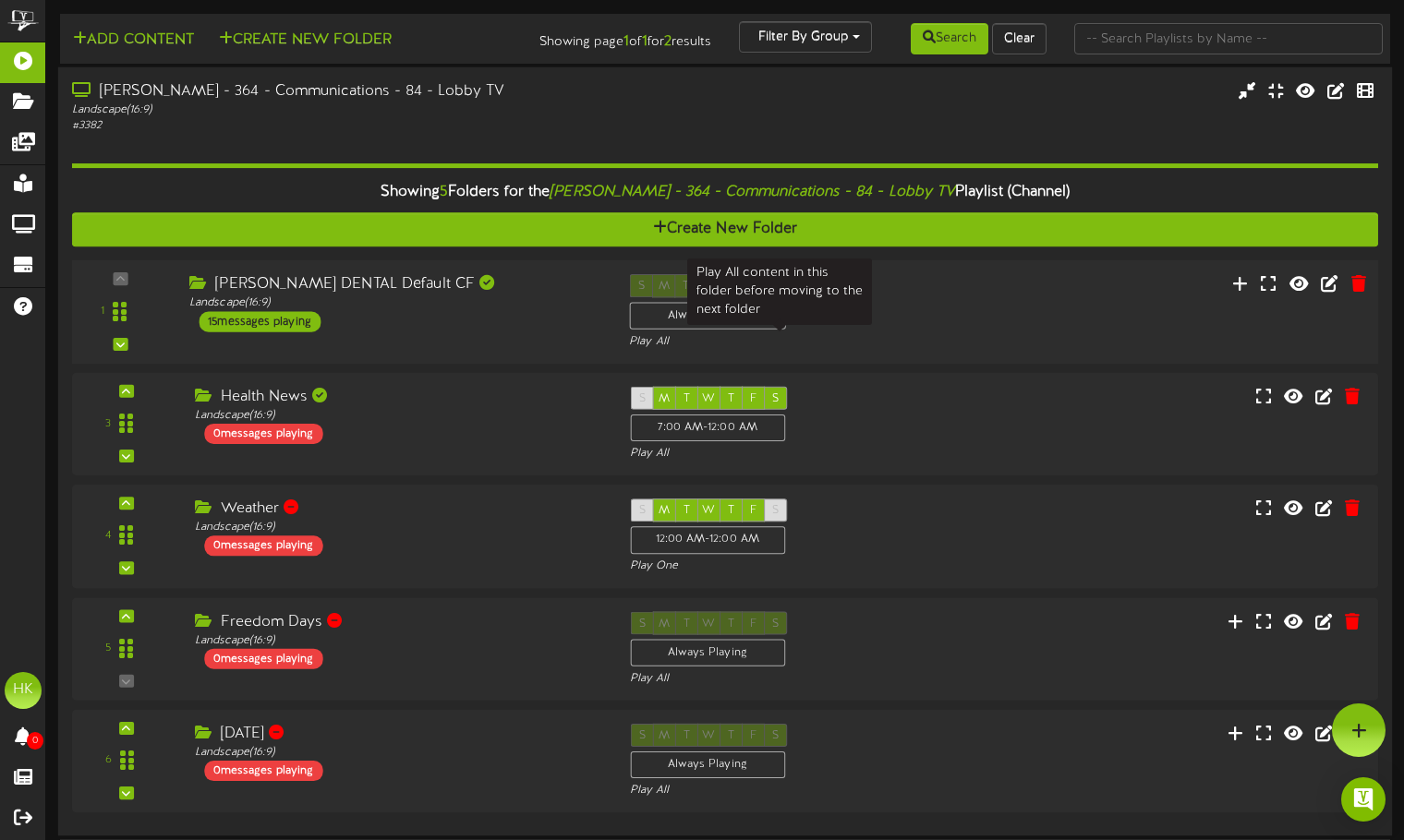
click at [890, 340] on div "Play All" at bounding box center [780, 343] width 302 height 16
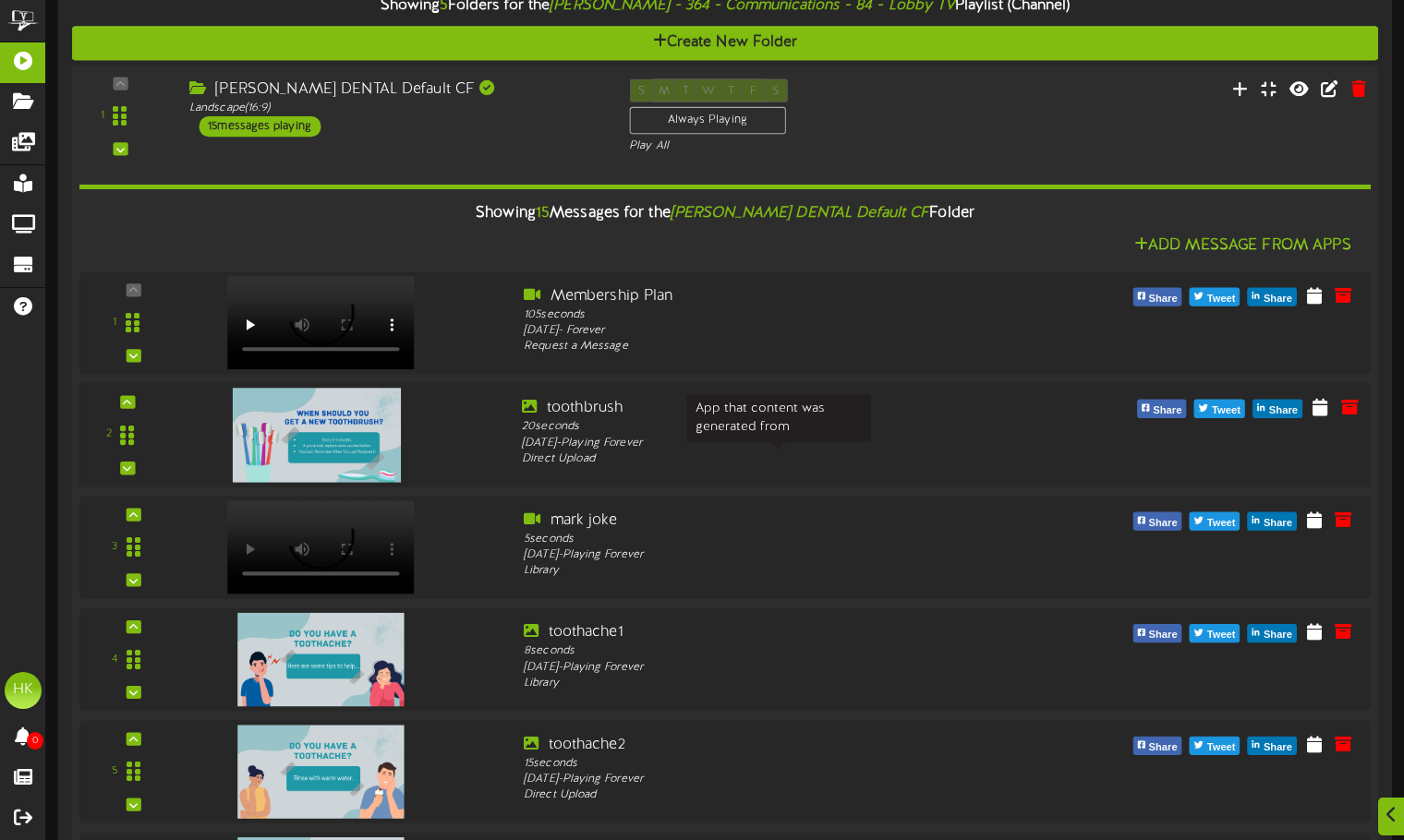
scroll to position [185, 0]
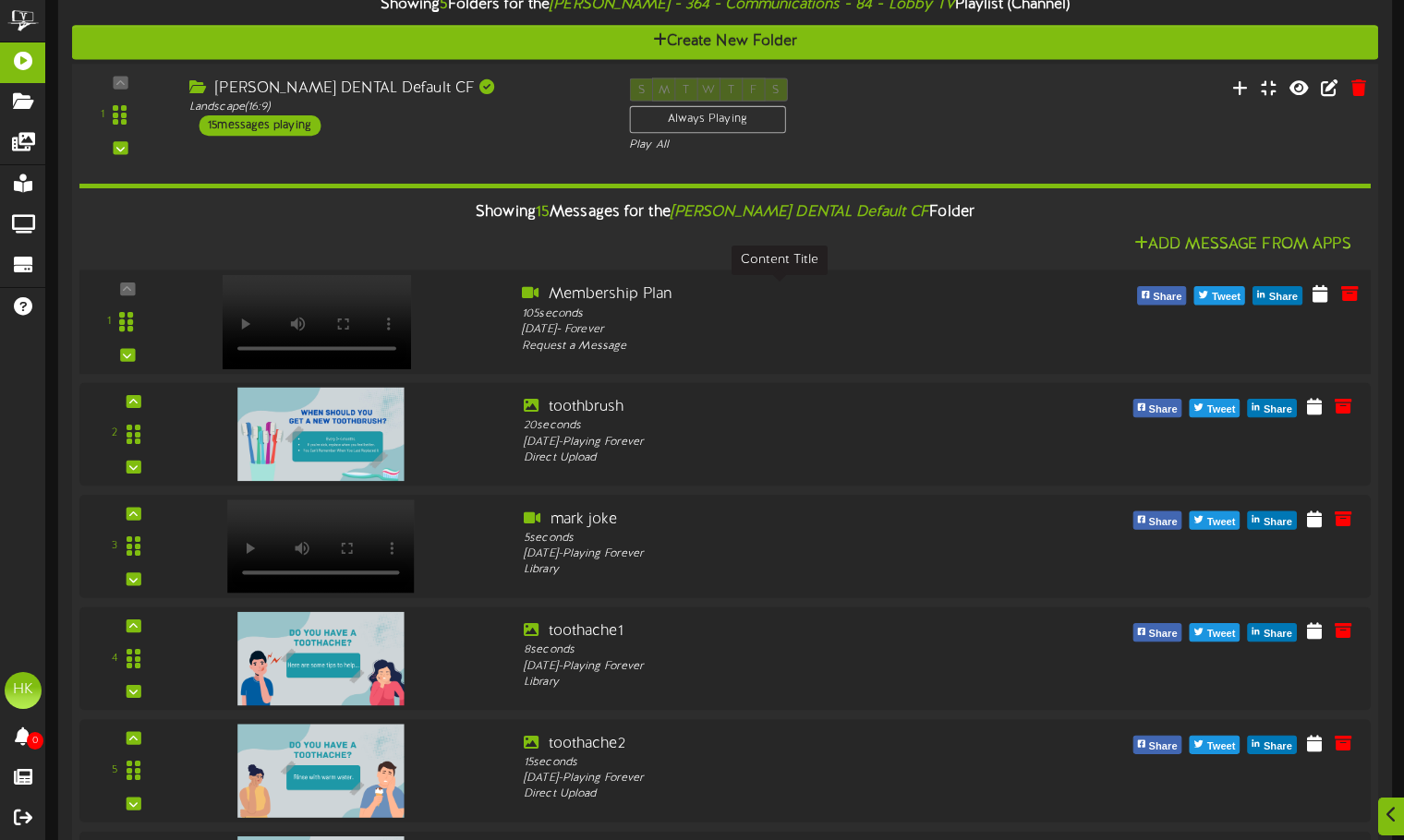
click at [706, 297] on div "Membership Plan" at bounding box center [779, 295] width 515 height 22
click at [129, 291] on div "1" at bounding box center [126, 322] width 80 height 76
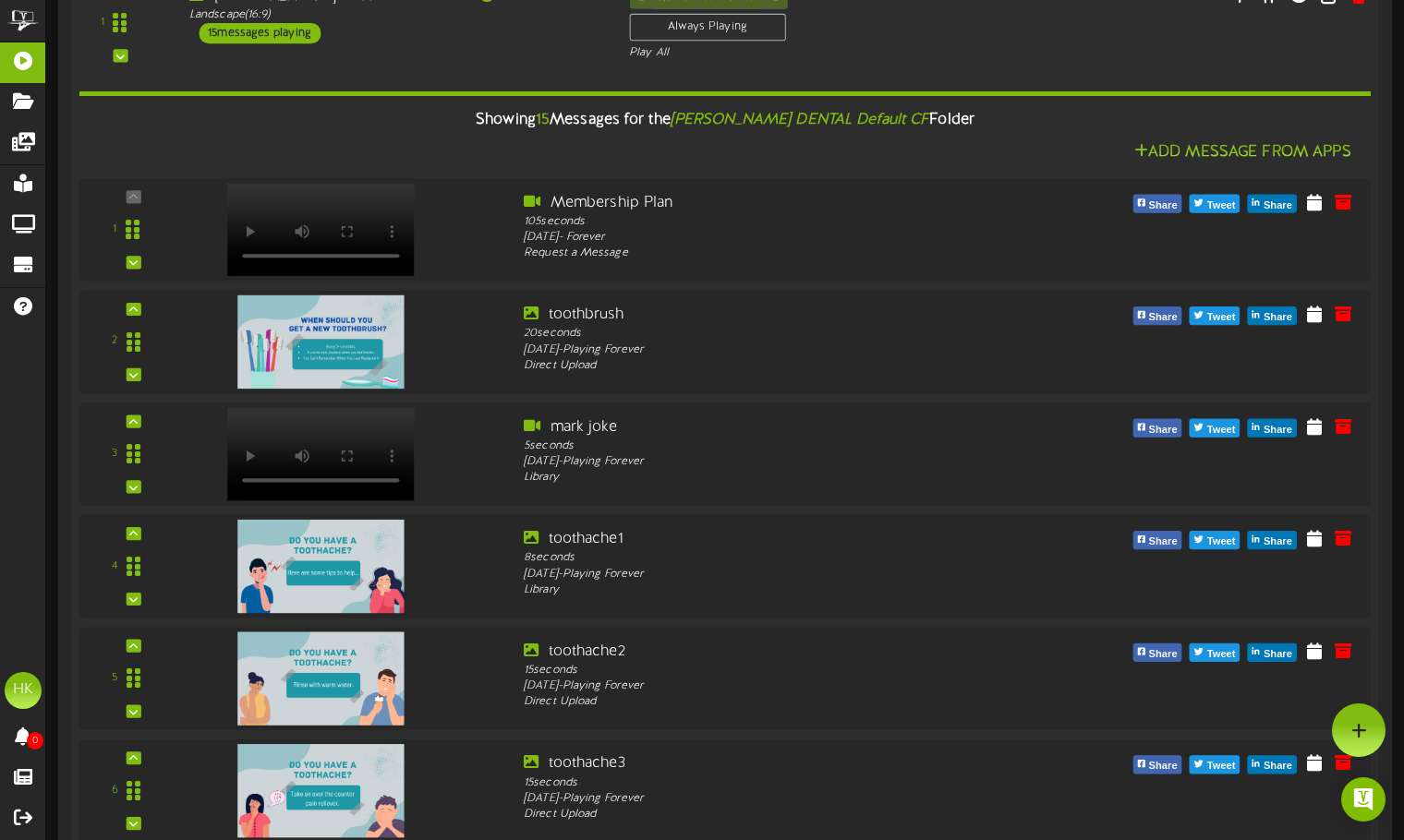
scroll to position [0, 0]
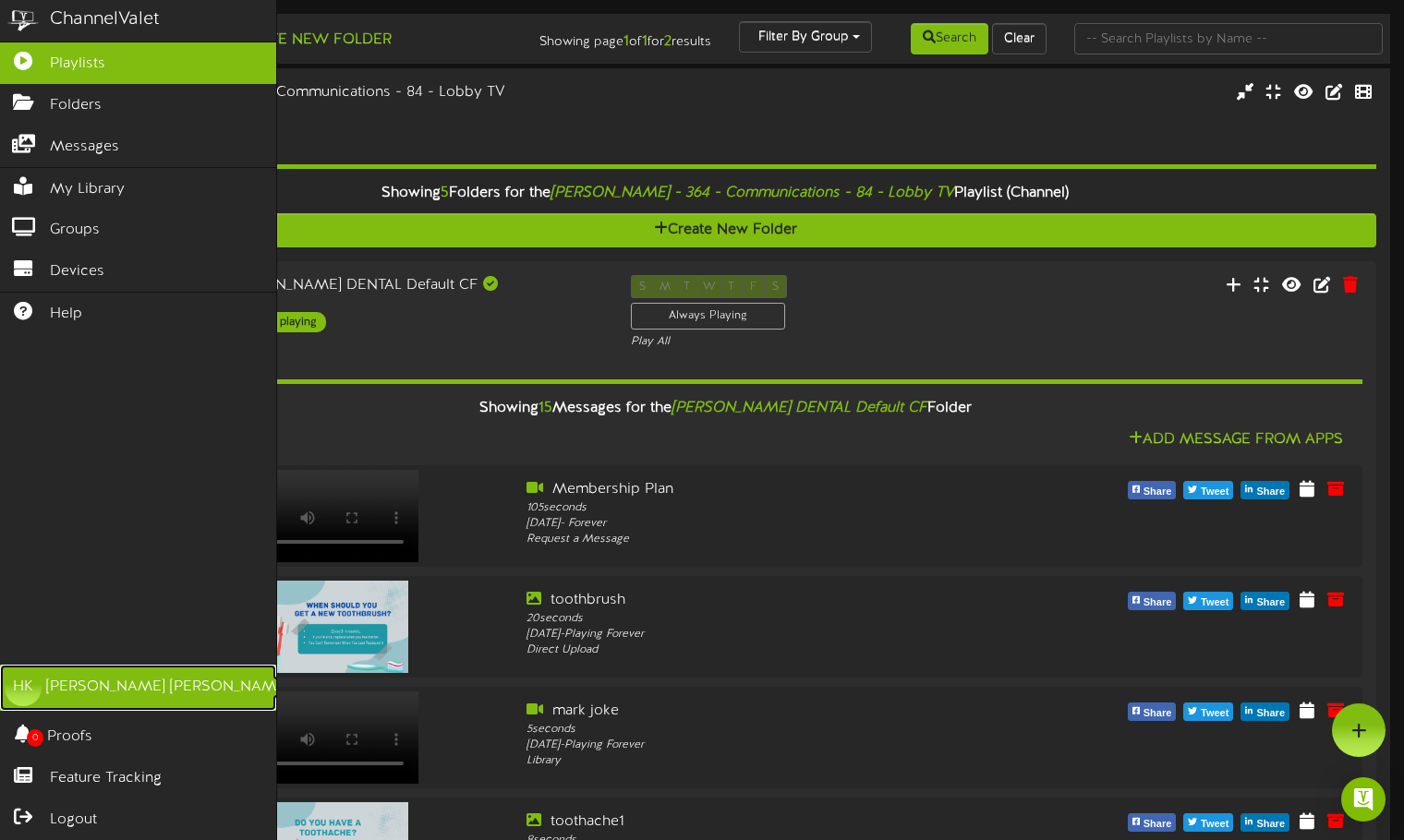
click at [24, 684] on div "HK" at bounding box center [23, 687] width 37 height 37
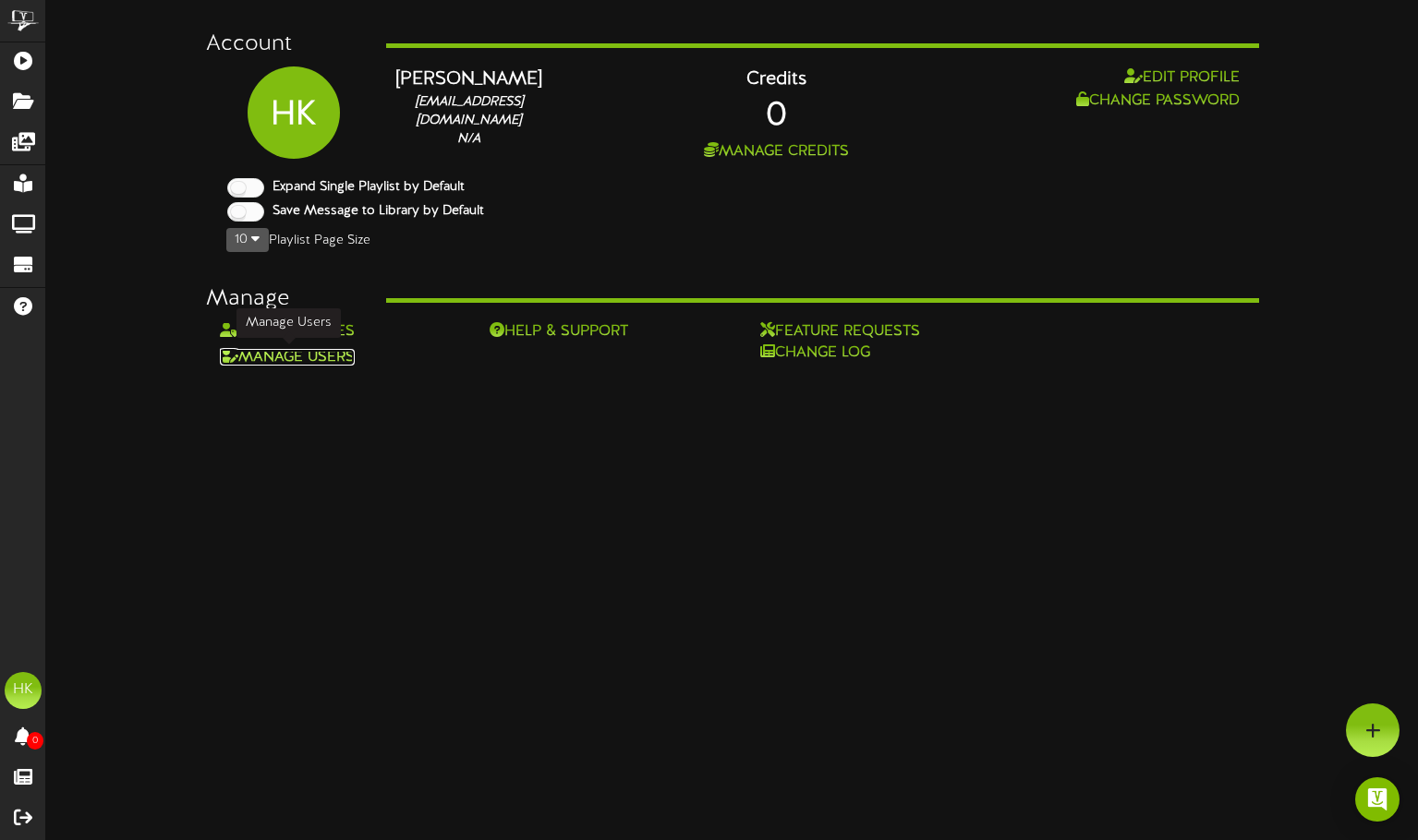
click at [319, 350] on link "Manage Users" at bounding box center [287, 357] width 135 height 17
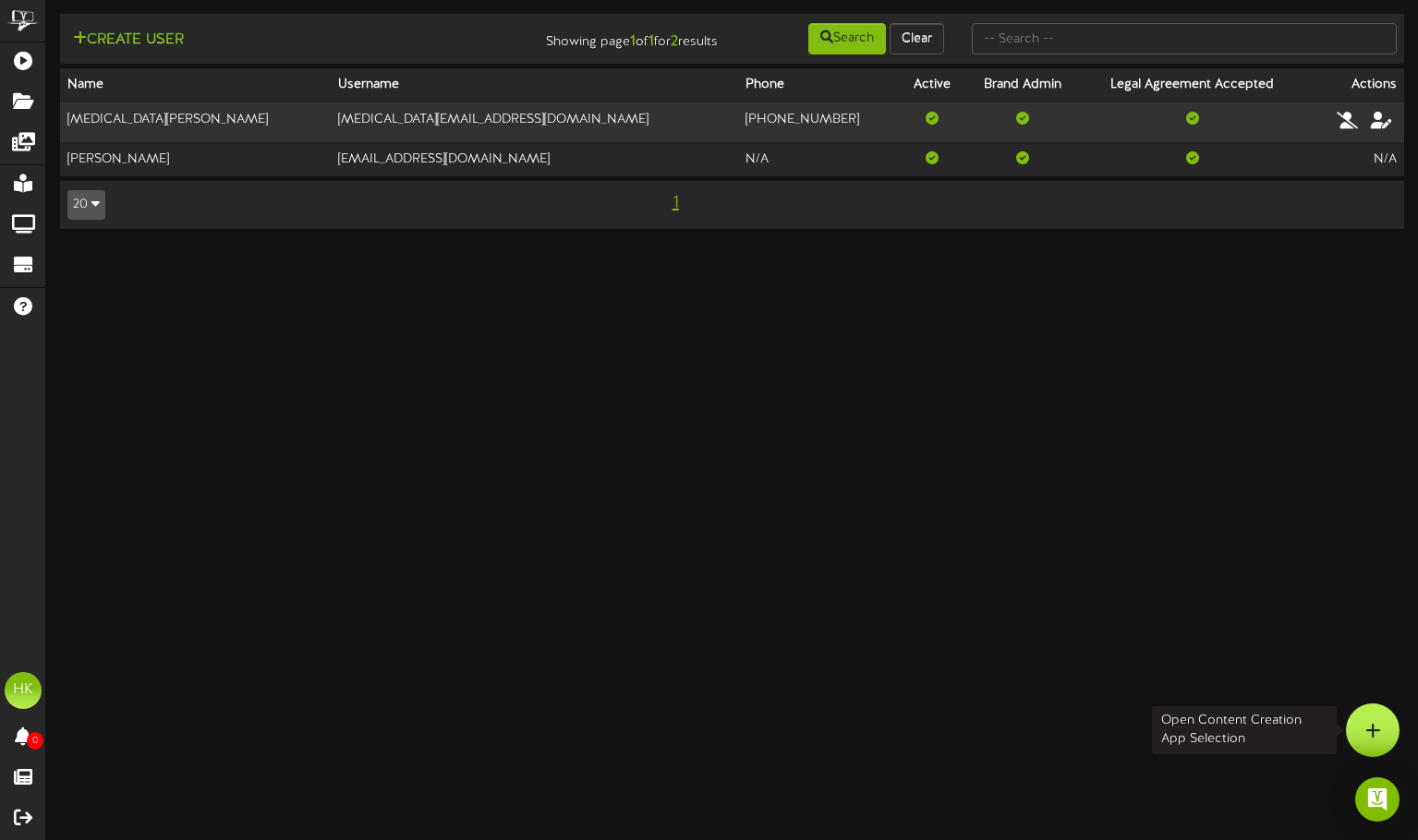
click at [1376, 718] on div at bounding box center [1373, 730] width 53 height 53
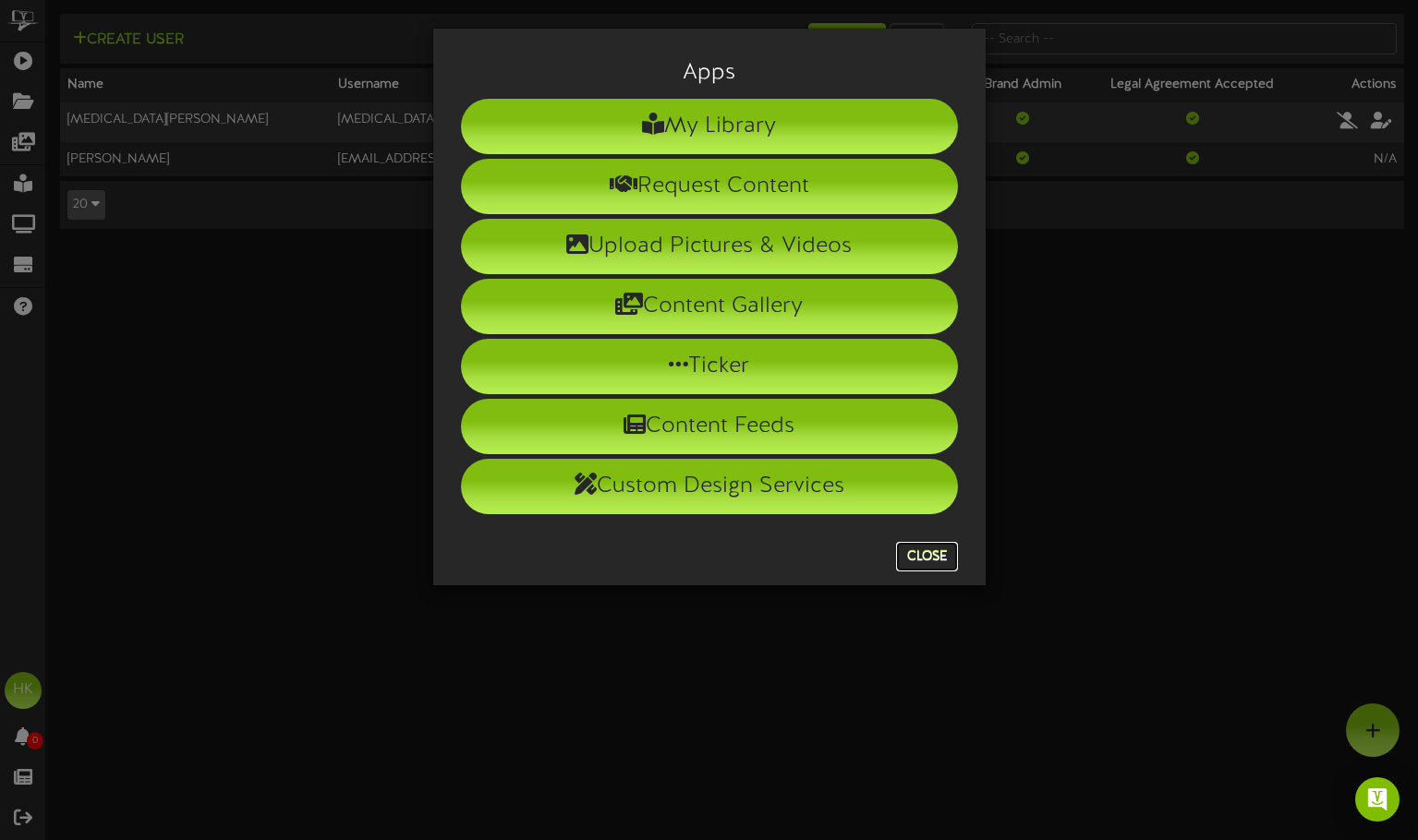
click at [936, 564] on button "Close" at bounding box center [926, 557] width 62 height 30
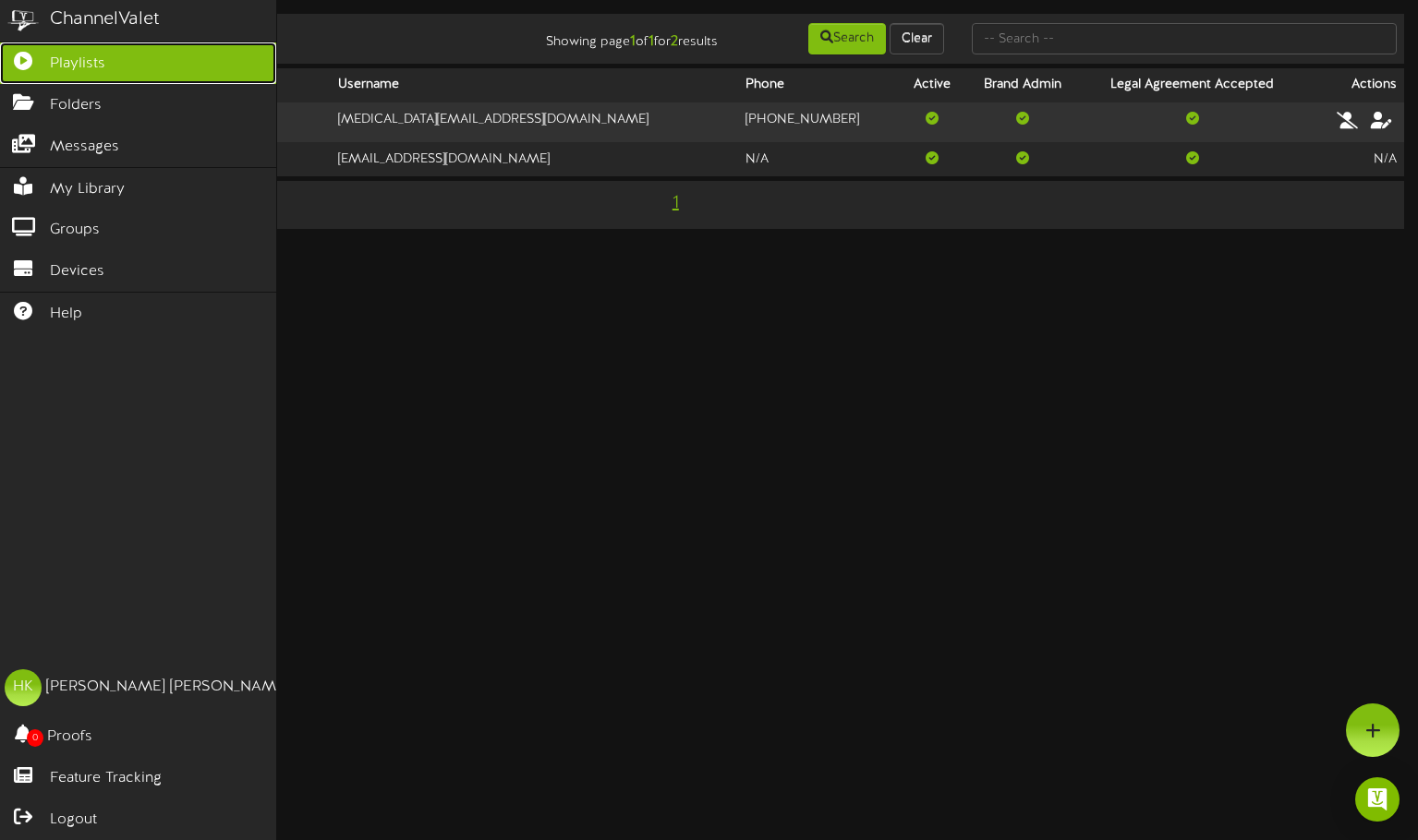
click at [72, 58] on span "Playlists" at bounding box center [78, 64] width 55 height 22
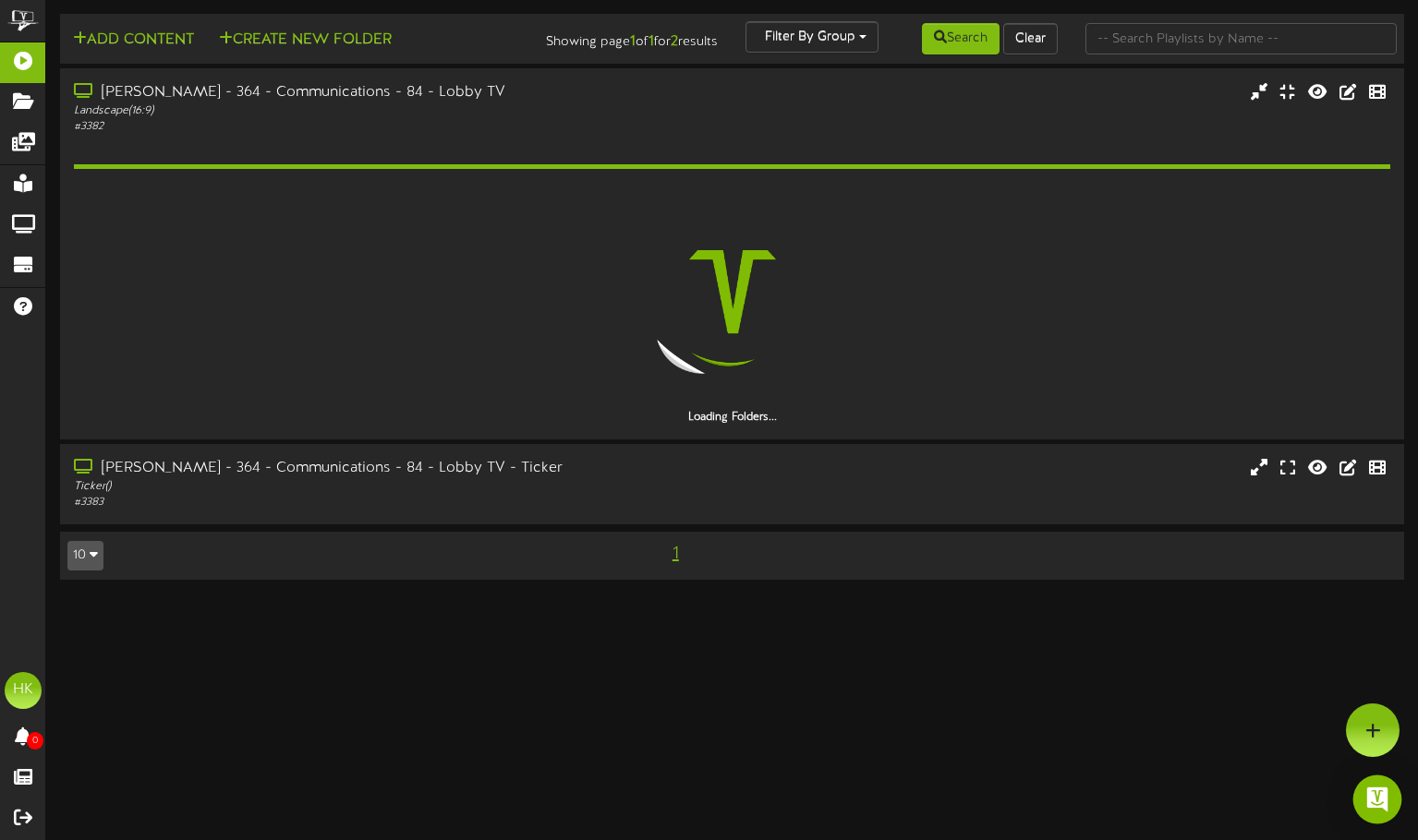
click at [1376, 802] on img "Open Intercom Messenger" at bounding box center [1377, 800] width 24 height 24
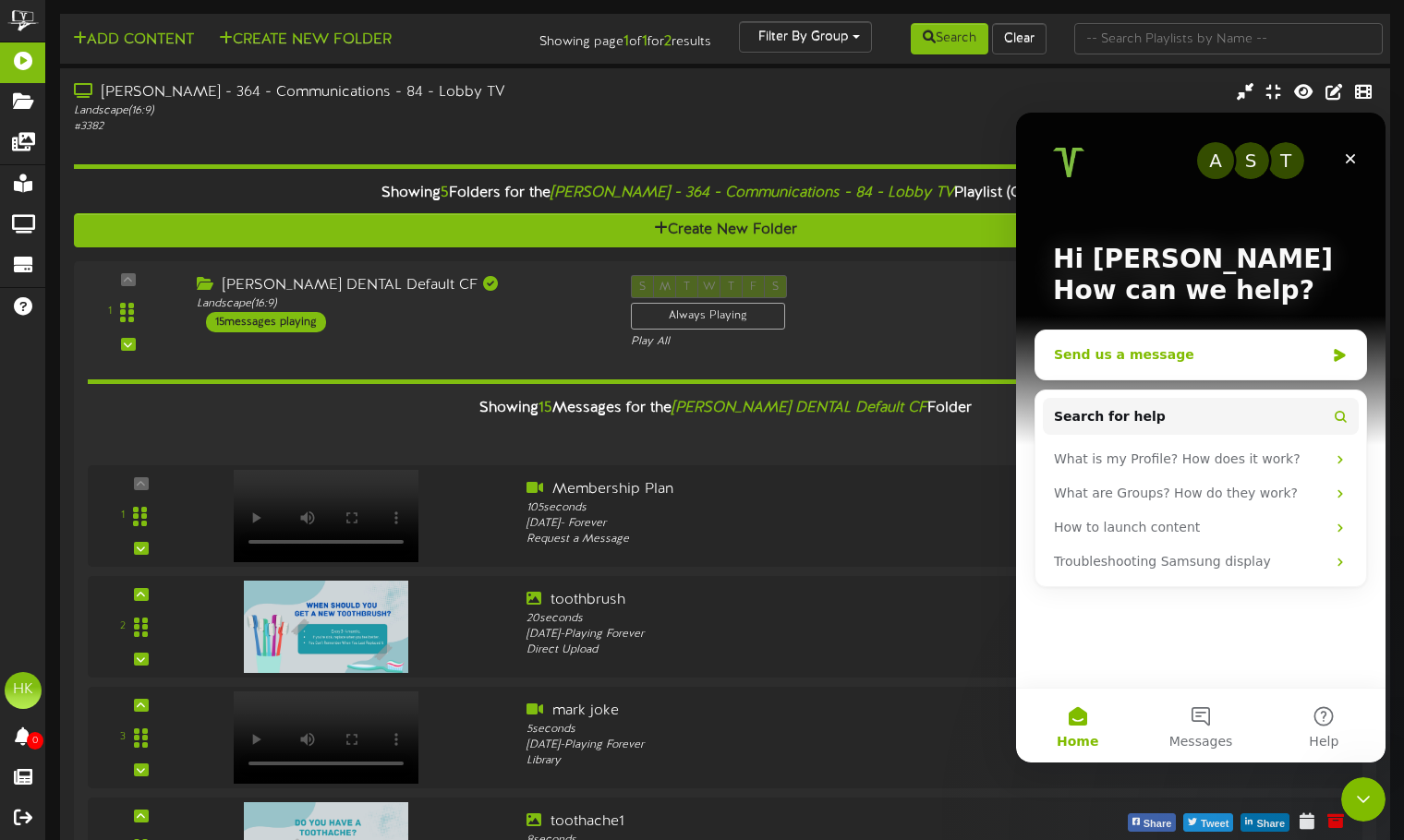
click at [1199, 342] on div "Send us a message" at bounding box center [1200, 355] width 331 height 49
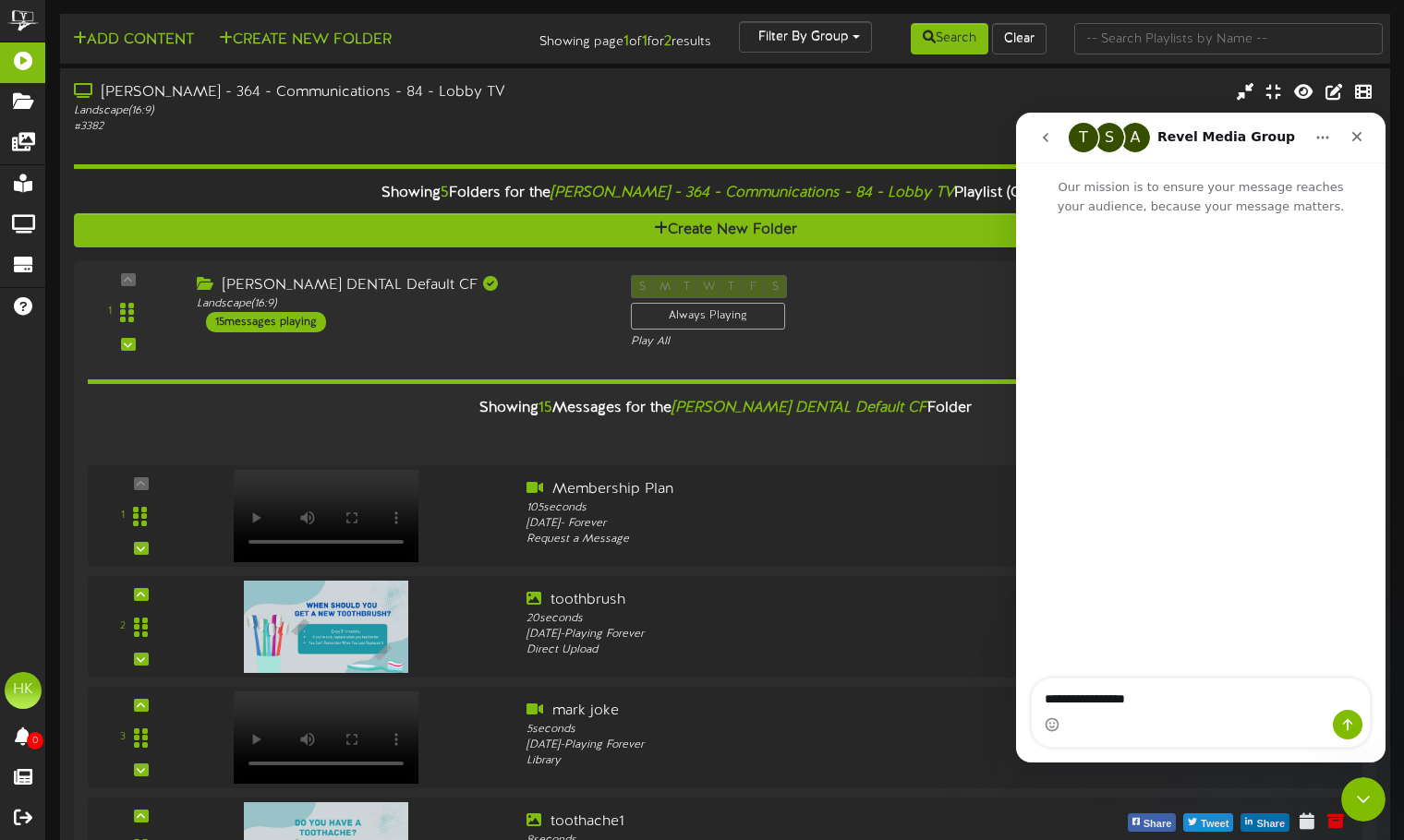
click at [1039, 698] on textarea "**********" at bounding box center [1201, 694] width 338 height 32
click at [1181, 704] on textarea "**********" at bounding box center [1201, 694] width 338 height 32
click at [1319, 134] on icon "Home" at bounding box center [1322, 137] width 15 height 15
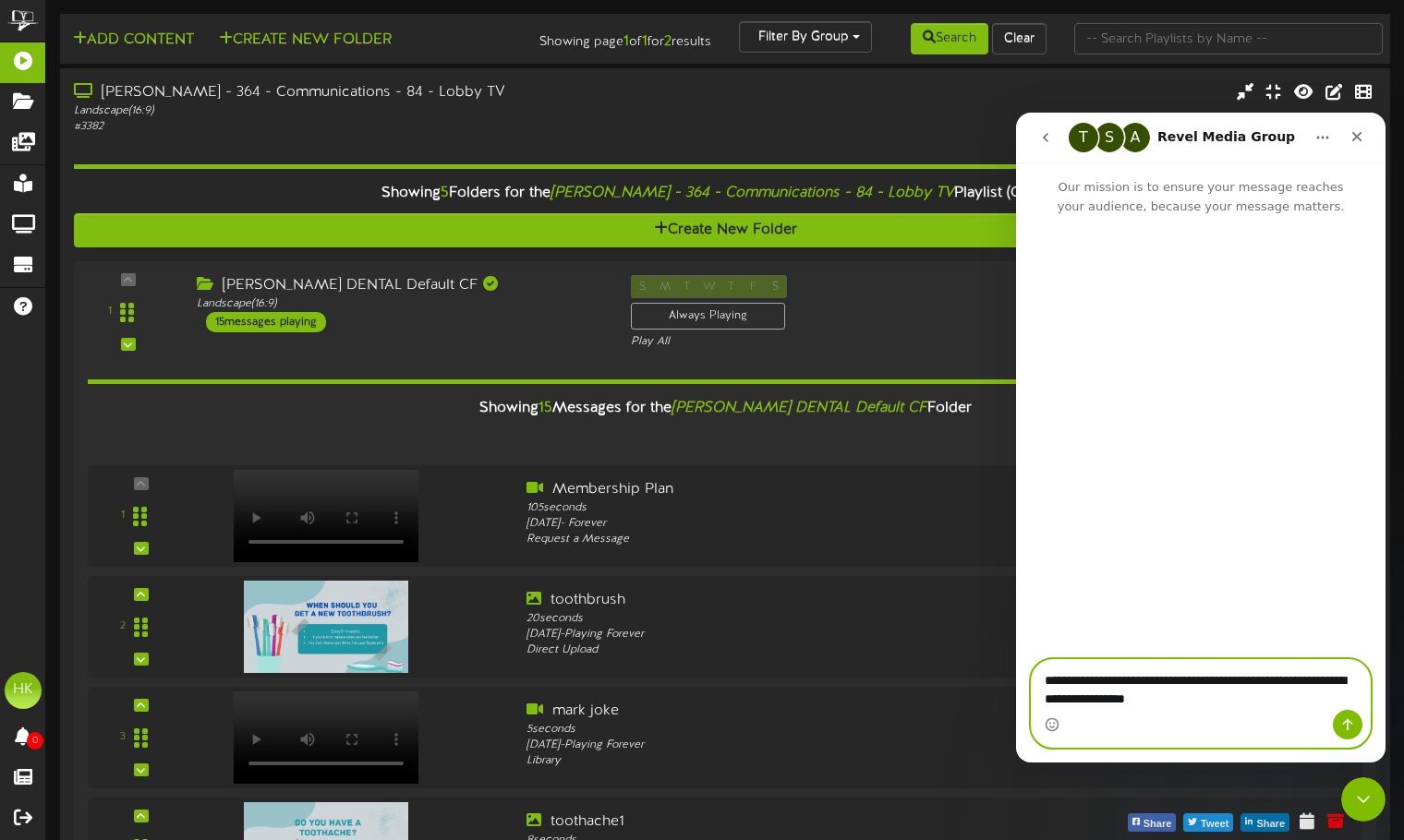
click at [1219, 706] on textarea "**********" at bounding box center [1201, 685] width 338 height 50
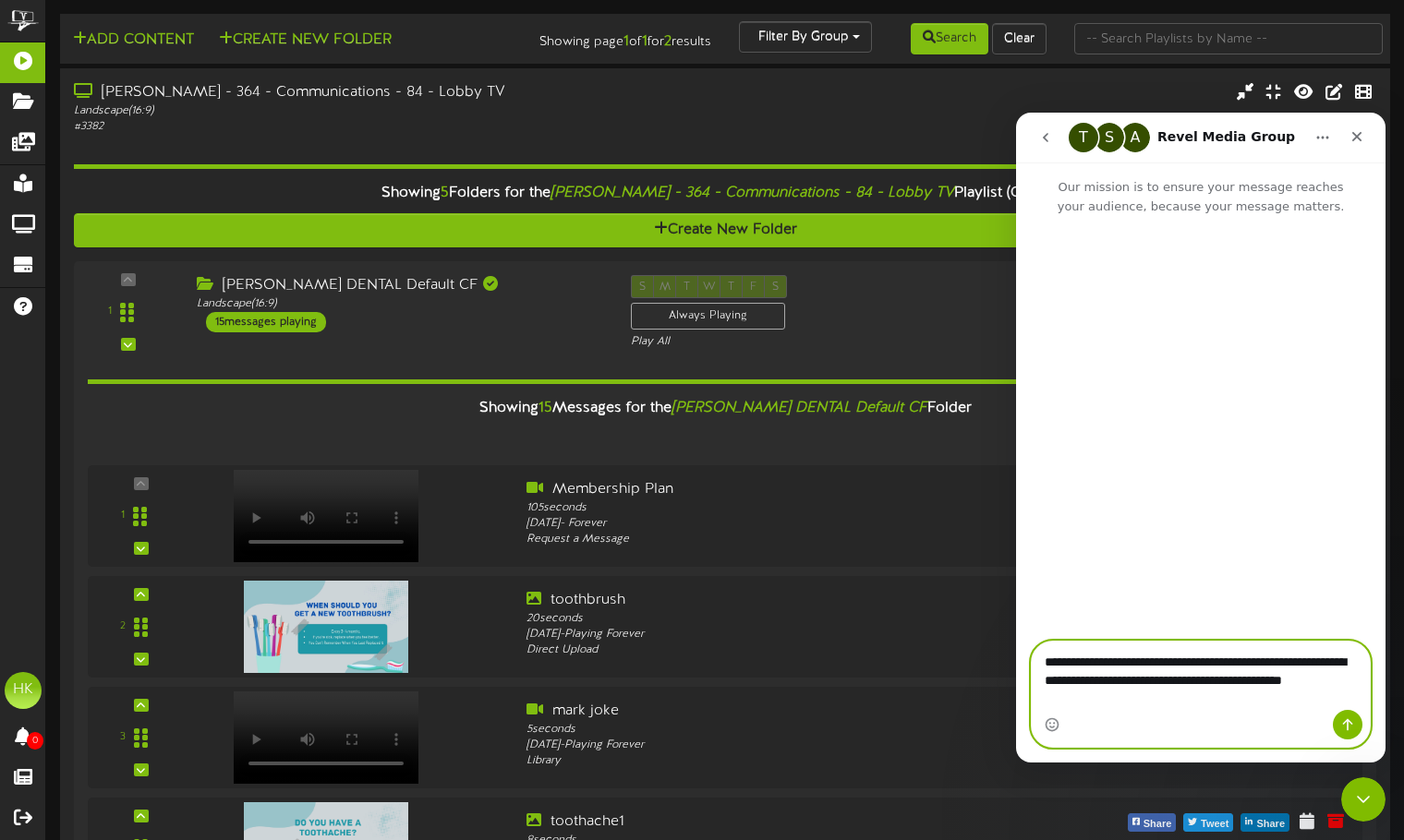
click at [1319, 684] on textarea "**********" at bounding box center [1201, 675] width 338 height 68
type textarea "**********"
click at [1350, 721] on icon "Send a message…" at bounding box center [1347, 725] width 15 height 15
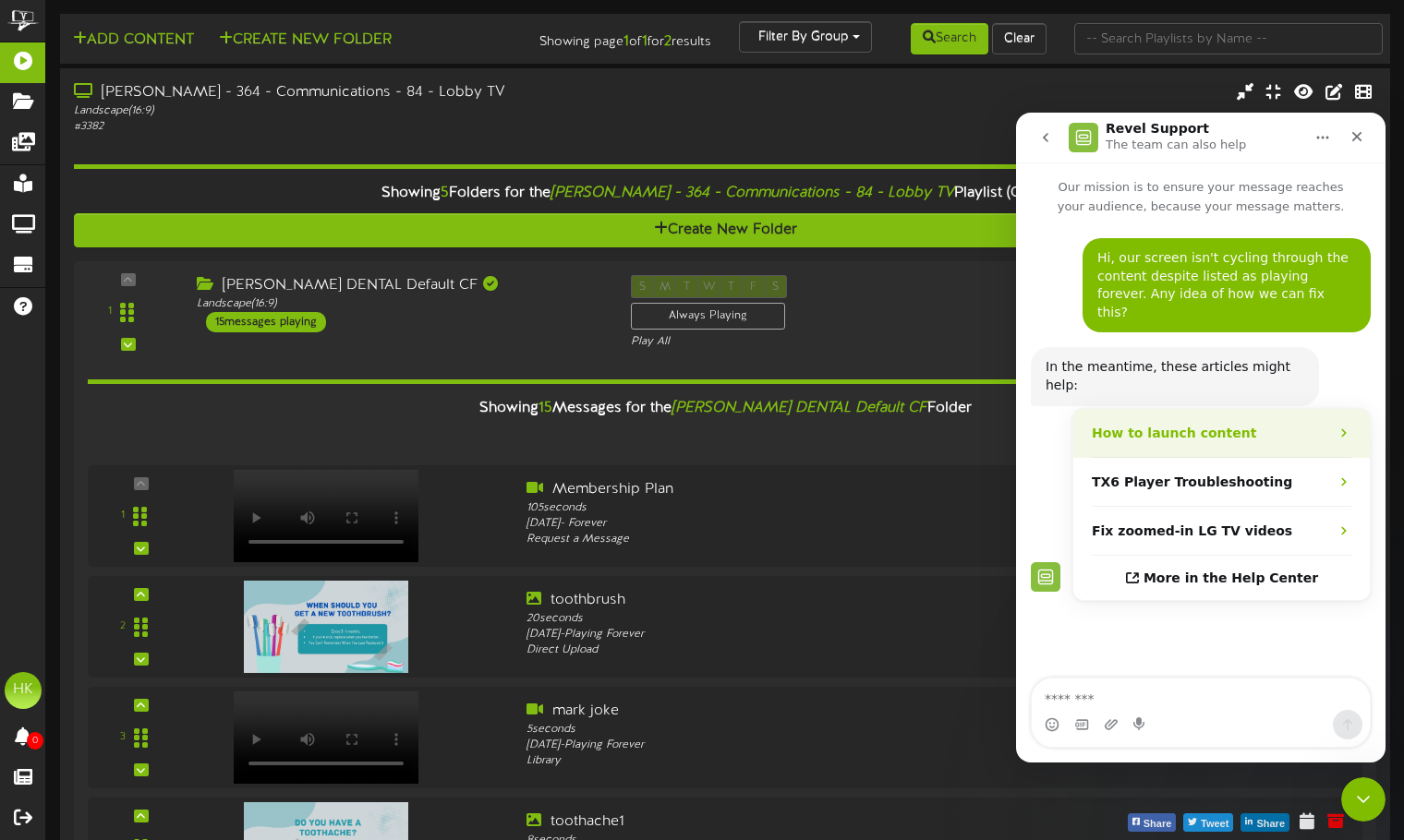
click at [1260, 423] on div "How to launch content" at bounding box center [1210, 433] width 237 height 20
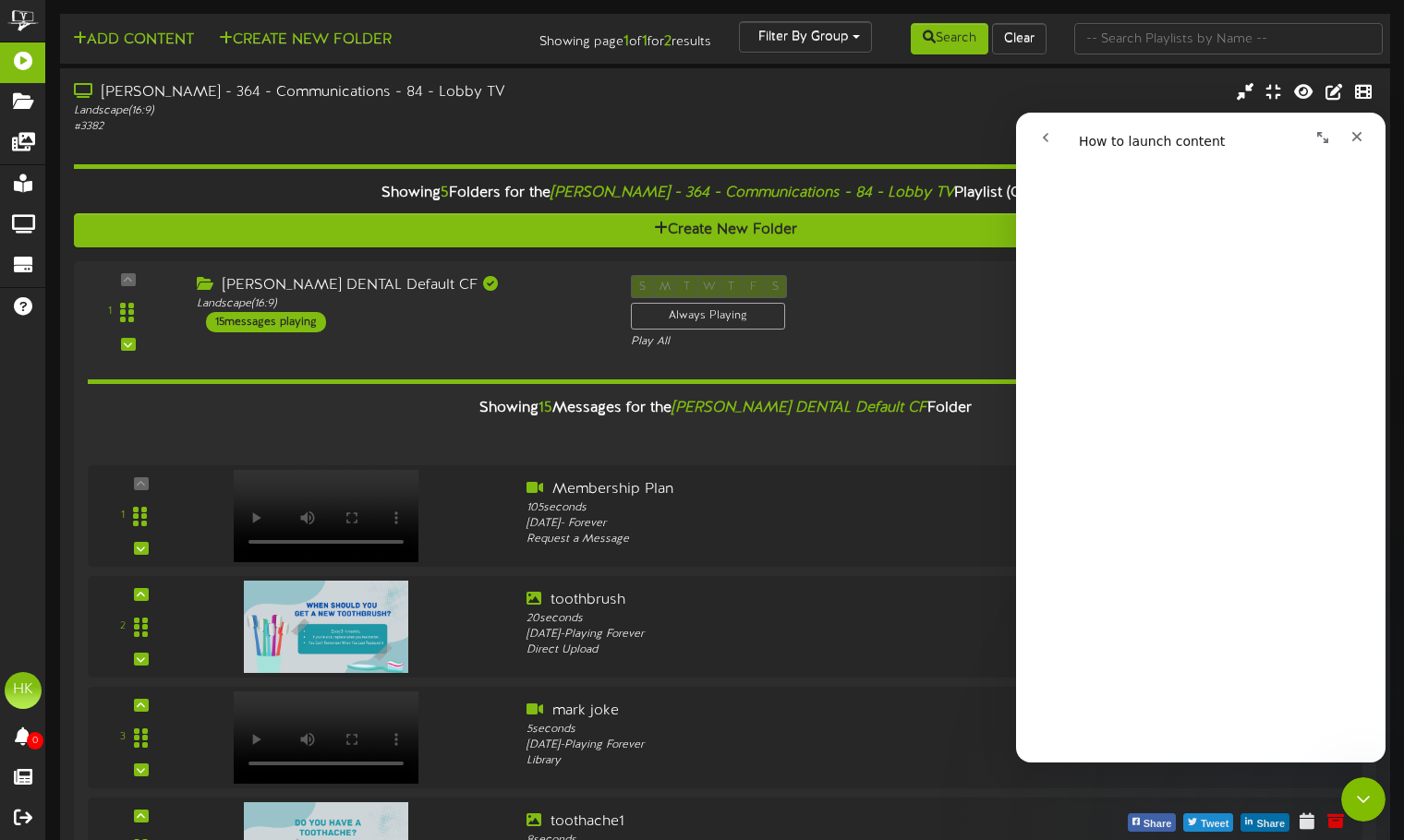
scroll to position [185, 0]
click at [1045, 133] on icon "go back" at bounding box center [1045, 137] width 15 height 15
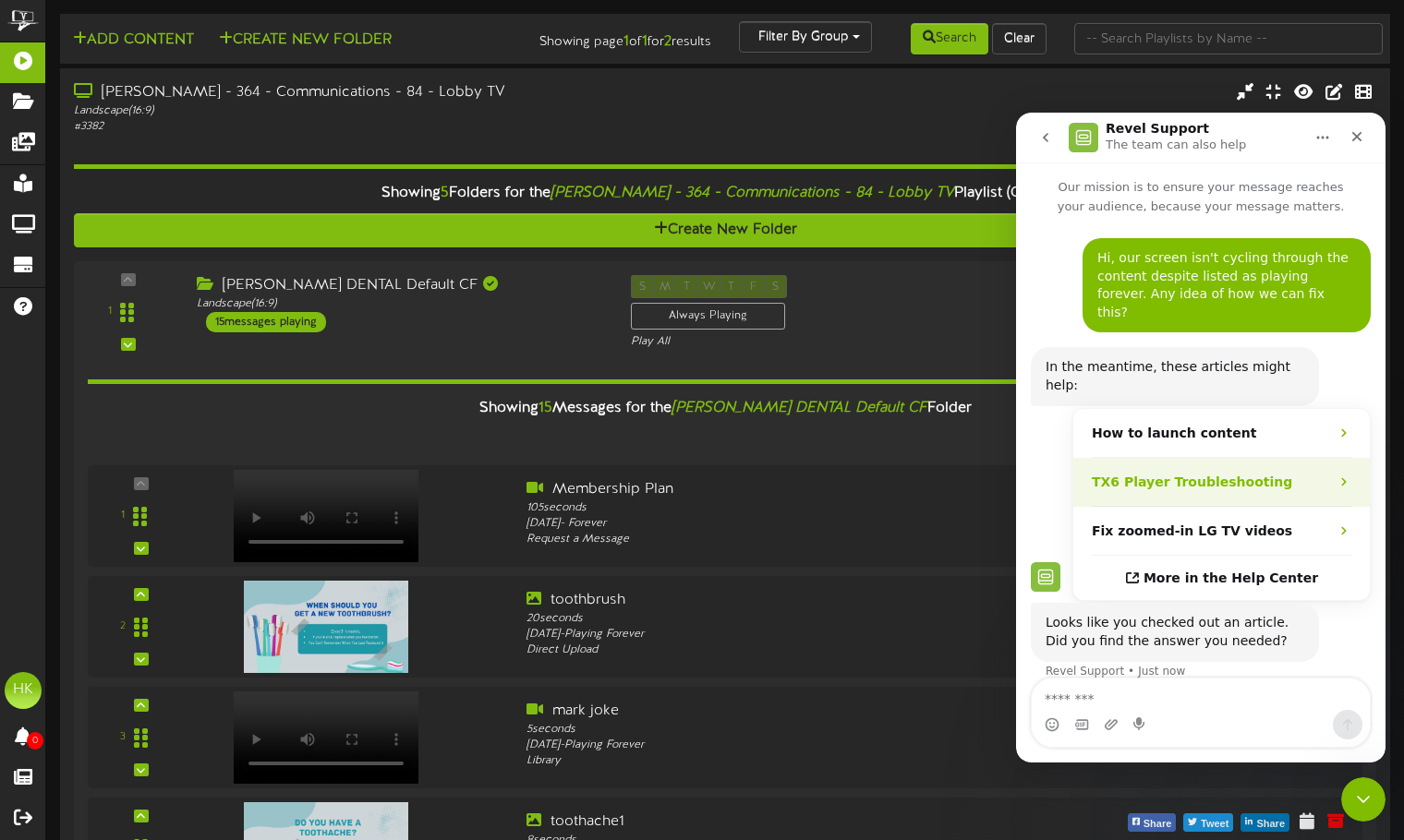
scroll to position [50, 0]
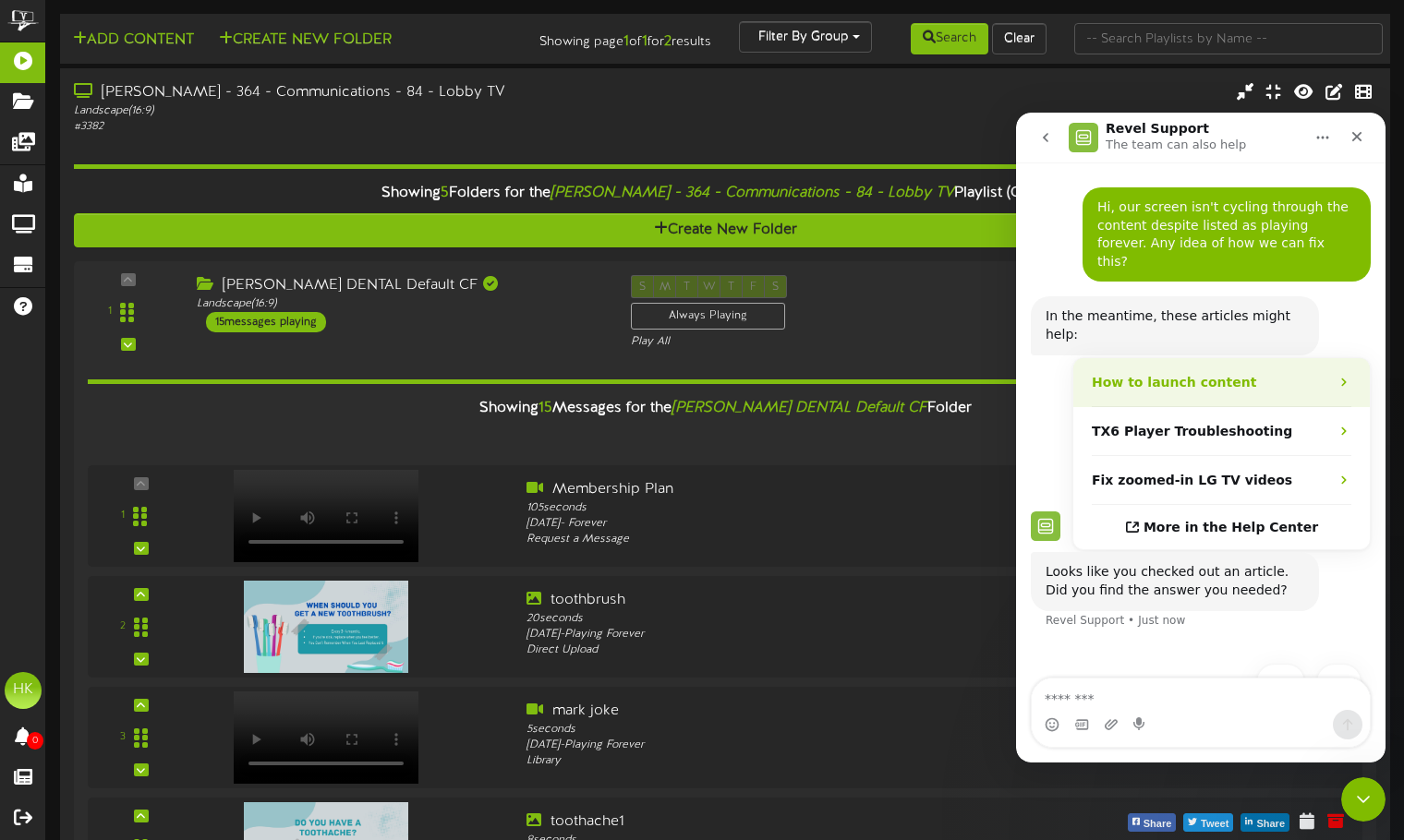
click at [1239, 373] on div "How to launch content" at bounding box center [1210, 383] width 237 height 20
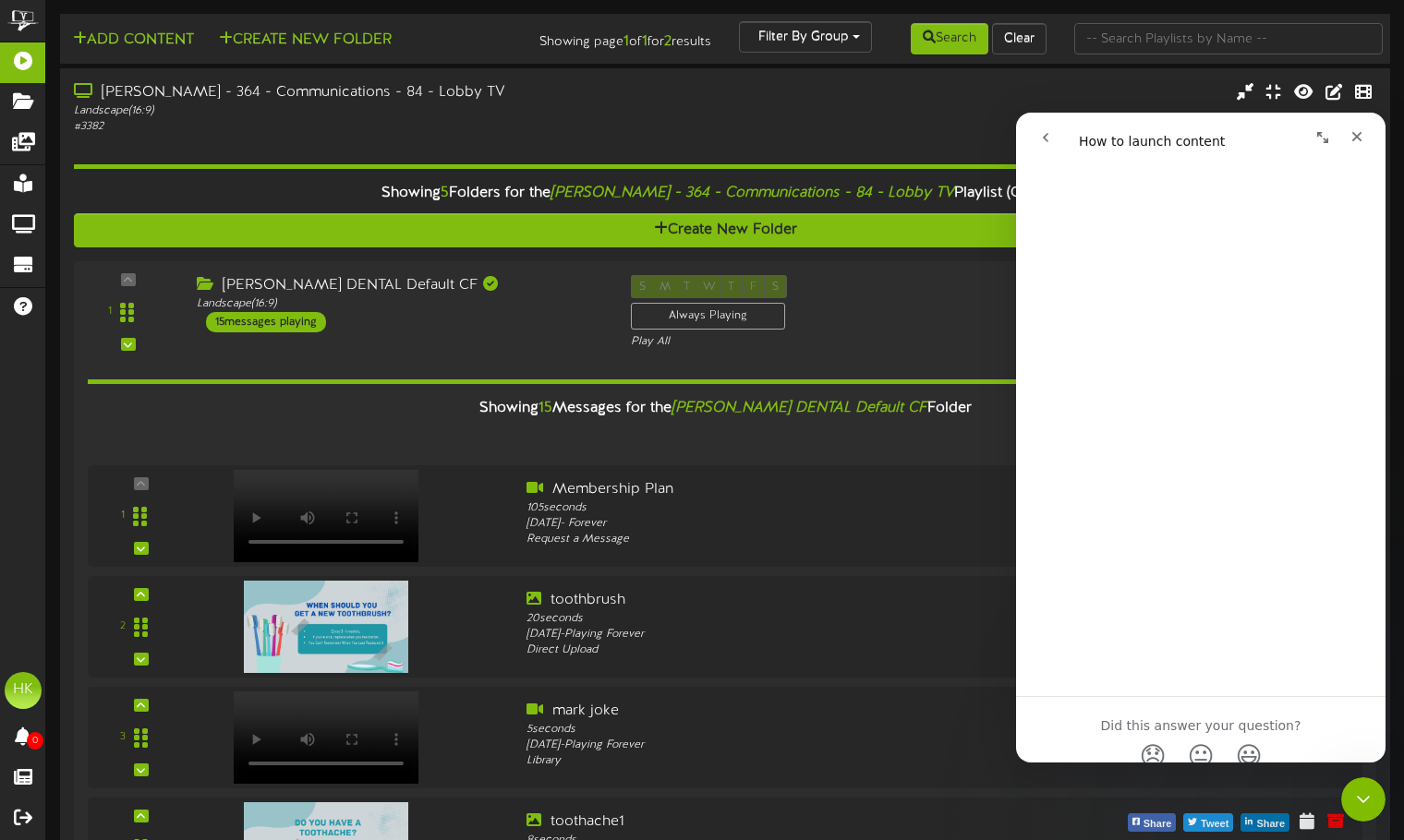
scroll to position [277, 0]
click at [1039, 140] on icon "go back" at bounding box center [1045, 137] width 15 height 15
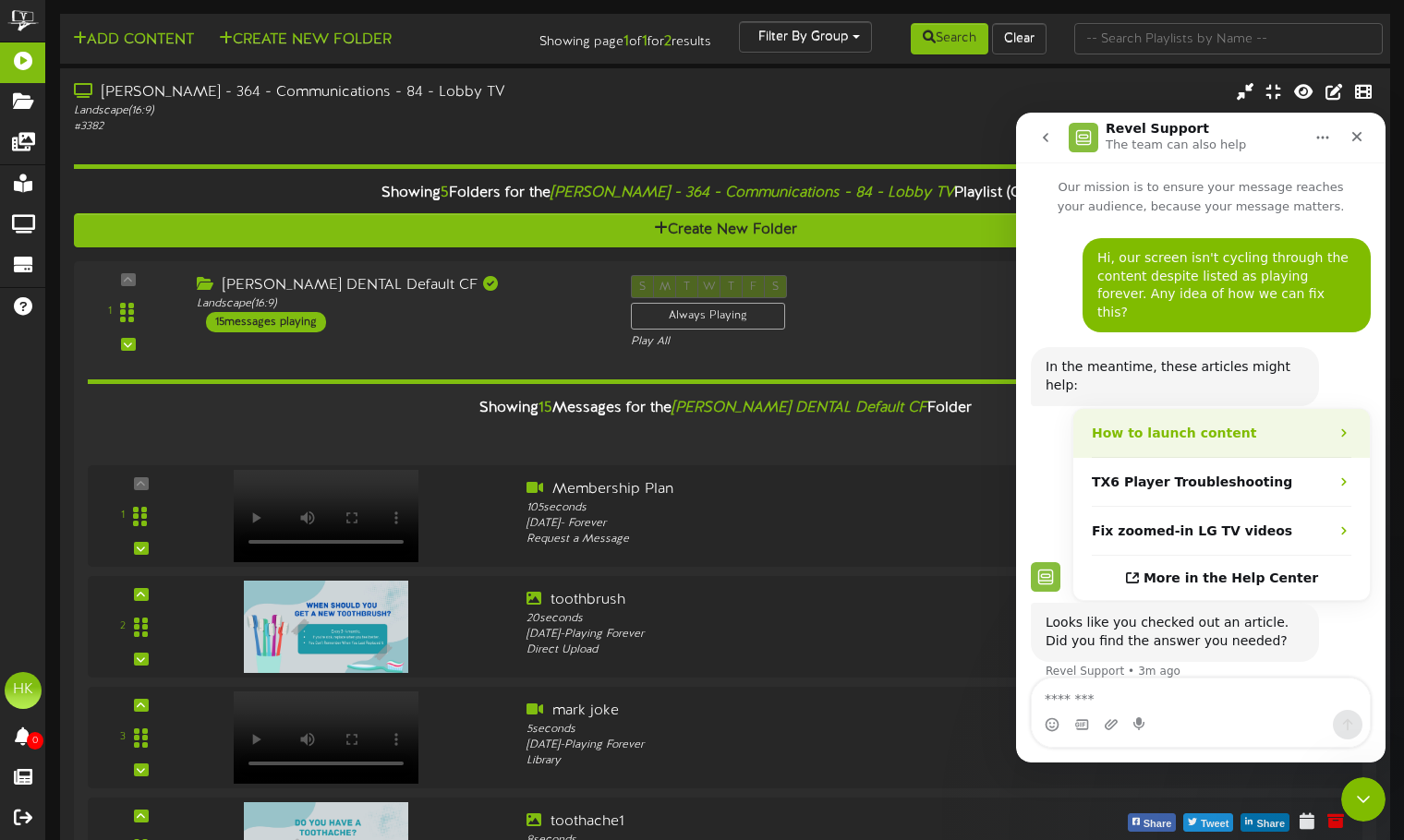
scroll to position [50, 0]
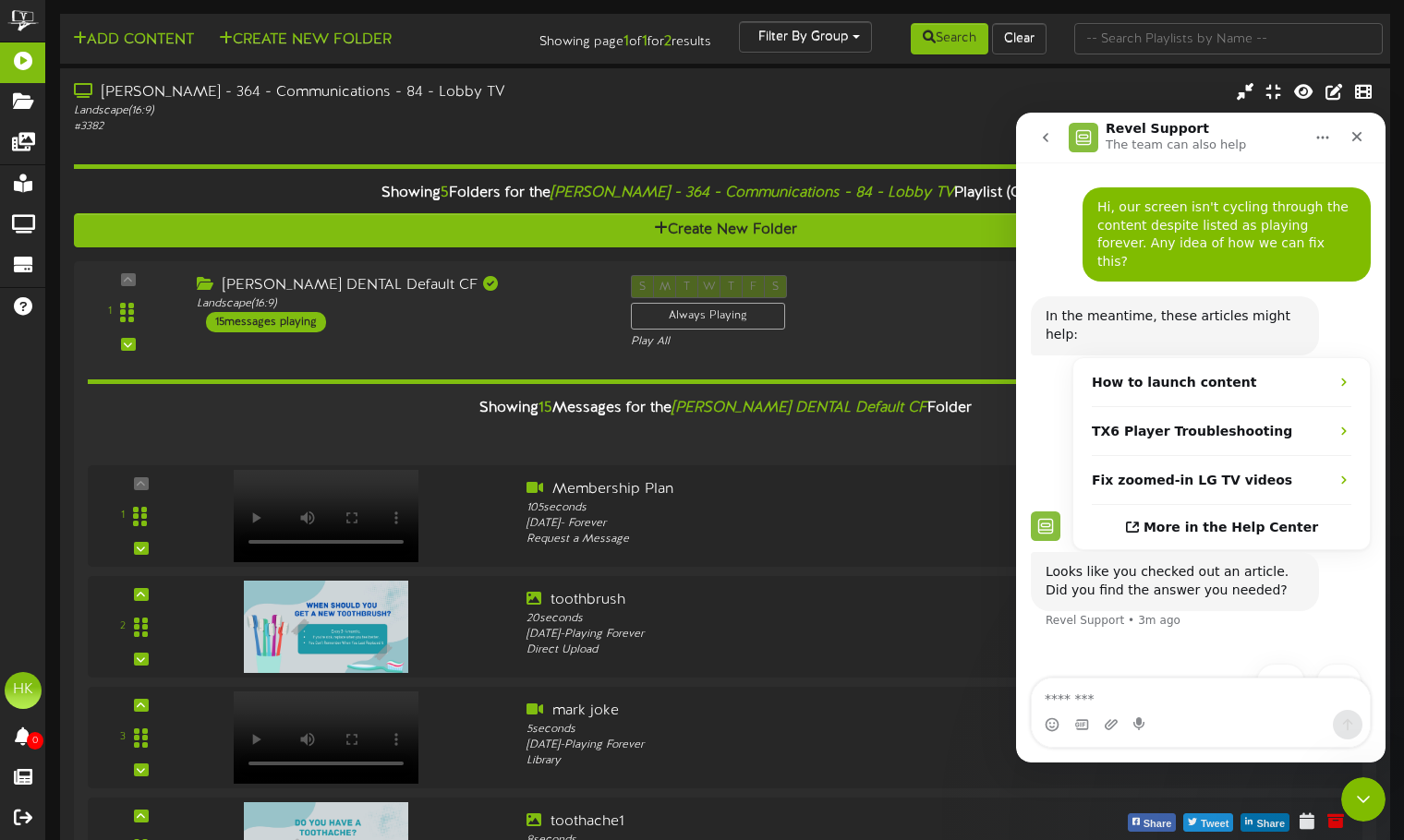
click at [1155, 706] on textarea "Message…" at bounding box center [1201, 694] width 338 height 32
type textarea "**********"
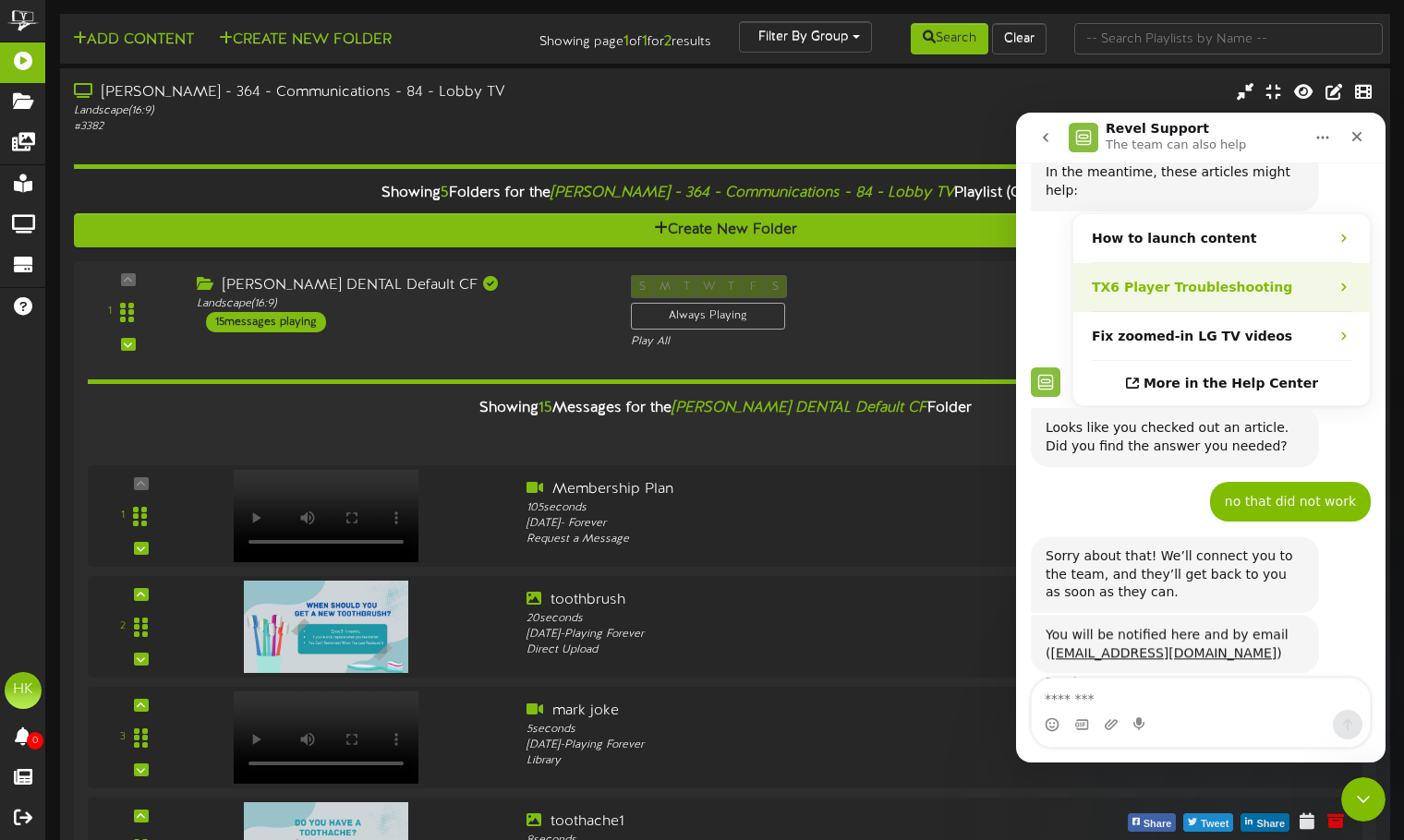
scroll to position [192, 0]
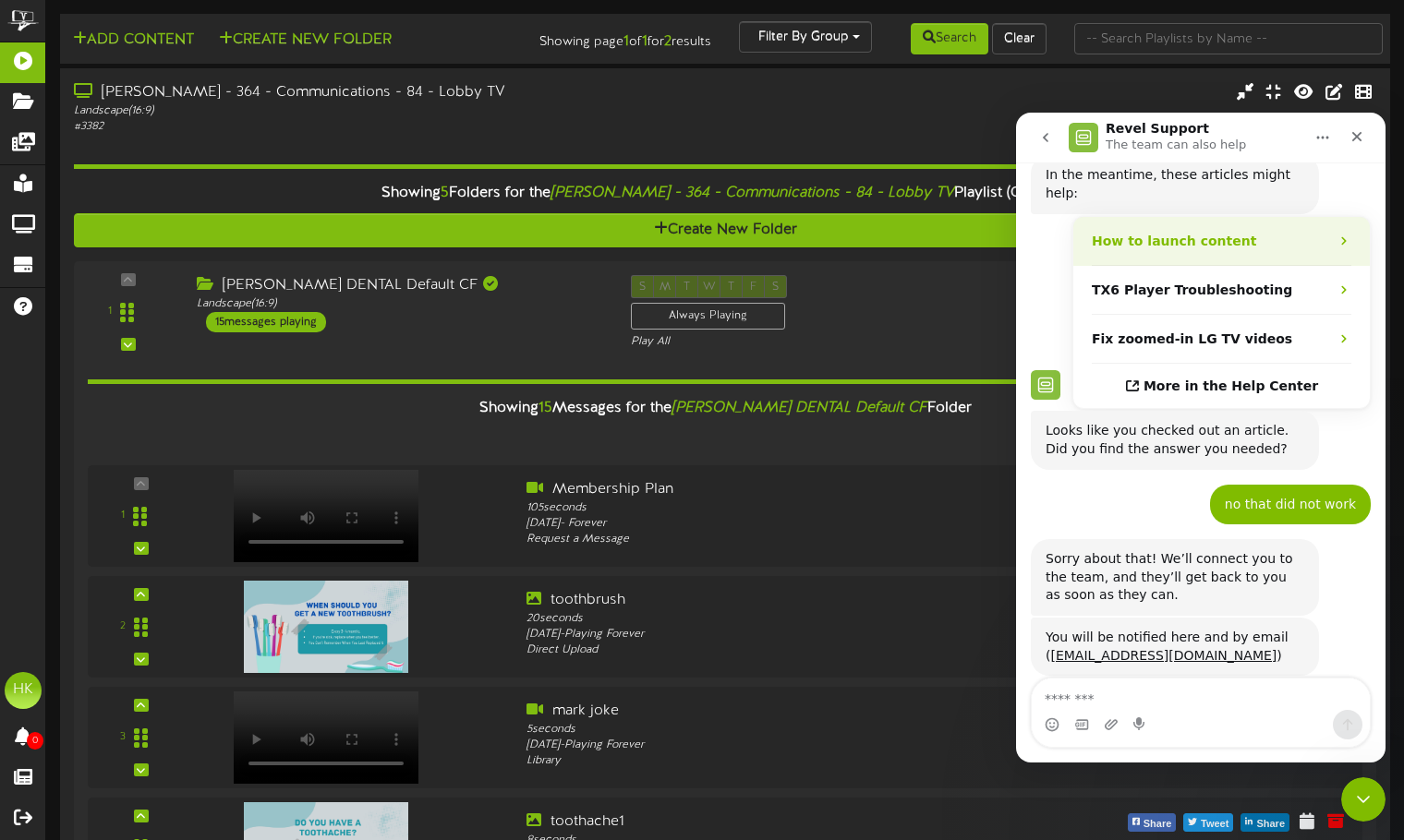
click at [1270, 217] on div "How to launch content" at bounding box center [1221, 242] width 296 height 49
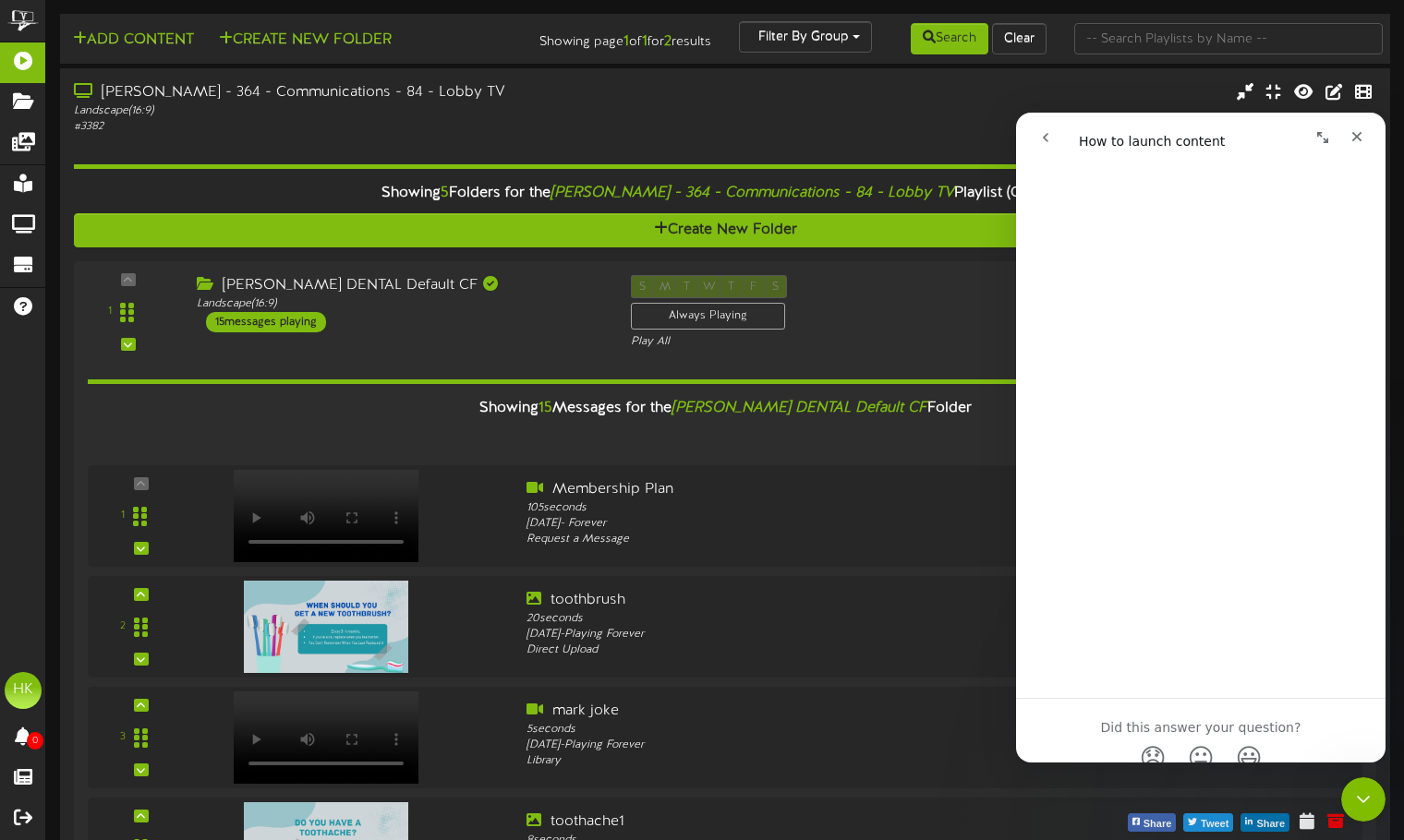
scroll to position [337, 0]
click at [1049, 131] on icon "go back" at bounding box center [1045, 137] width 15 height 15
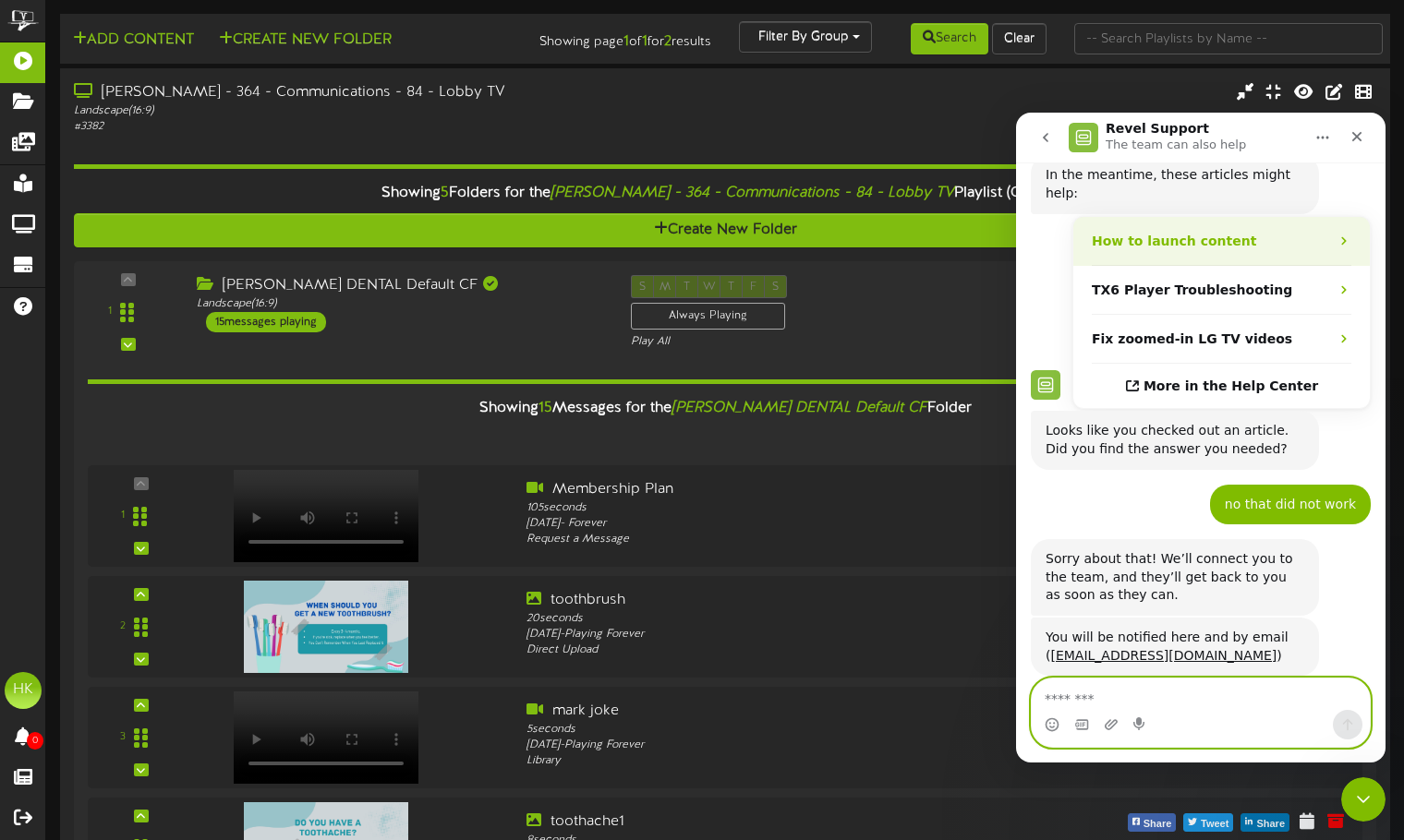
scroll to position [7, 0]
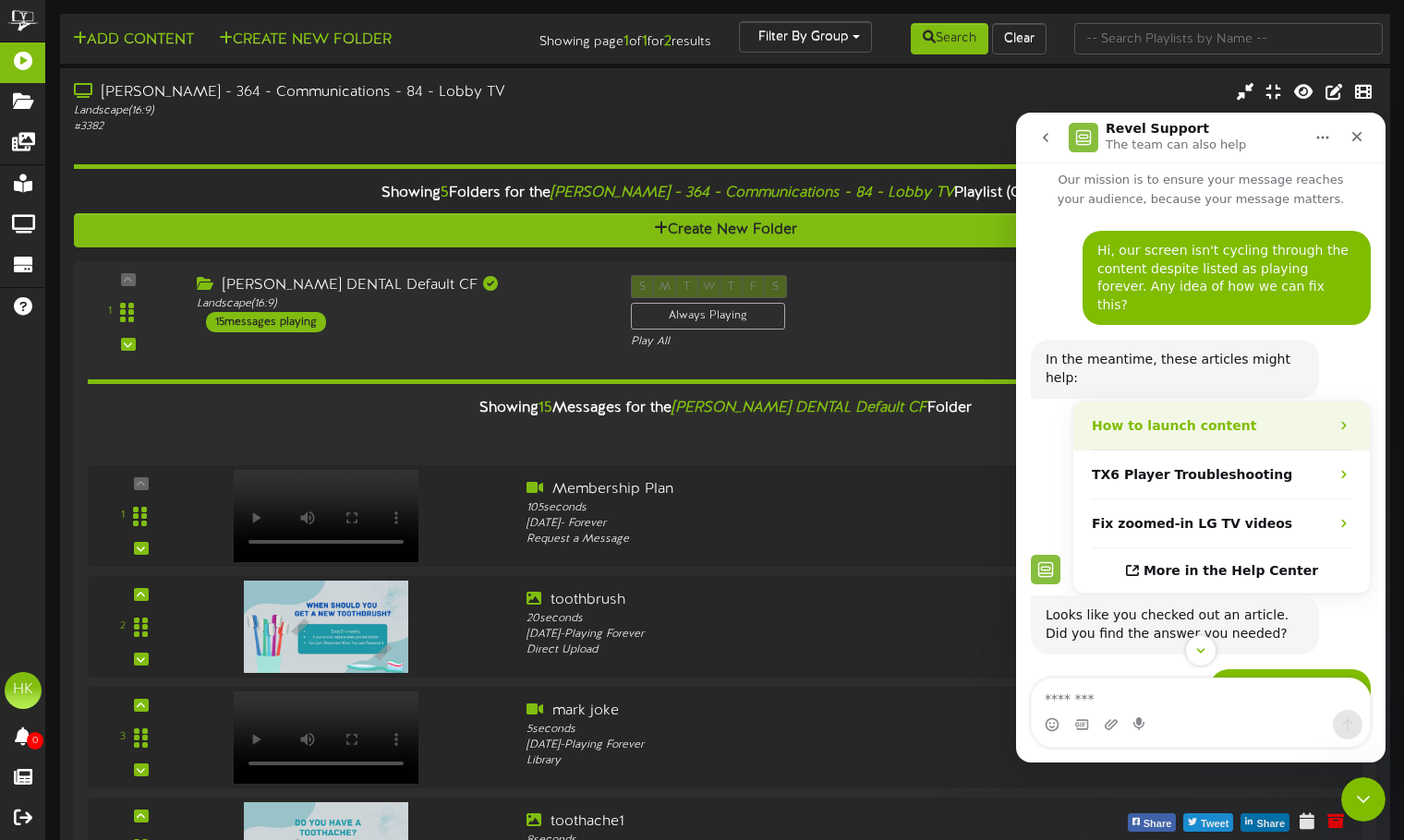
click at [1222, 419] on strong "How to launch content" at bounding box center [1174, 425] width 164 height 15
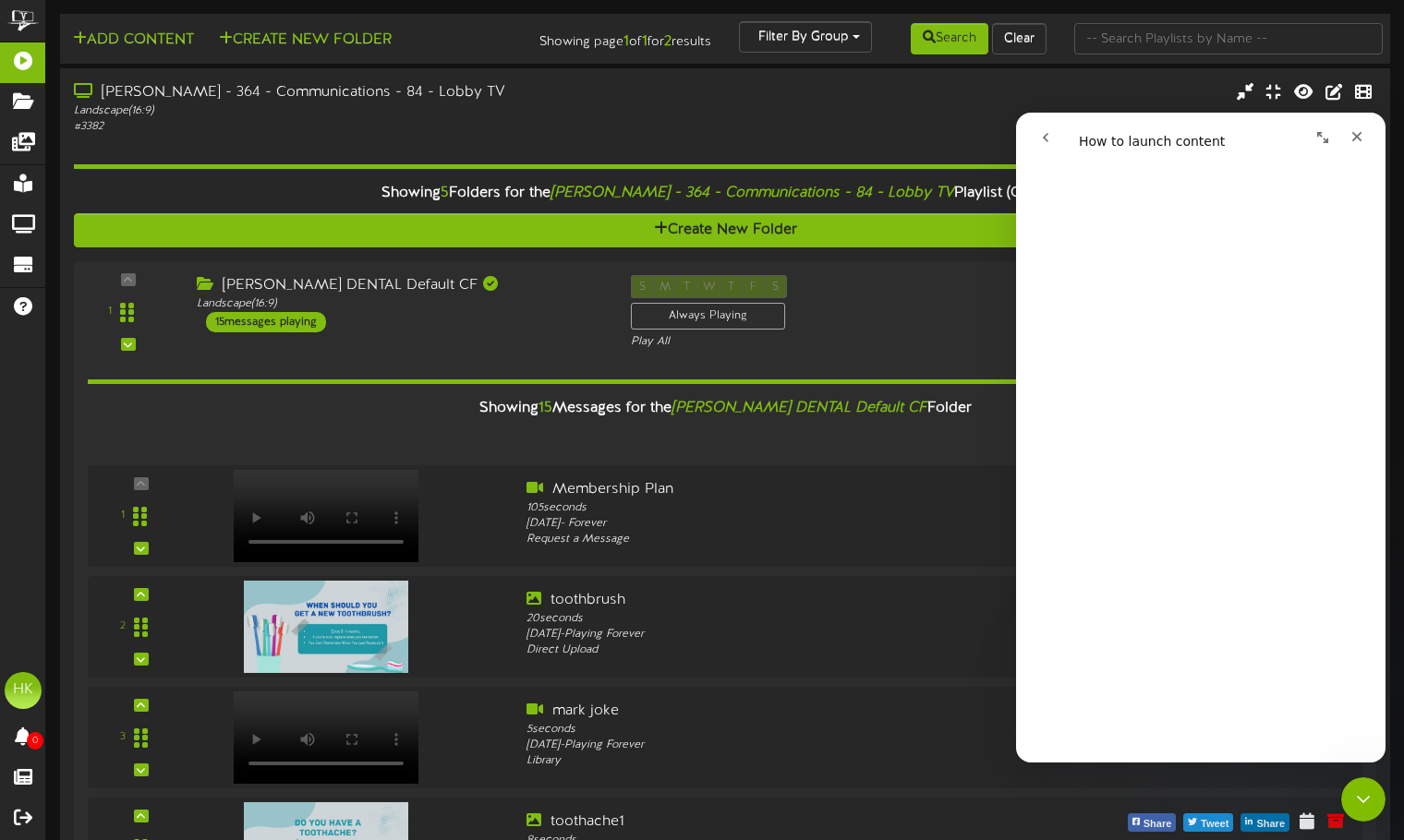
scroll to position [337, 0]
